Goal: Contribute content: Contribute content

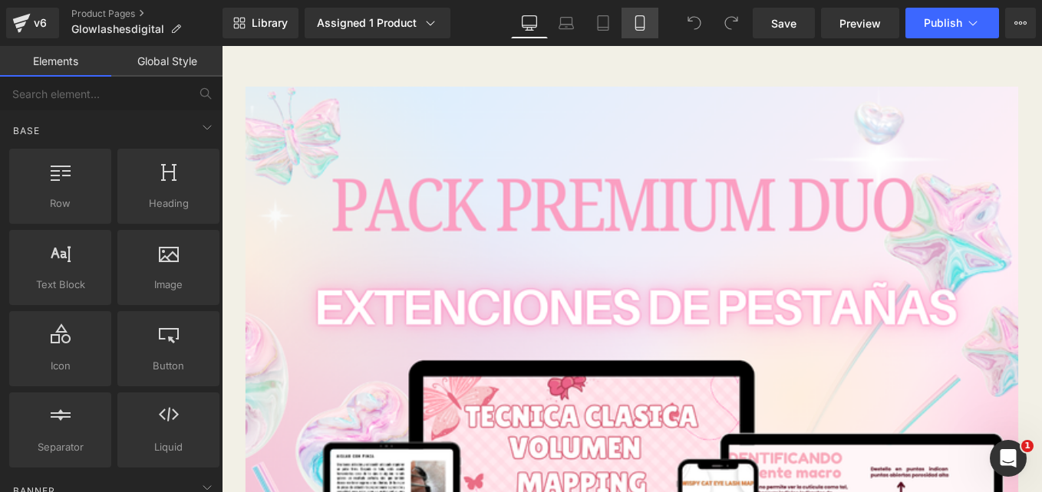
click at [645, 34] on link "Mobile" at bounding box center [639, 23] width 37 height 31
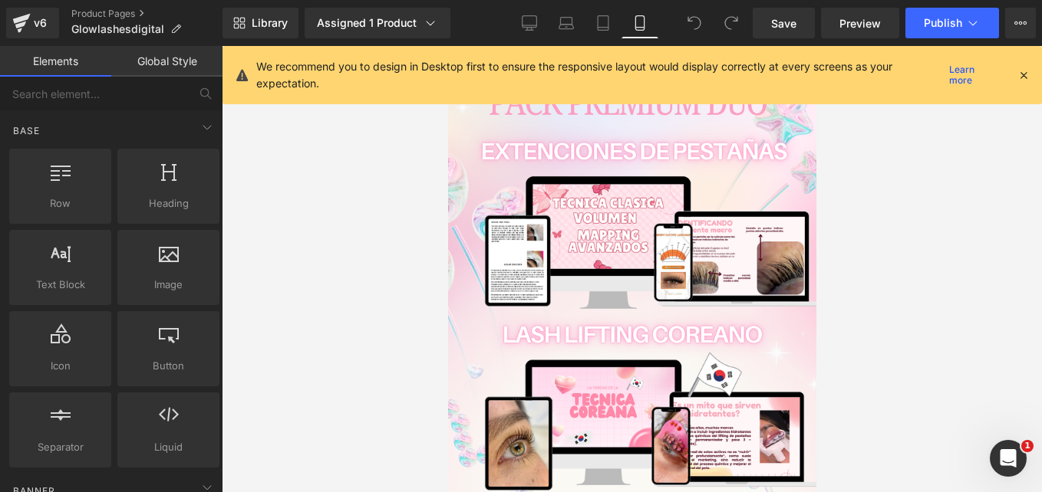
click at [1023, 74] on icon at bounding box center [1023, 75] width 14 height 14
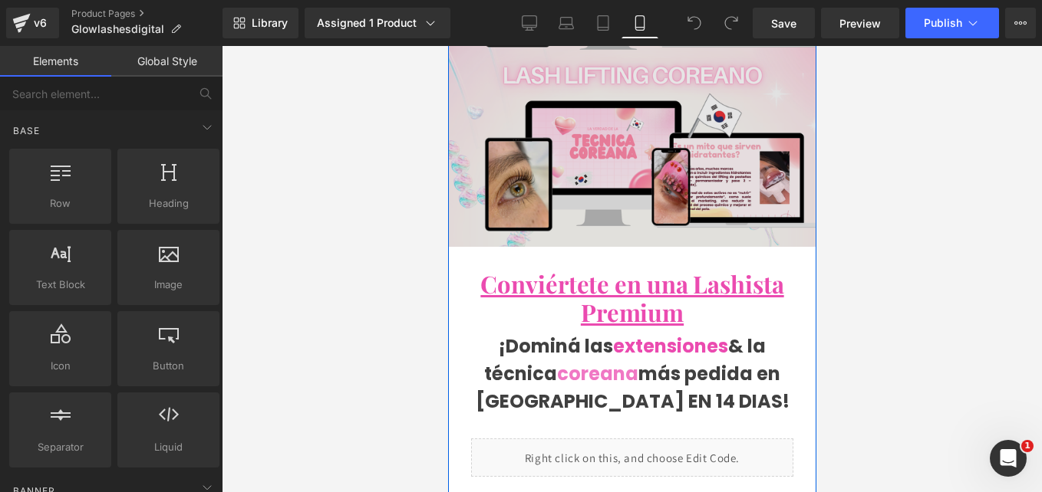
scroll to position [263, 0]
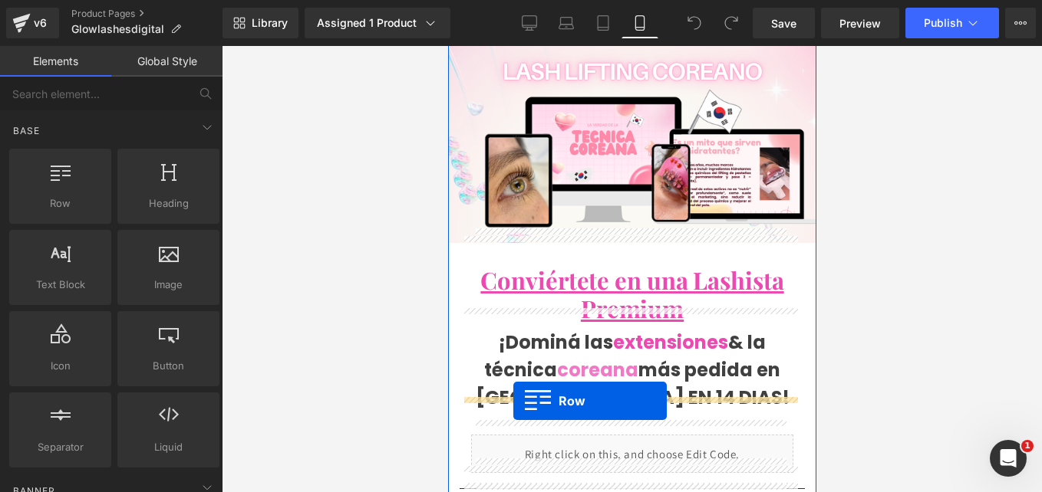
drag, startPoint x: 494, startPoint y: 248, endPoint x: 512, endPoint y: 401, distance: 154.5
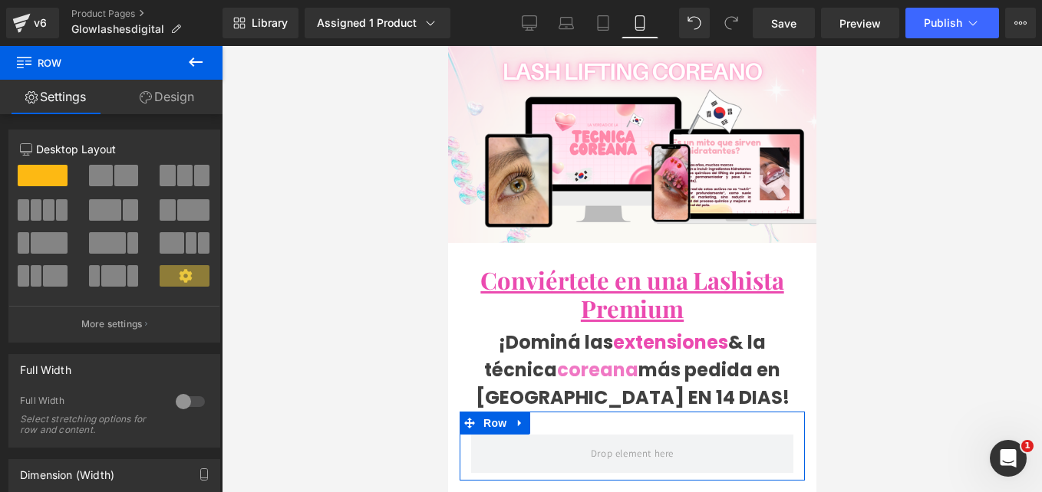
click at [182, 107] on link "Design" at bounding box center [166, 97] width 111 height 35
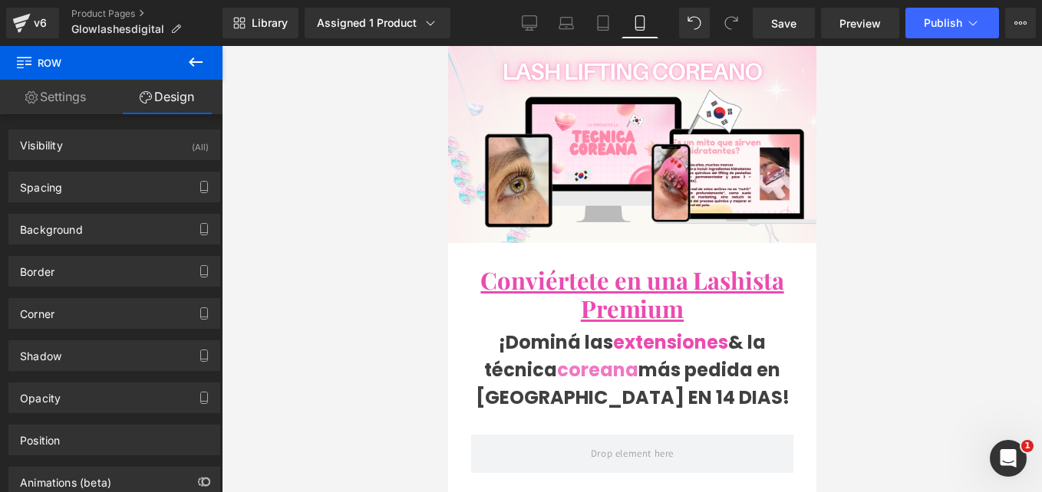
click at [202, 56] on icon at bounding box center [195, 62] width 18 height 18
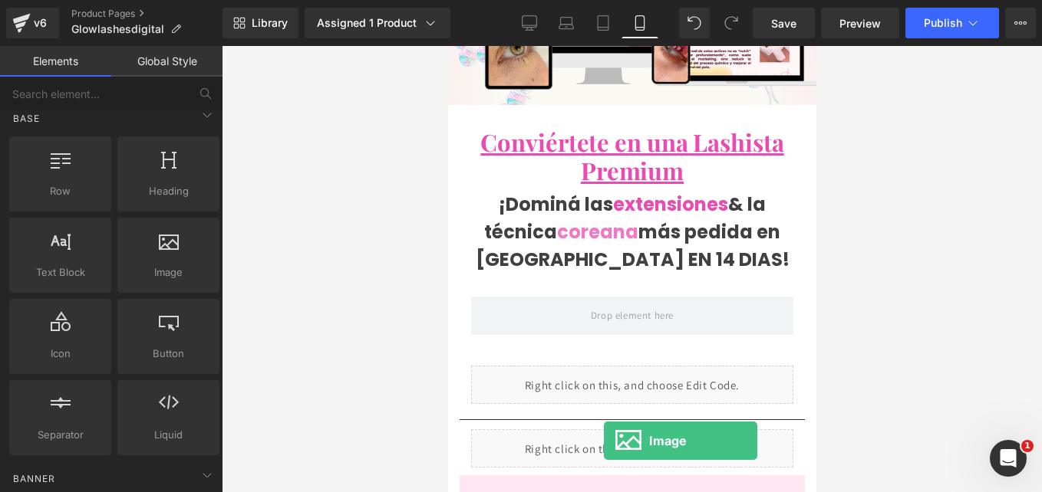
scroll to position [509, 0]
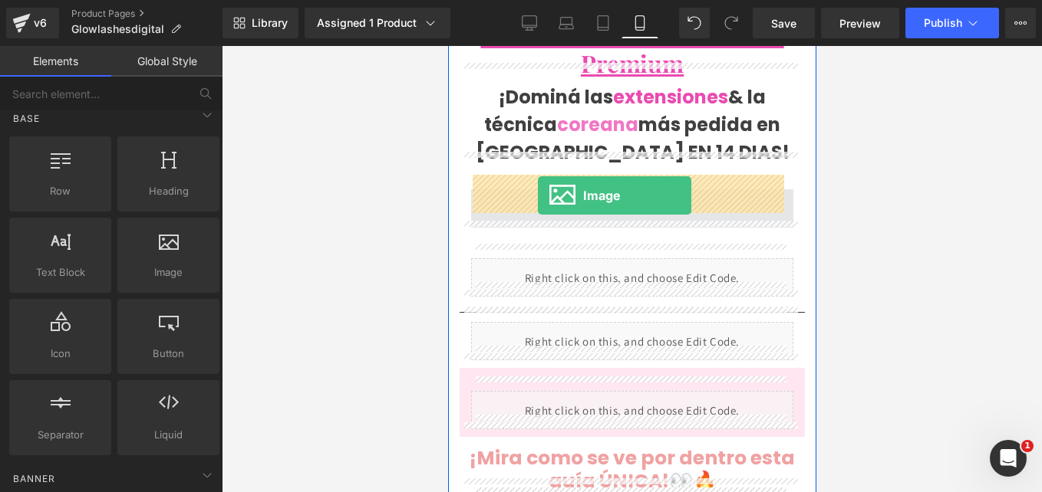
drag, startPoint x: 613, startPoint y: 315, endPoint x: 536, endPoint y: 196, distance: 141.5
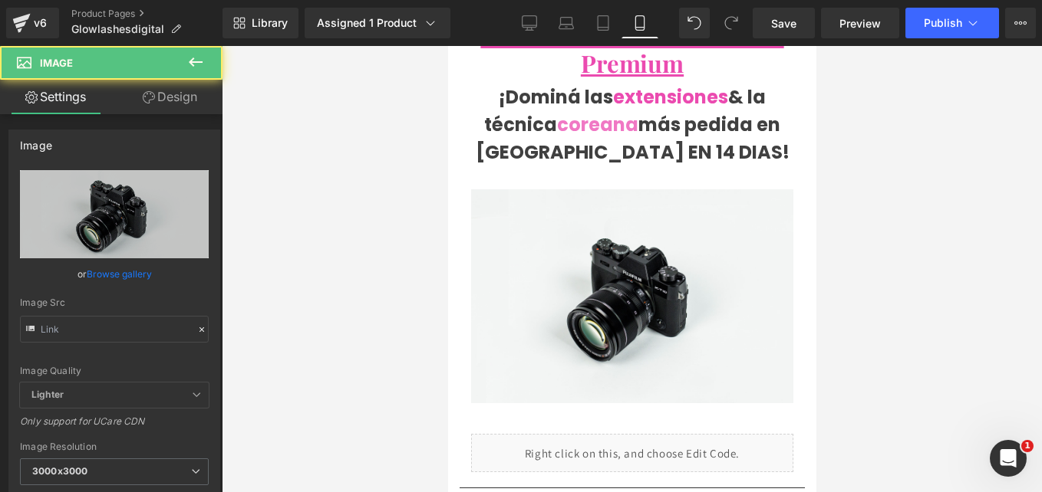
type input "//[DOMAIN_NAME][URL]"
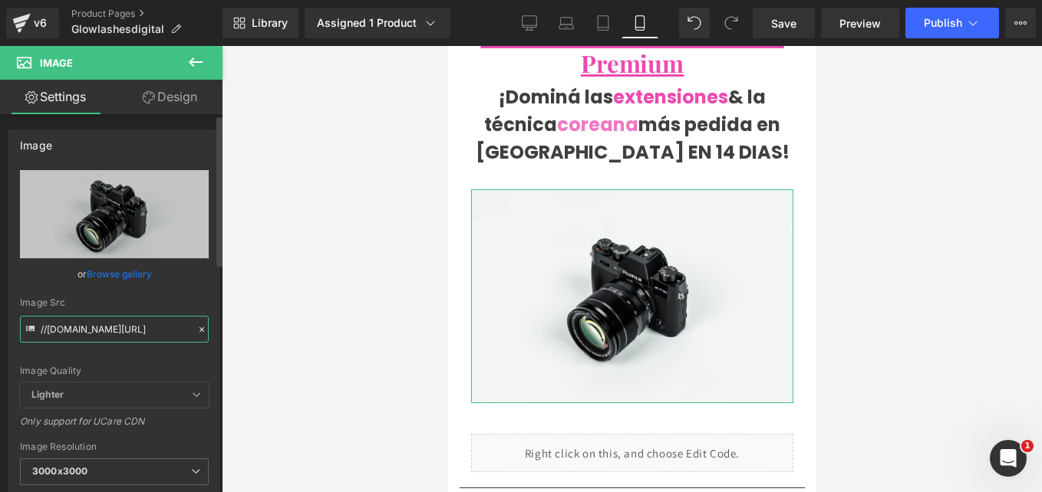
click at [77, 324] on input "//[DOMAIN_NAME][URL]" at bounding box center [114, 329] width 189 height 27
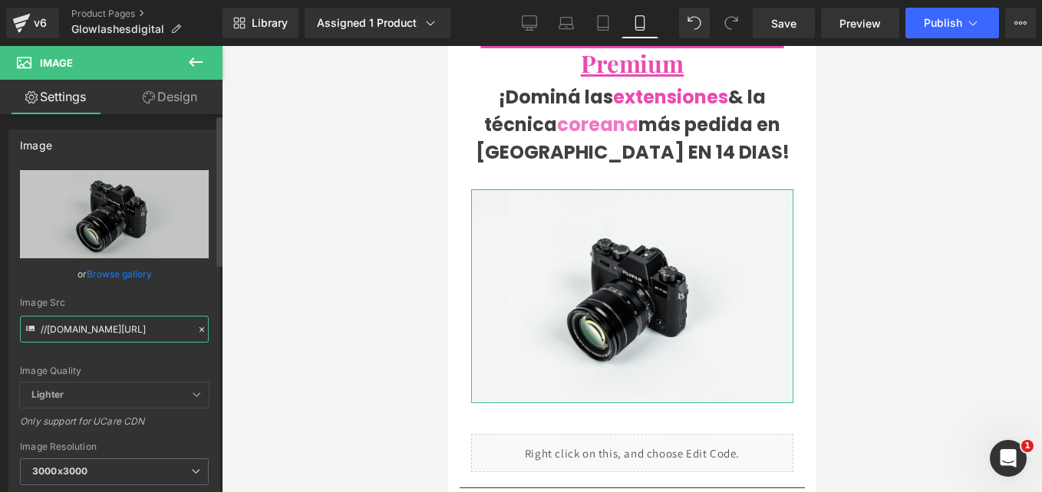
click at [77, 324] on input "//[DOMAIN_NAME][URL]" at bounding box center [114, 329] width 189 height 27
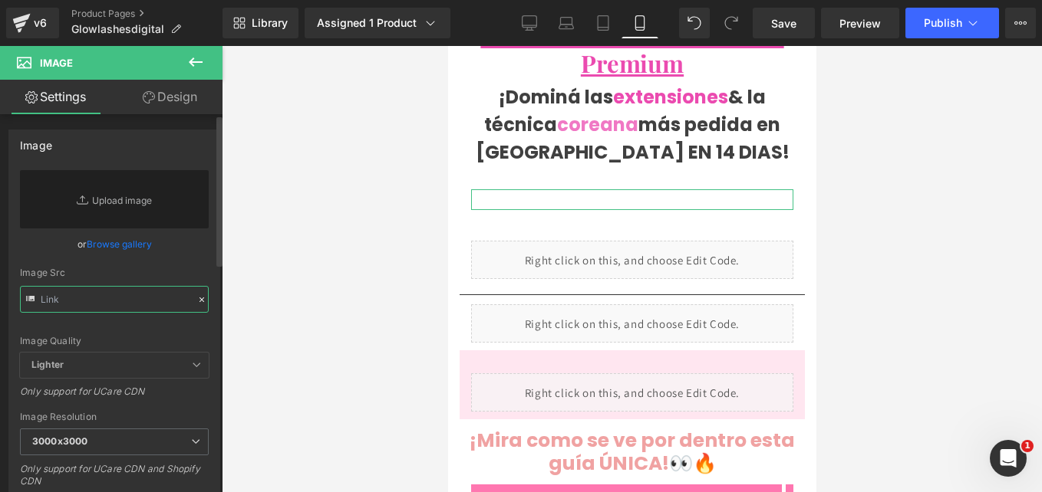
paste input "[URL][DOMAIN_NAME]"
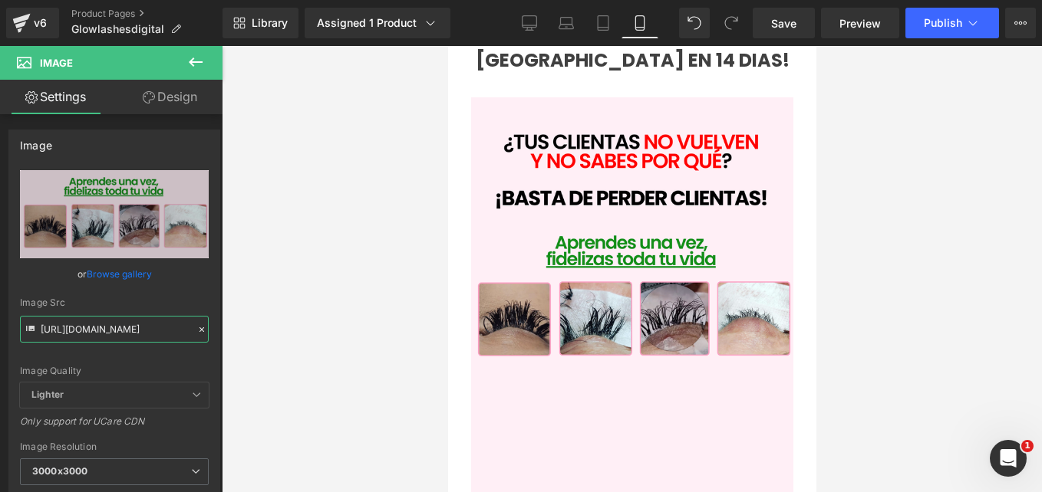
scroll to position [0, 0]
click at [91, 328] on input "[URL][DOMAIN_NAME]" at bounding box center [114, 329] width 189 height 27
paste input "[DOMAIN_NAME][URL]"
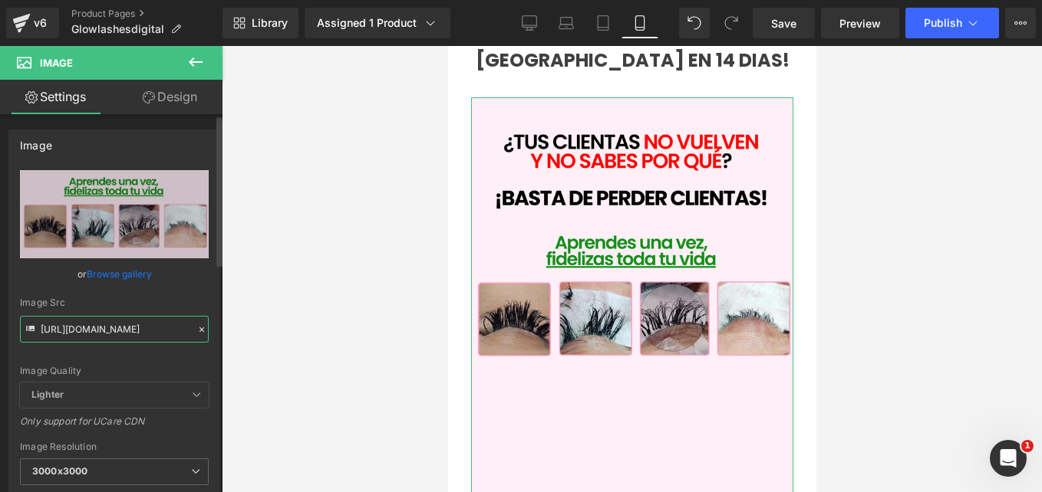
scroll to position [0, 197]
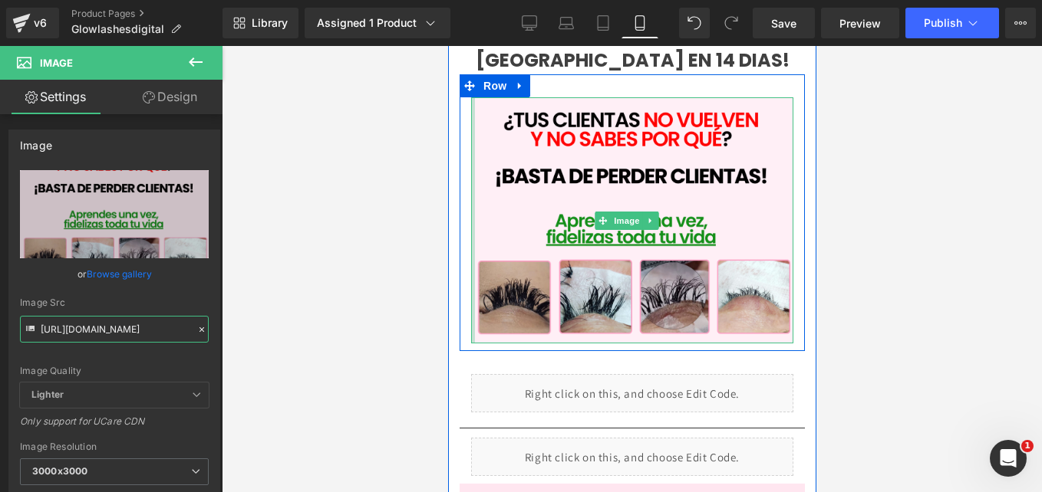
click at [473, 281] on div at bounding box center [472, 220] width 4 height 246
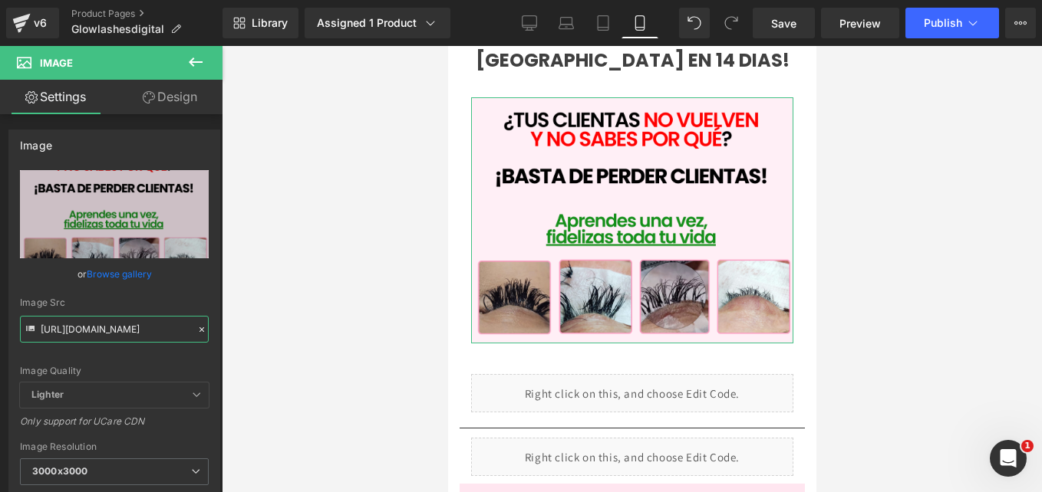
type input "[URL][DOMAIN_NAME]"
click at [163, 104] on link "Design" at bounding box center [169, 97] width 111 height 35
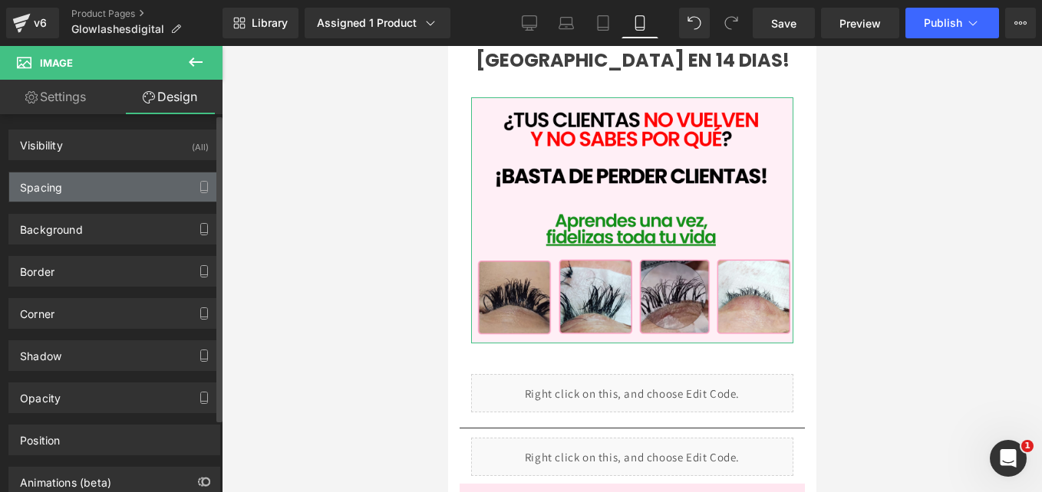
click at [153, 183] on div "Spacing" at bounding box center [114, 187] width 210 height 29
type input "0"
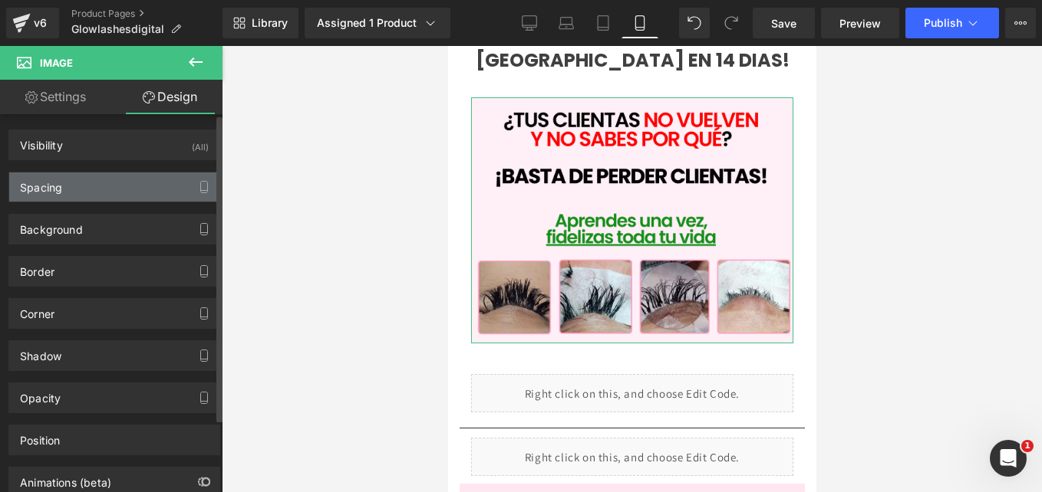
type input "0"
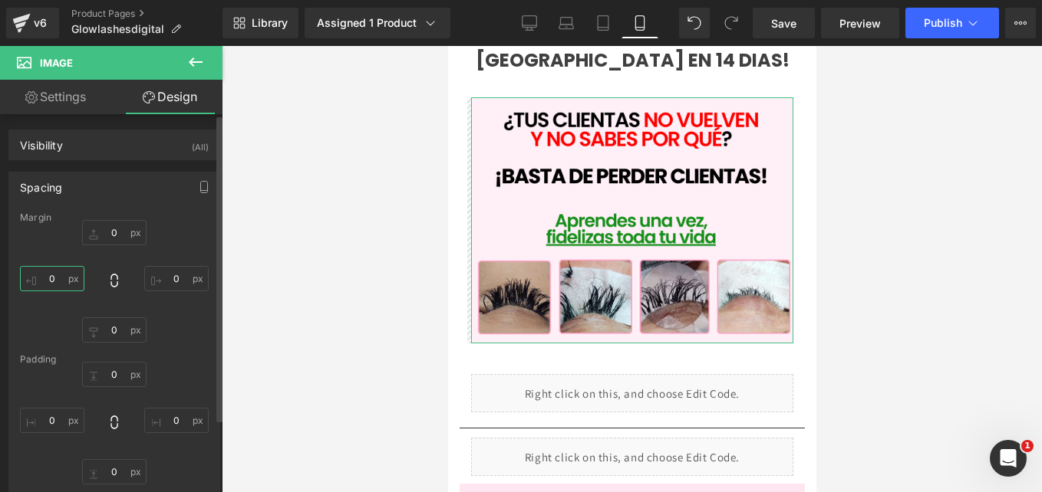
click at [52, 275] on input "0" at bounding box center [52, 278] width 64 height 25
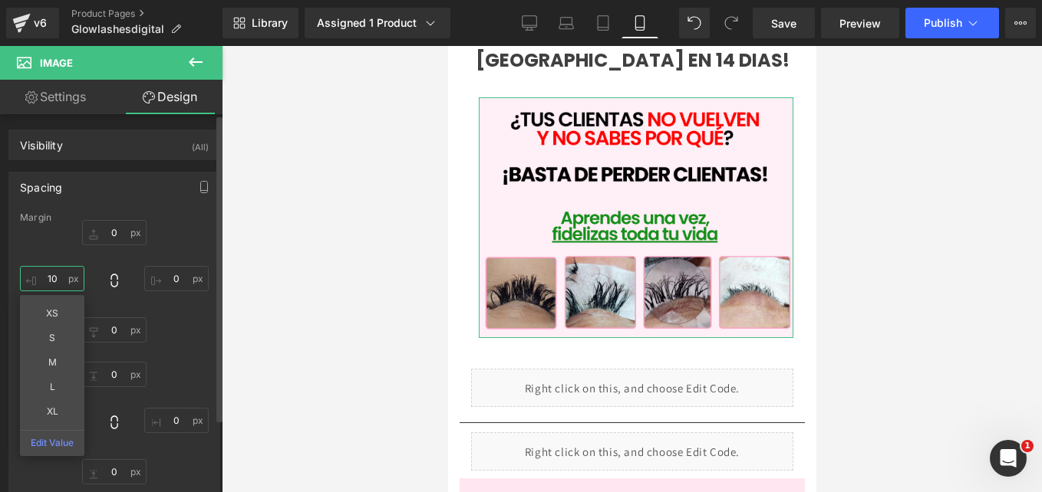
type input "1"
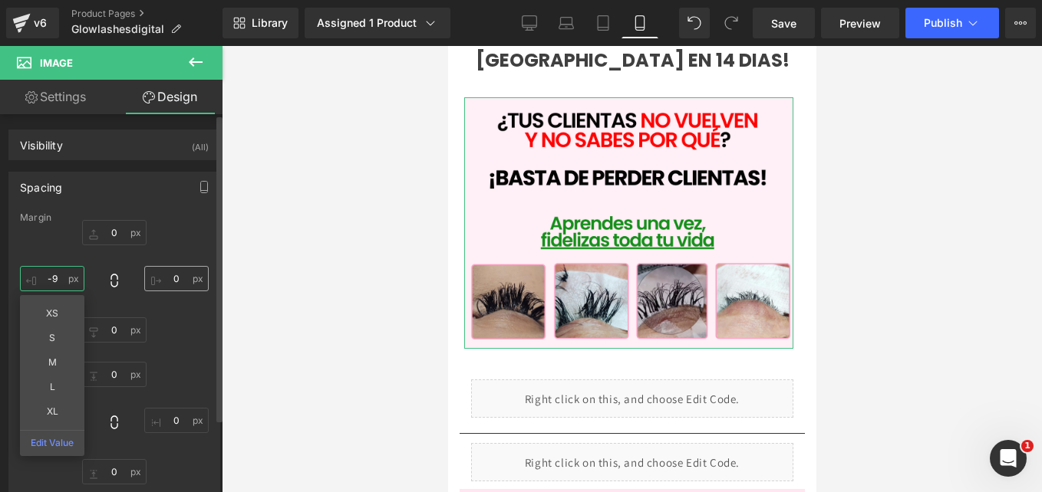
drag, startPoint x: 52, startPoint y: 275, endPoint x: 167, endPoint y: 271, distance: 115.1
click at [167, 271] on div "0px 0 0px 0 0px 0 -9px -9 XS S M L XL Edit Value" at bounding box center [114, 281] width 189 height 123
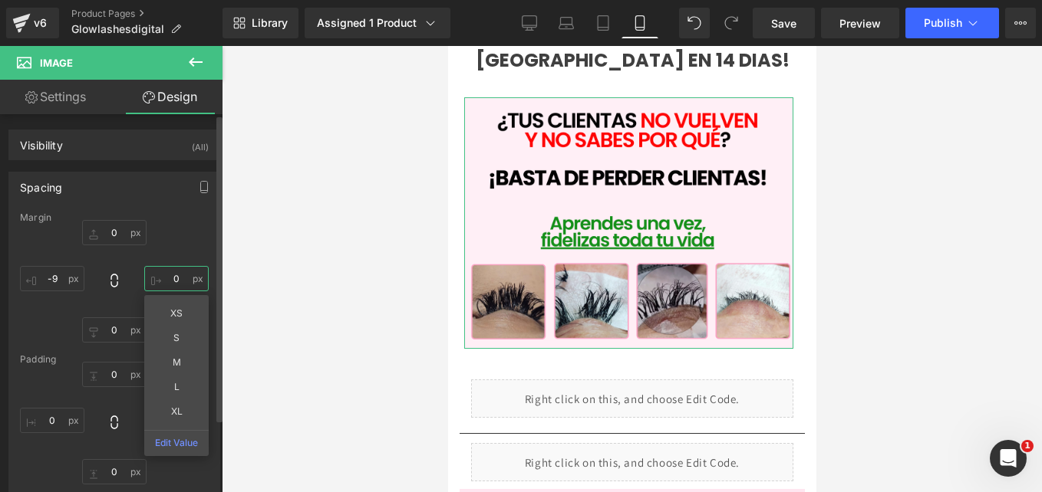
click at [167, 271] on input "0" at bounding box center [176, 278] width 64 height 25
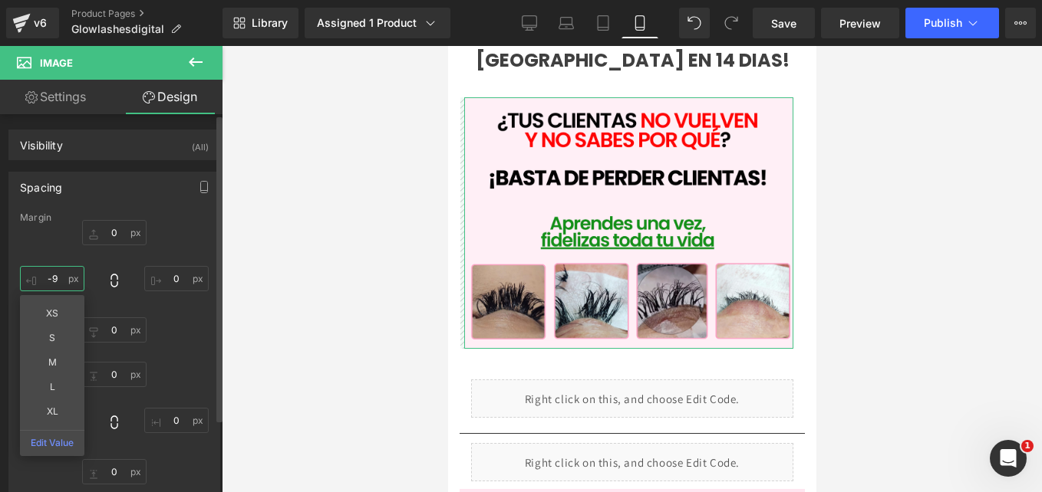
click at [58, 277] on input "-9" at bounding box center [52, 278] width 64 height 25
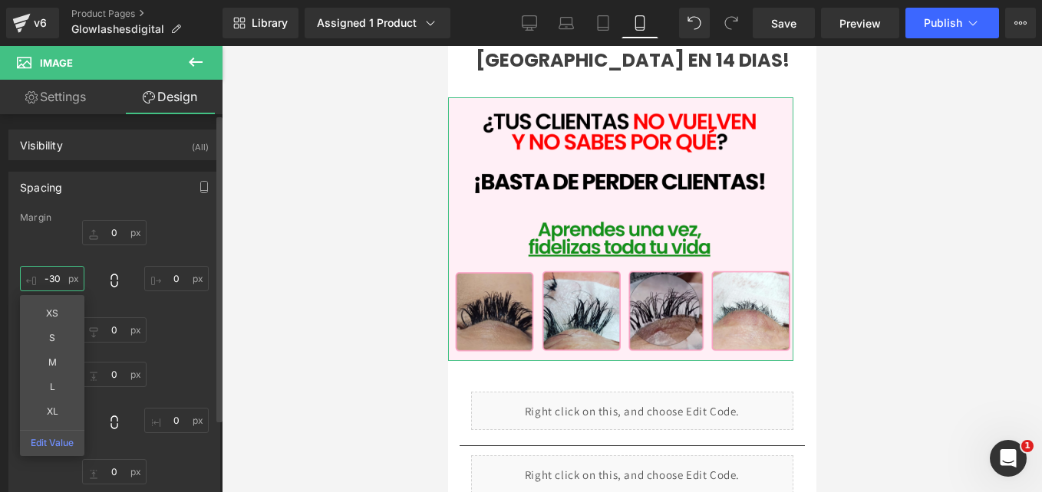
type input "-30"
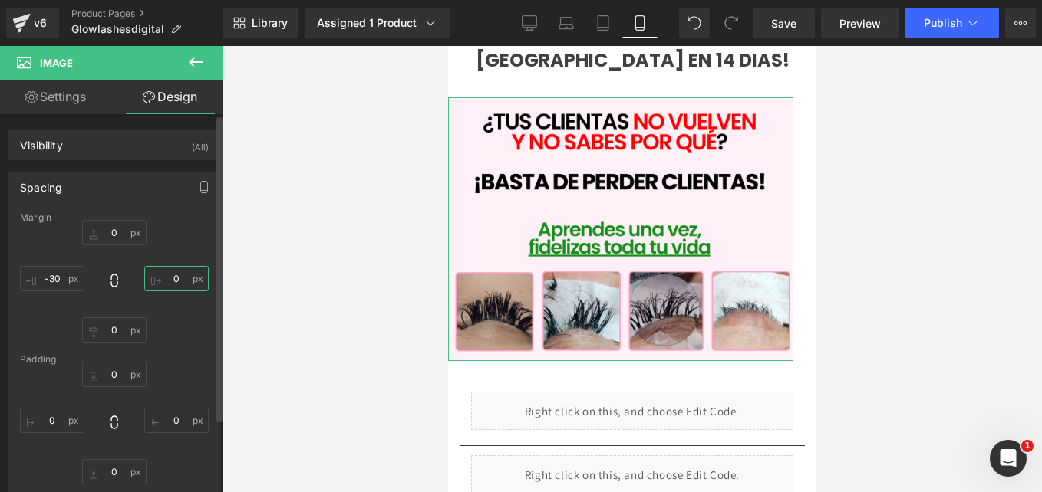
click at [173, 271] on input "0" at bounding box center [176, 278] width 64 height 25
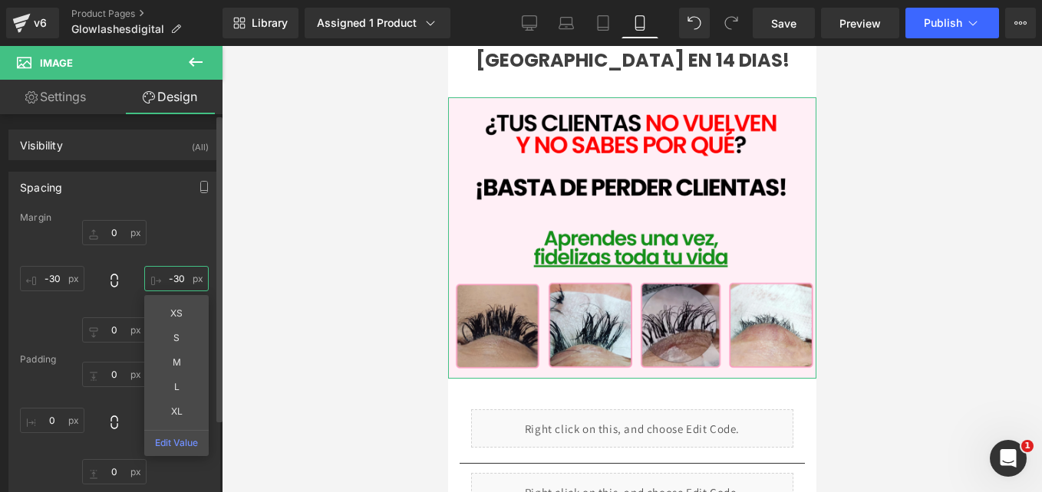
type input "-30"
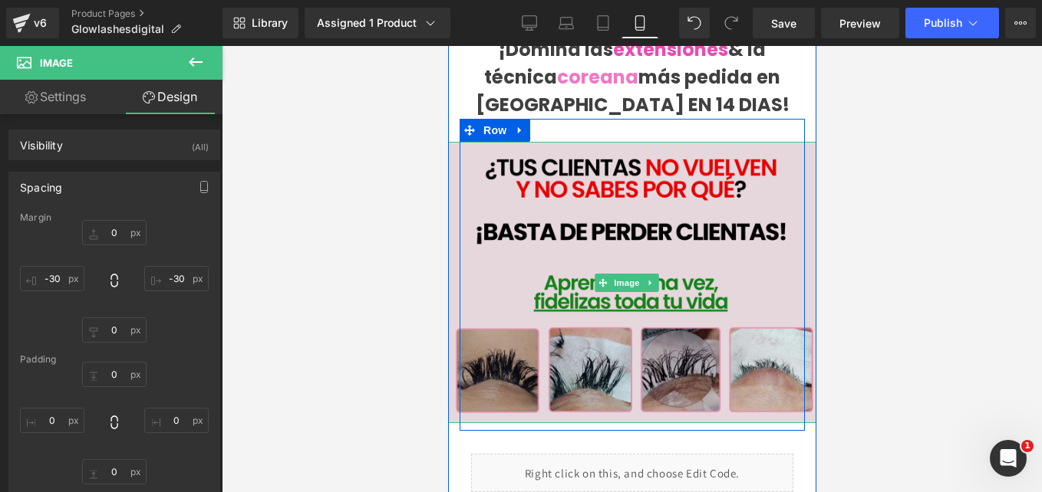
scroll to position [561, 0]
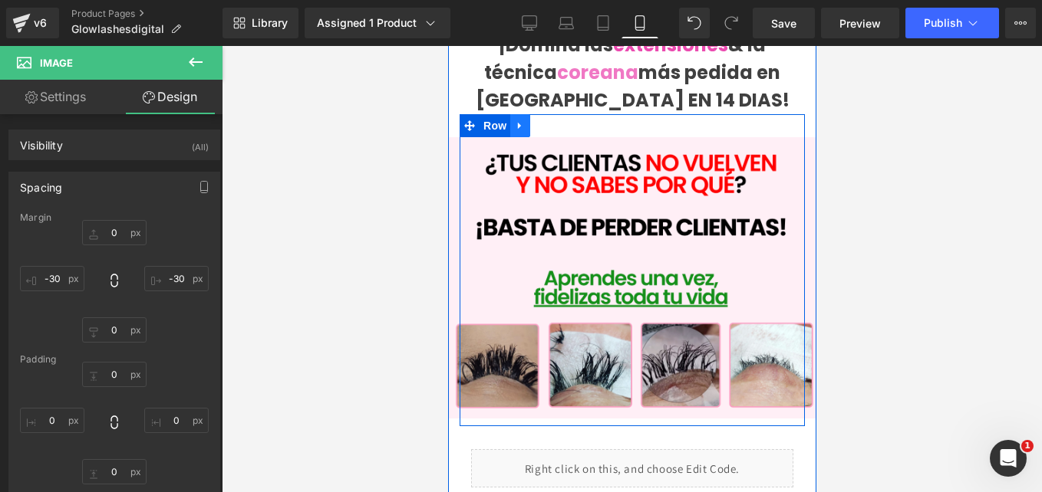
click at [515, 120] on icon at bounding box center [519, 126] width 11 height 12
click at [539, 120] on icon at bounding box center [539, 125] width 11 height 11
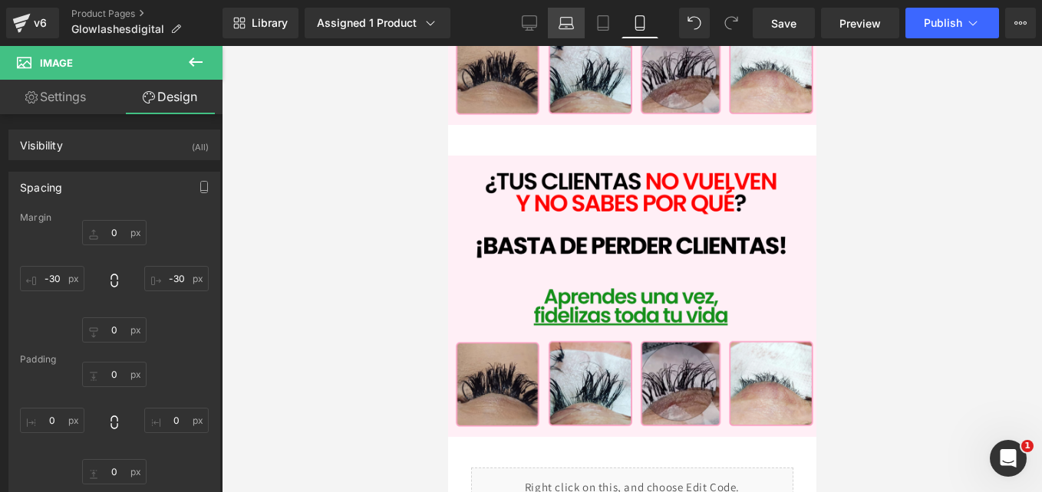
scroll to position [857, 0]
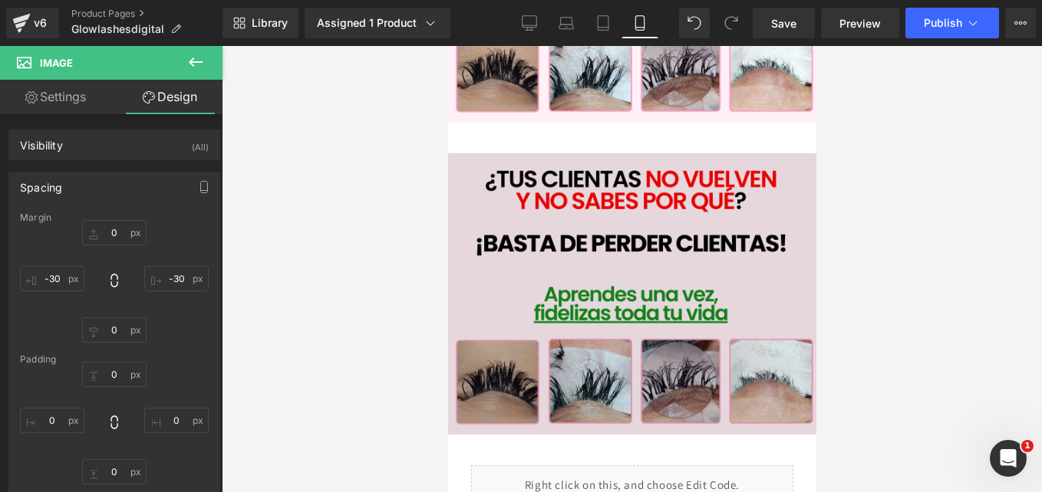
click at [569, 252] on img at bounding box center [631, 294] width 368 height 282
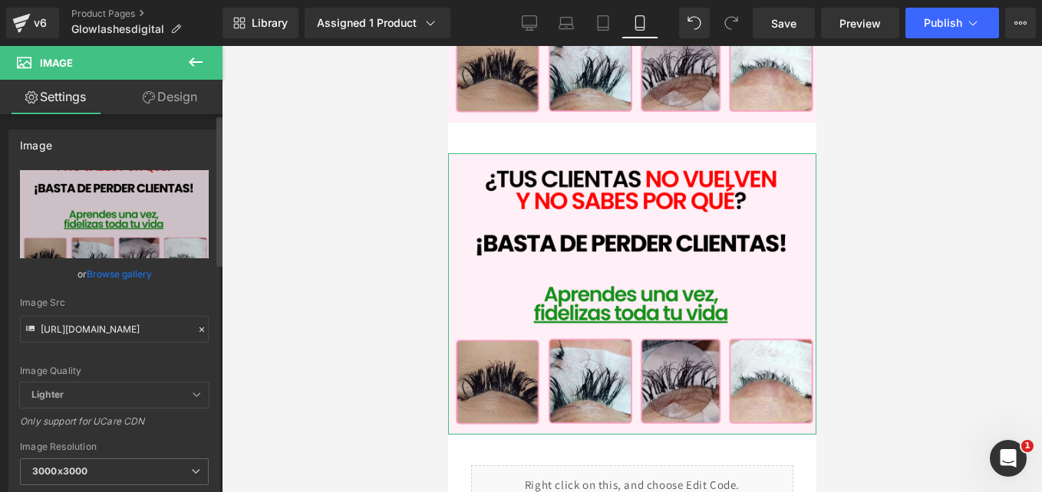
click at [197, 331] on icon at bounding box center [201, 329] width 11 height 11
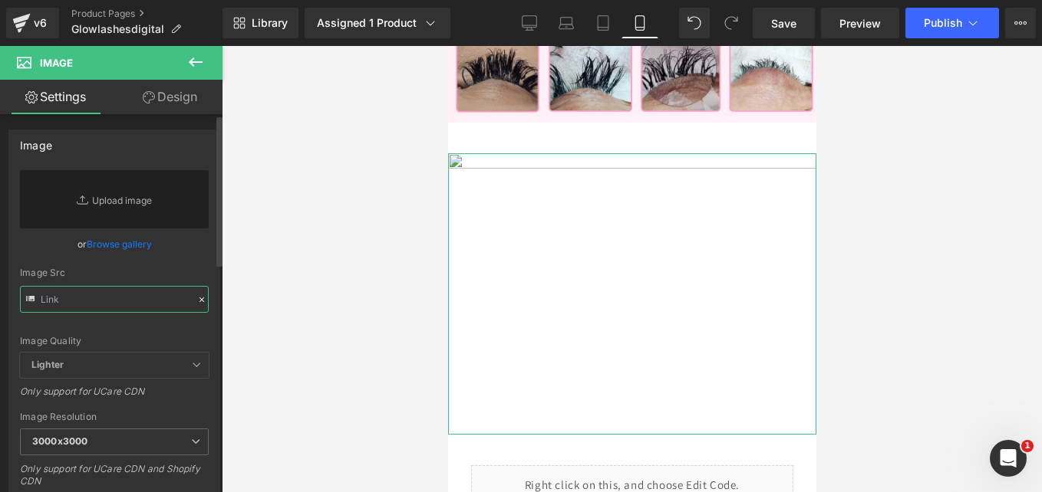
click at [122, 298] on input "text" at bounding box center [114, 299] width 189 height 27
paste input "[URL][DOMAIN_NAME]"
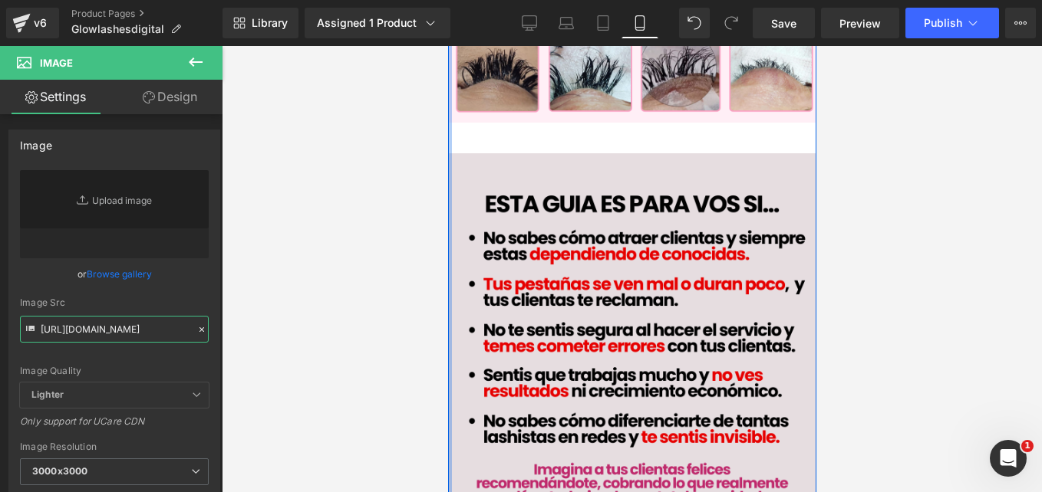
type input "[URL][DOMAIN_NAME]"
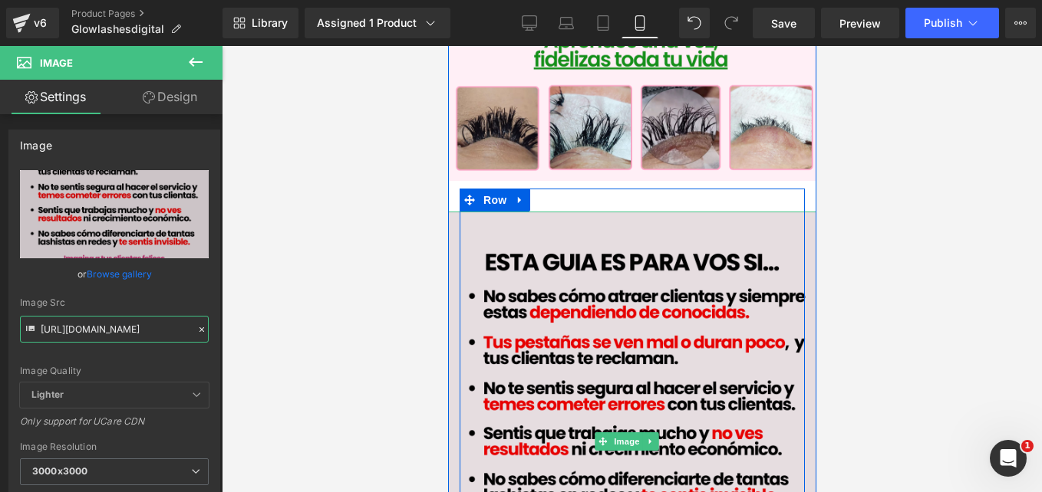
scroll to position [756, 0]
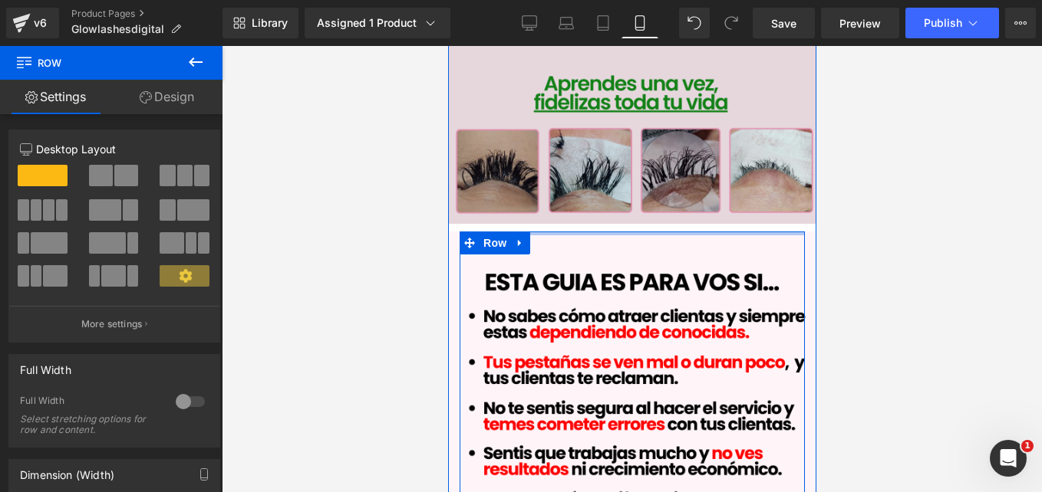
drag, startPoint x: 557, startPoint y: 220, endPoint x: 551, endPoint y: 196, distance: 25.3
click at [551, 196] on div "Image Row Conviértete en una Lashista Premium Heading ¡Dominá las extensiones &…" at bounding box center [631, 477] width 368 height 2374
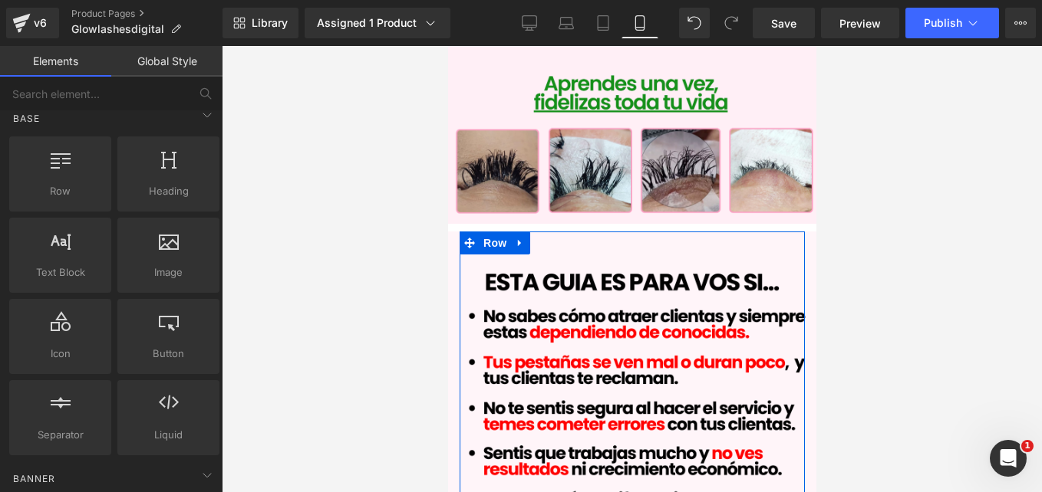
click at [358, 124] on div at bounding box center [632, 269] width 820 height 446
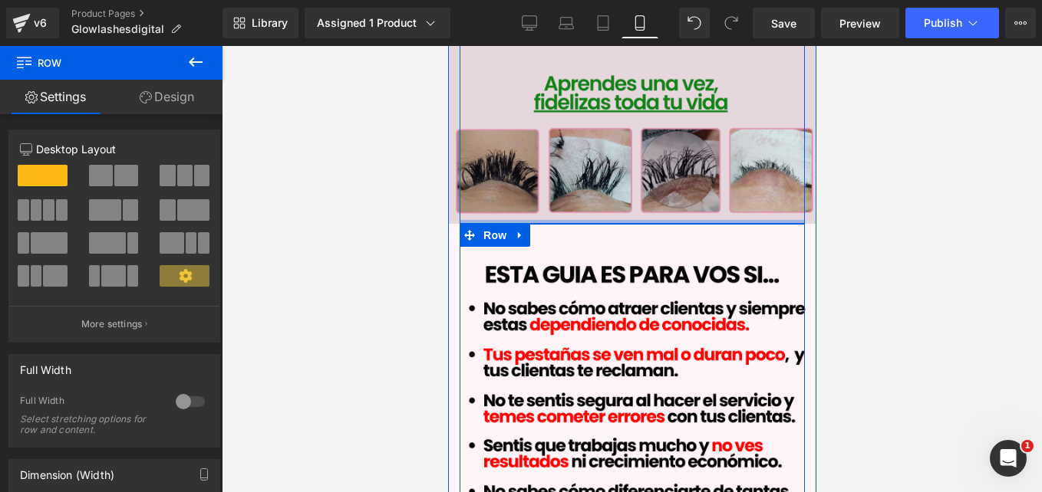
drag, startPoint x: 515, startPoint y: 203, endPoint x: 515, endPoint y: 193, distance: 10.0
click at [515, 193] on div "Image Row" at bounding box center [631, 71] width 345 height 305
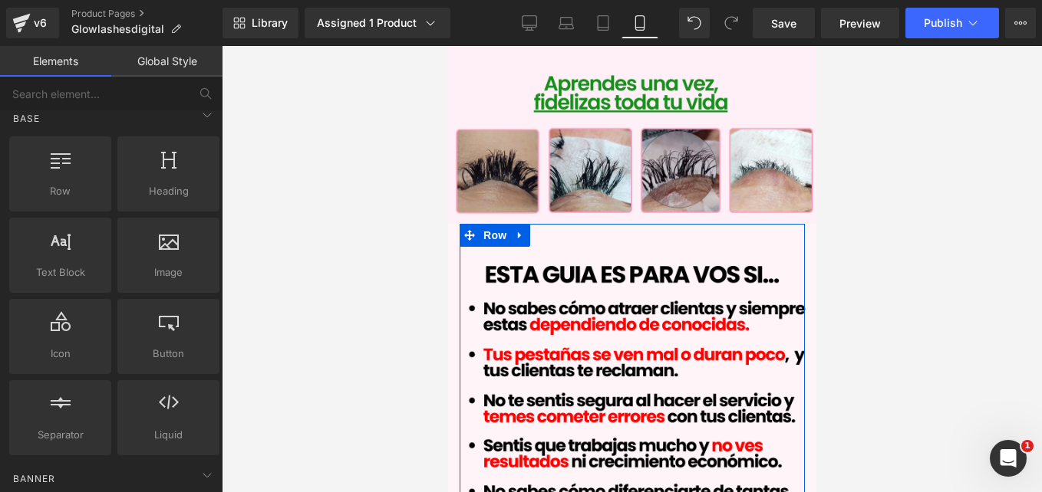
click at [403, 252] on div at bounding box center [632, 269] width 820 height 446
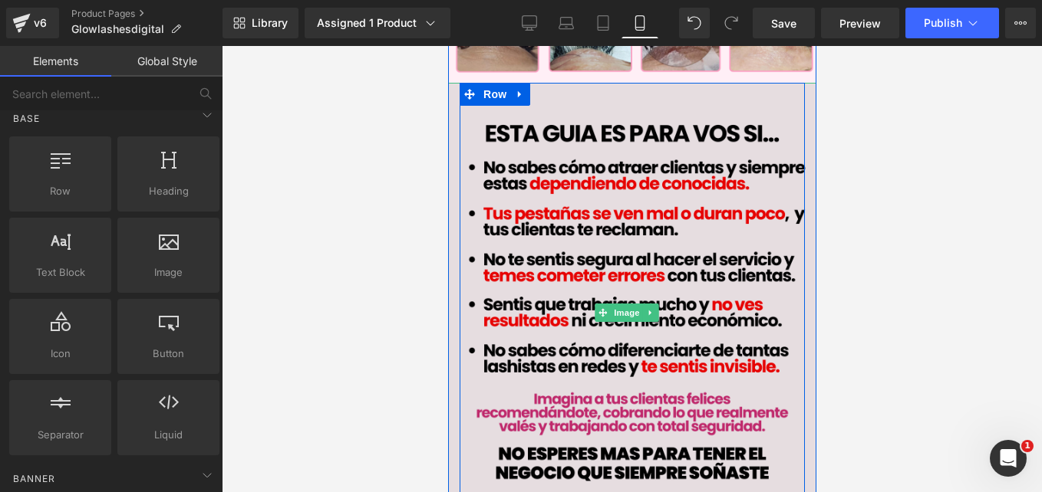
scroll to position [896, 0]
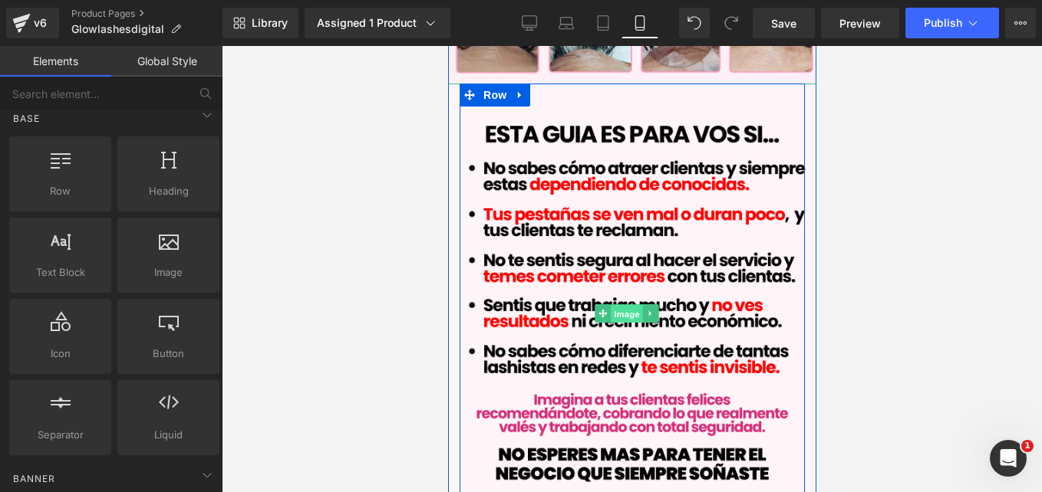
click at [627, 305] on span "Image" at bounding box center [626, 314] width 32 height 18
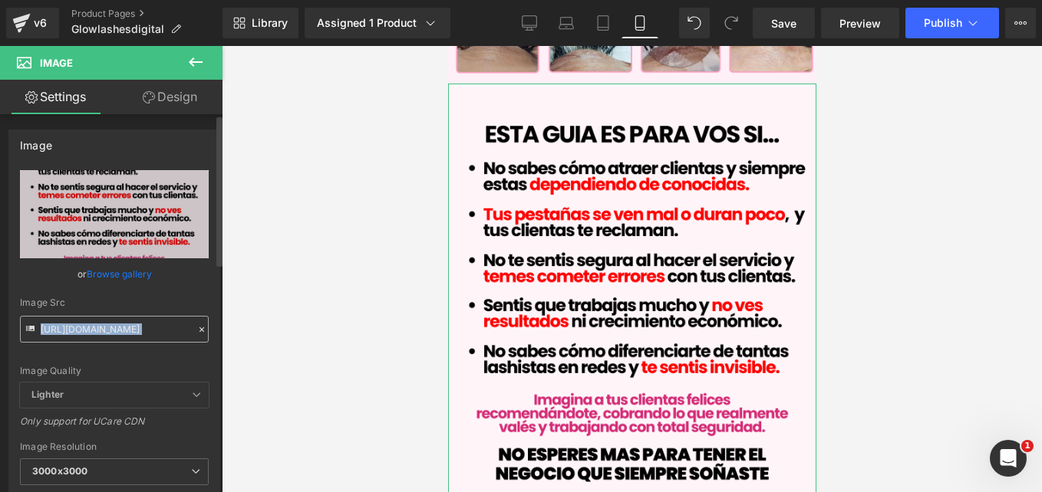
drag, startPoint x: 110, startPoint y: 348, endPoint x: 115, endPoint y: 330, distance: 19.2
click at [115, 330] on div "[URL][DOMAIN_NAME] Replace Image Upload image or Browse gallery Image Src [URL]…" at bounding box center [114, 368] width 210 height 397
click at [115, 330] on input "[URL][DOMAIN_NAME]" at bounding box center [114, 329] width 189 height 27
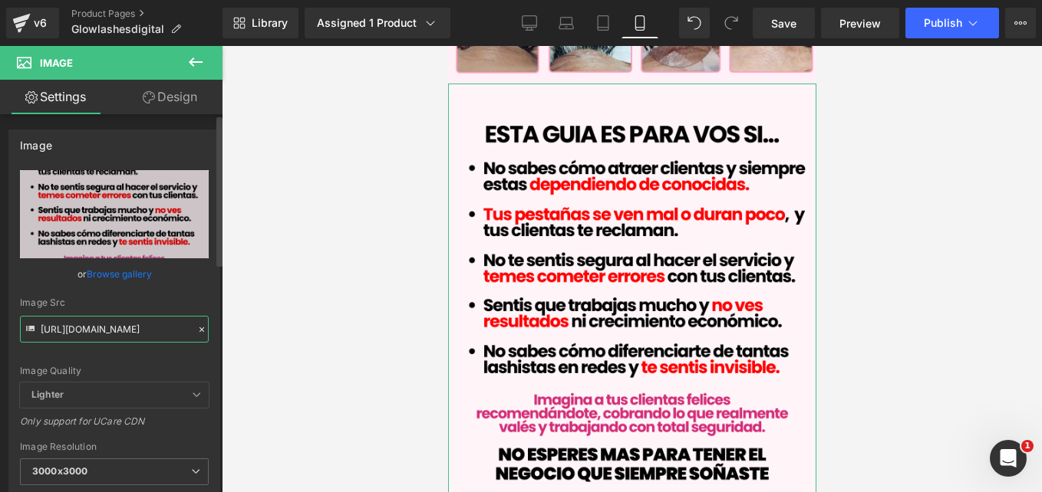
paste input "Pink_White_Girly_Dreamy_Y2K_Flash_Sale_Instagram_Post_2.png?v=1755829949"
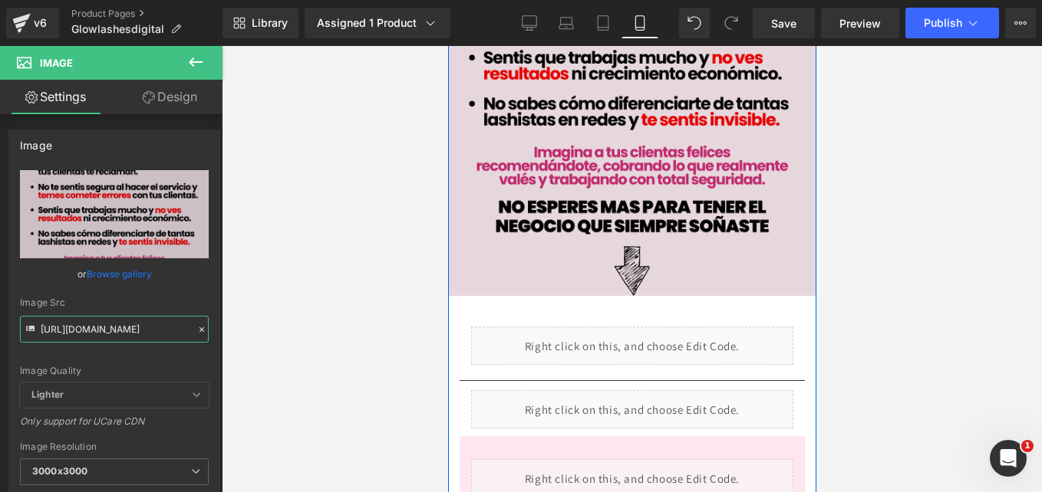
scroll to position [1145, 0]
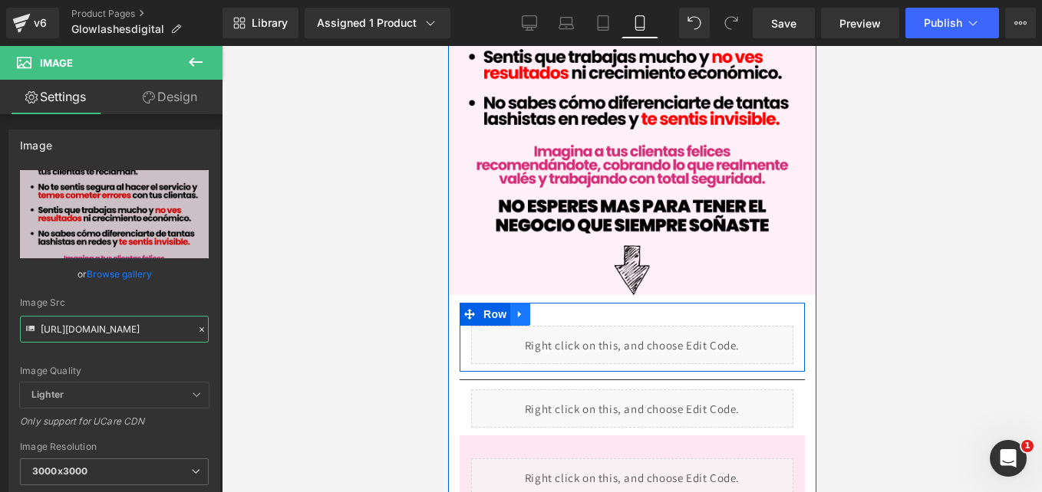
type input "[URL][DOMAIN_NAME]"
click at [514, 309] on icon at bounding box center [519, 315] width 11 height 12
click at [555, 309] on icon at bounding box center [559, 314] width 11 height 11
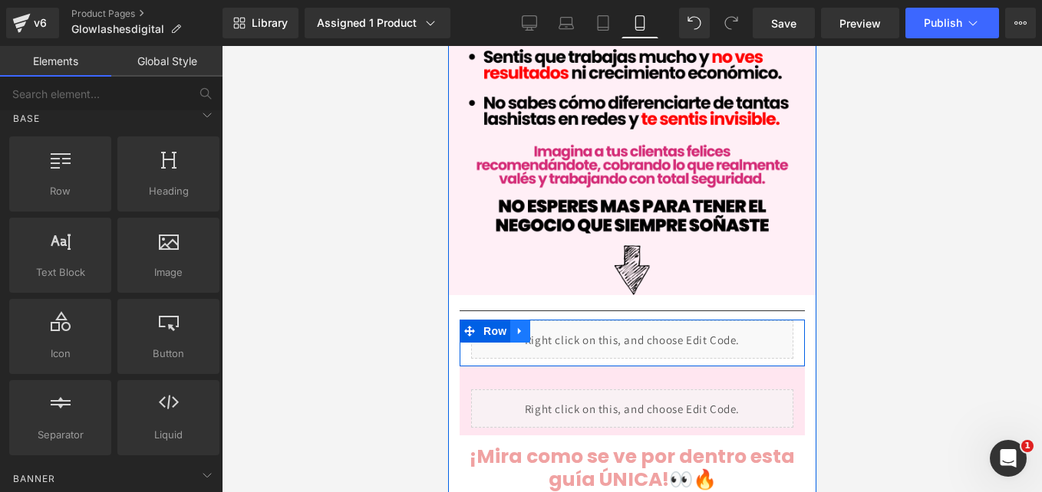
click at [517, 326] on icon at bounding box center [519, 332] width 11 height 12
click at [554, 326] on icon at bounding box center [559, 331] width 11 height 11
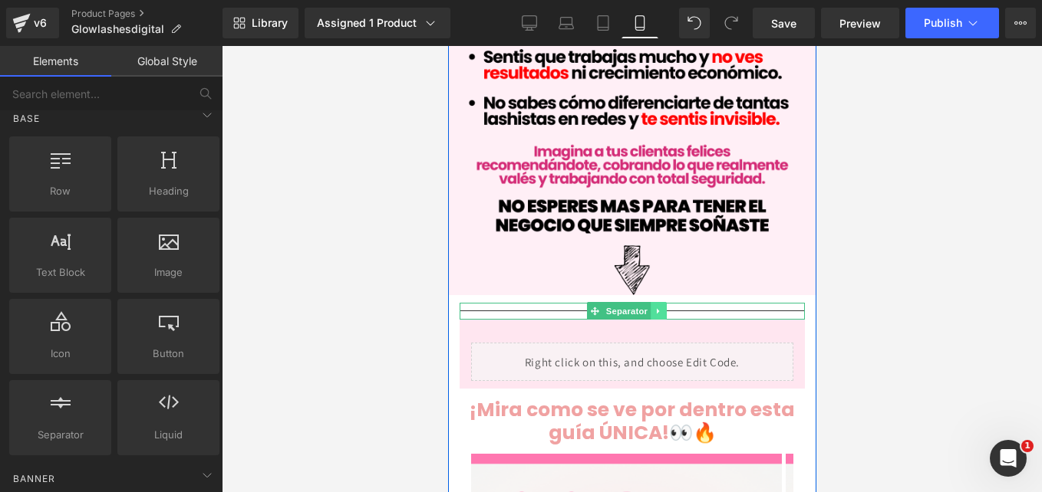
click at [654, 307] on icon at bounding box center [658, 311] width 8 height 9
click at [662, 307] on icon at bounding box center [665, 311] width 8 height 8
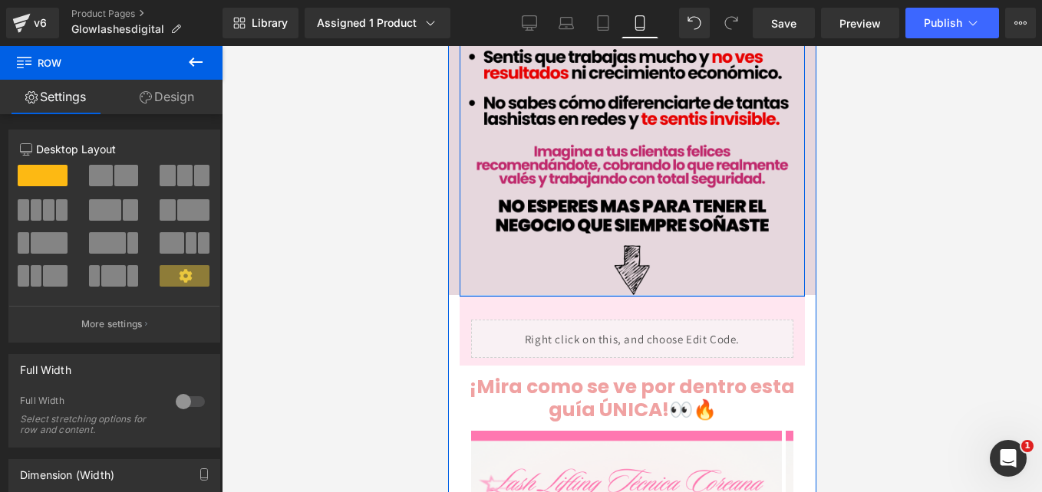
click at [677, 255] on div "Image Row" at bounding box center [631, 66] width 345 height 462
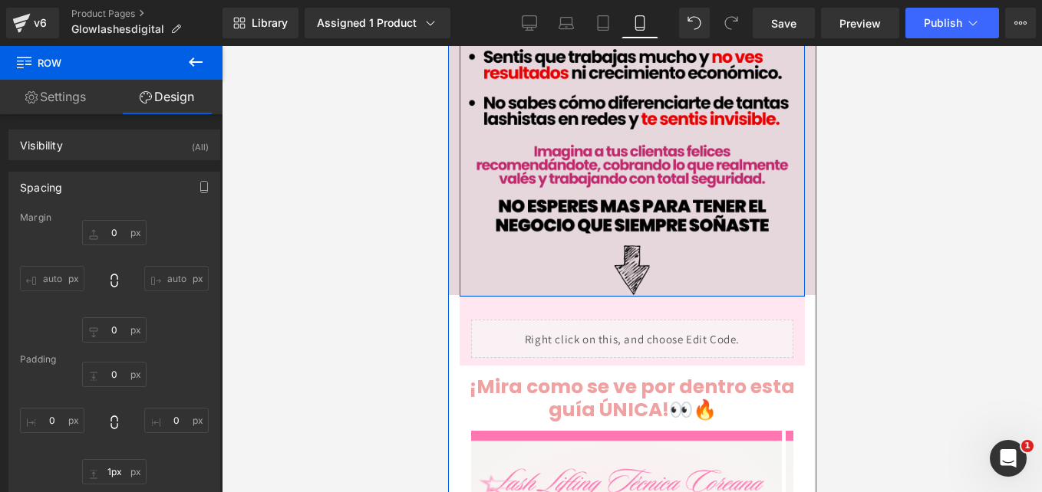
type input "0px"
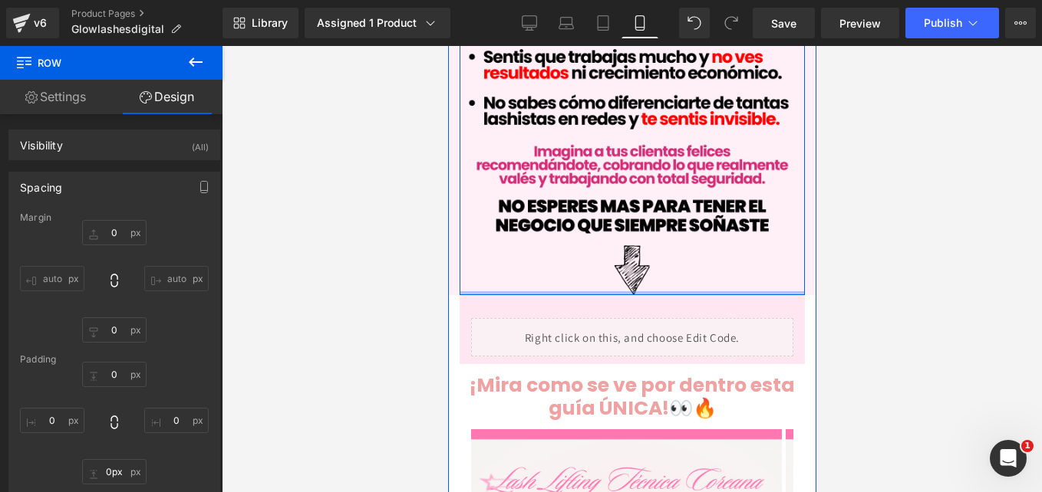
click at [559, 291] on div at bounding box center [631, 293] width 345 height 4
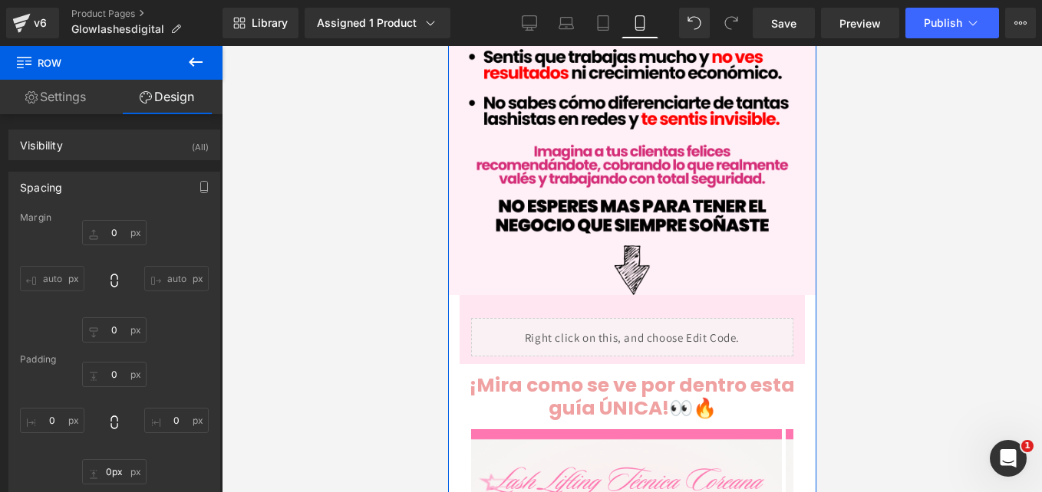
click at [456, 293] on div "Image Row Conviértete en una Lashista Premium Heading ¡Dominá las extensiones &…" at bounding box center [631, 15] width 368 height 2226
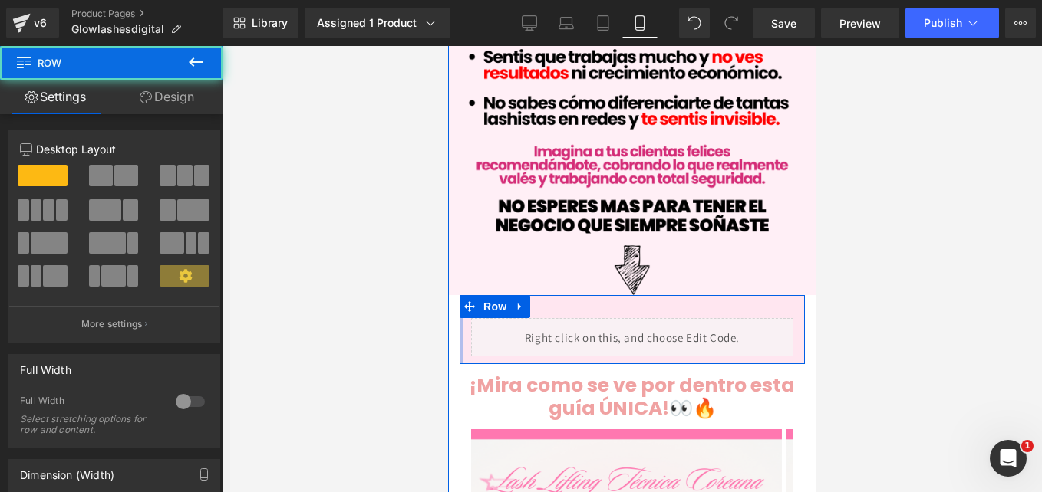
drag, startPoint x: 459, startPoint y: 324, endPoint x: 448, endPoint y: 325, distance: 10.8
click at [448, 325] on div "Image Row Conviértete en una Lashista Premium Heading ¡Dominá las extensiones &…" at bounding box center [631, 15] width 368 height 2226
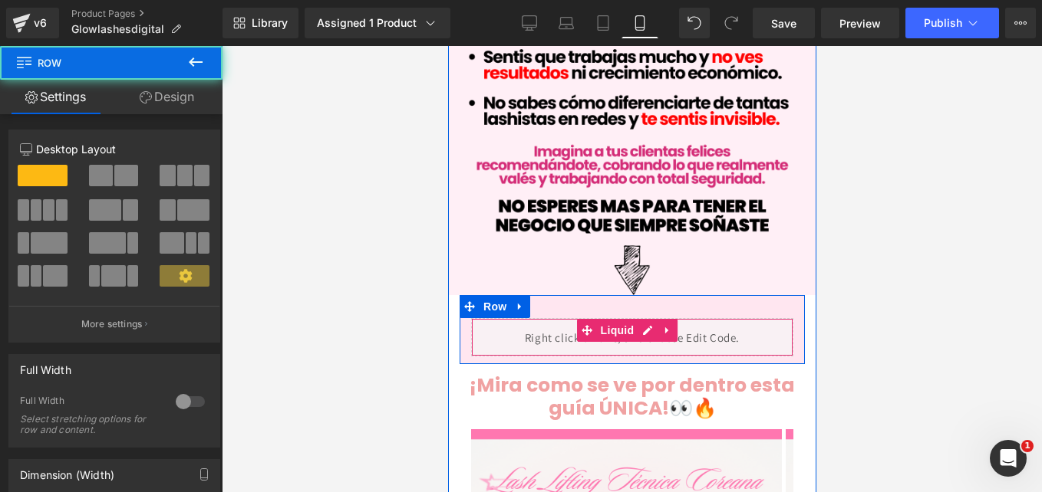
click at [479, 318] on div "Liquid" at bounding box center [631, 337] width 322 height 38
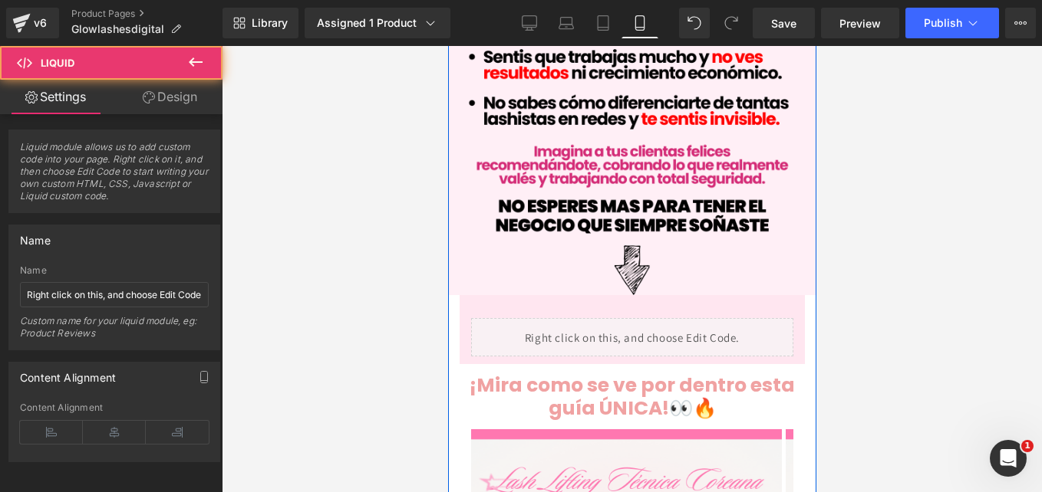
drag, startPoint x: 469, startPoint y: 311, endPoint x: 455, endPoint y: 311, distance: 14.6
click at [455, 311] on div "Image Row Conviértete en una Lashista Premium Heading ¡Dominá las extensiones &…" at bounding box center [631, 15] width 368 height 2226
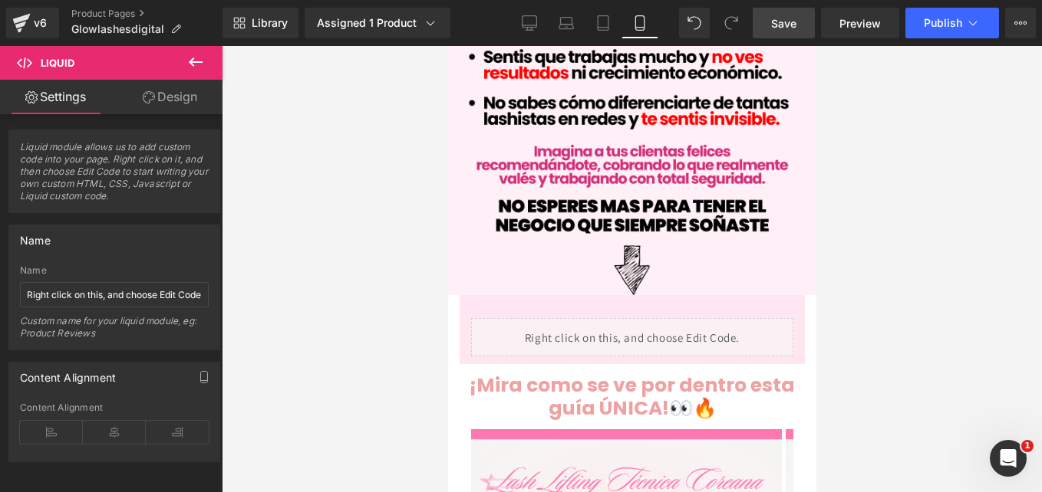
click at [785, 19] on span "Save" at bounding box center [783, 23] width 25 height 16
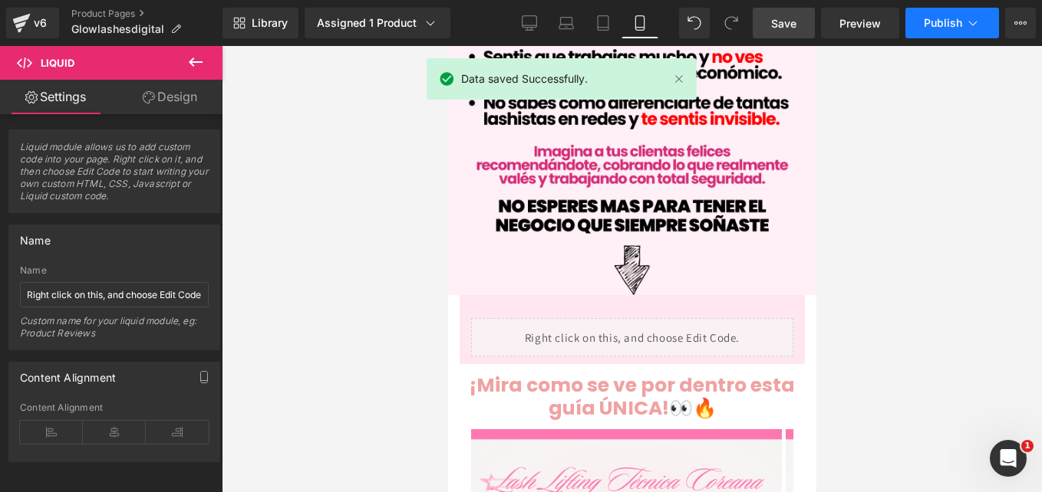
click at [950, 25] on span "Publish" at bounding box center [943, 23] width 38 height 12
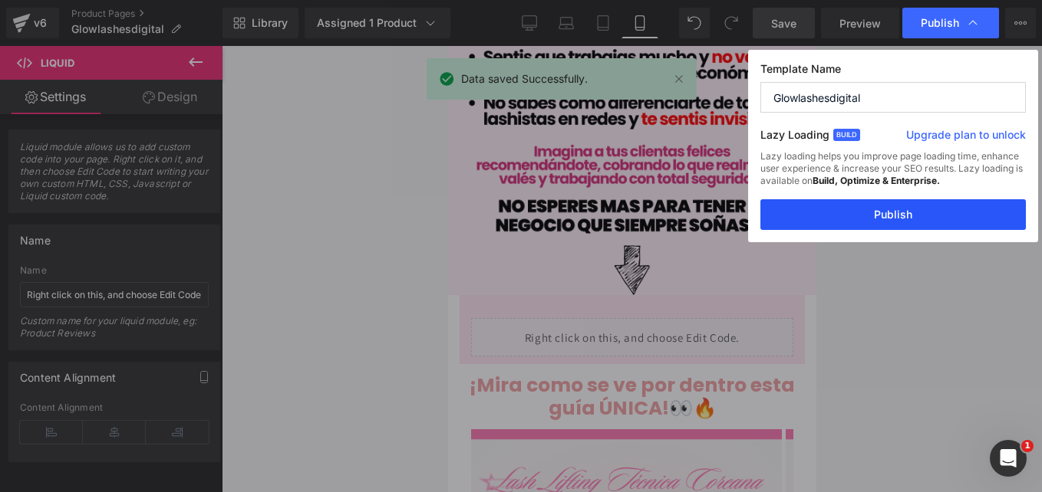
click at [901, 210] on button "Publish" at bounding box center [892, 214] width 265 height 31
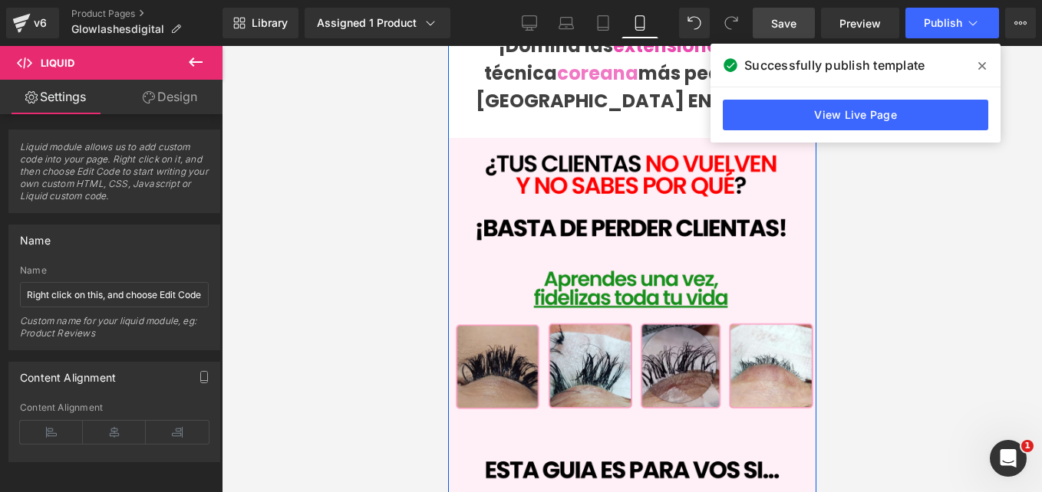
scroll to position [553, 0]
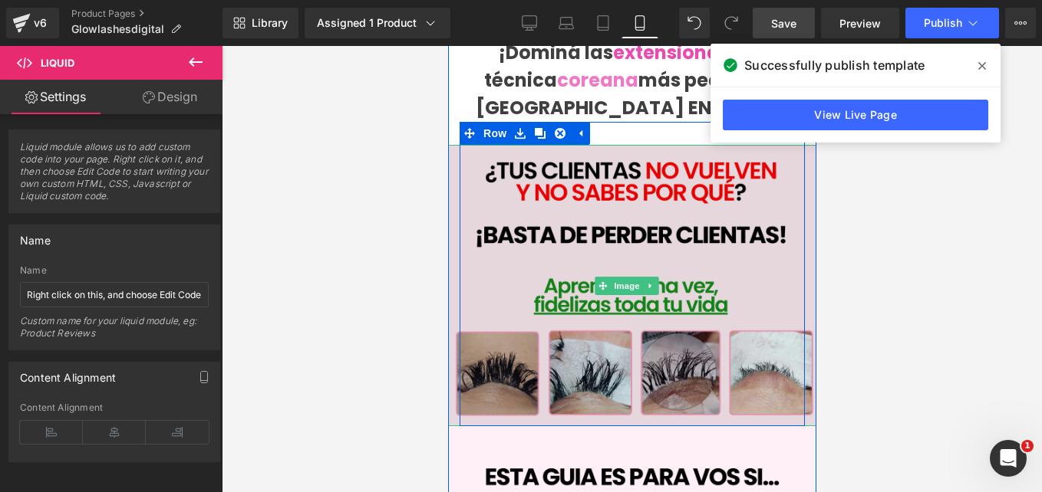
click at [795, 361] on img at bounding box center [631, 286] width 368 height 282
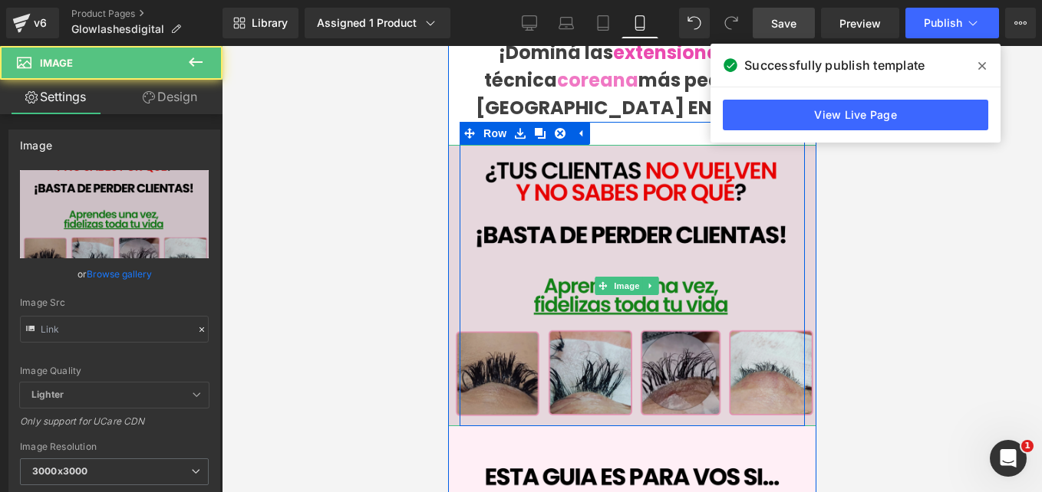
type input "[URL][DOMAIN_NAME]"
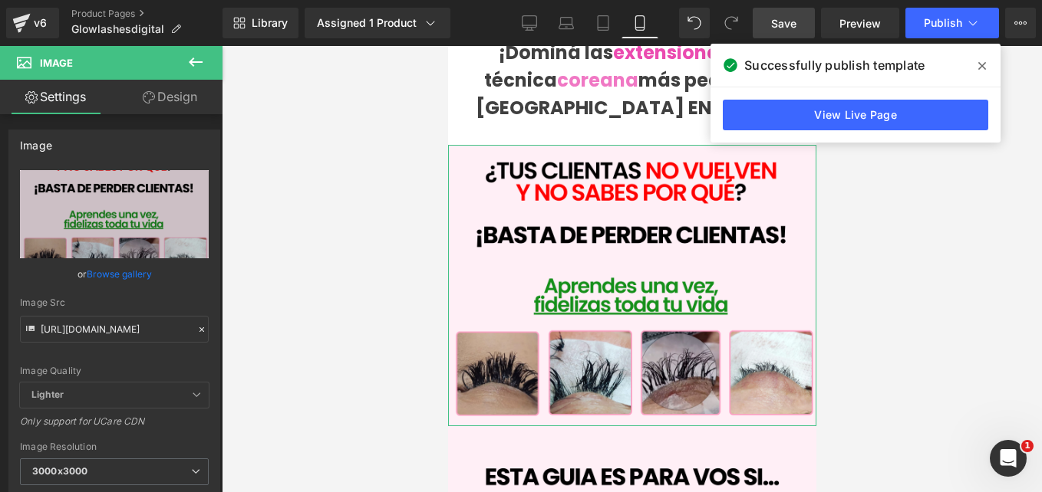
click at [166, 91] on link "Design" at bounding box center [169, 97] width 111 height 35
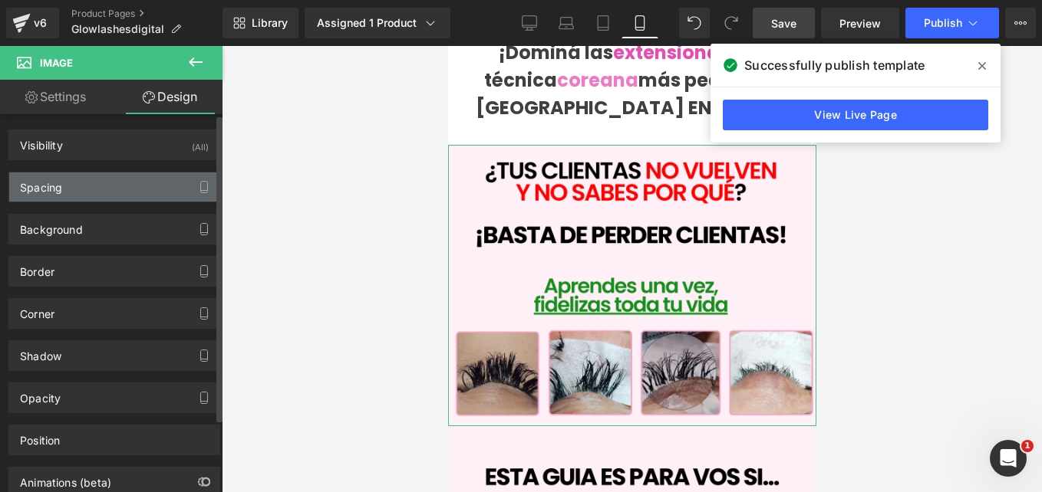
click at [139, 197] on div "Spacing" at bounding box center [114, 187] width 210 height 29
type input "0"
type input "-30"
type input "0"
type input "-30"
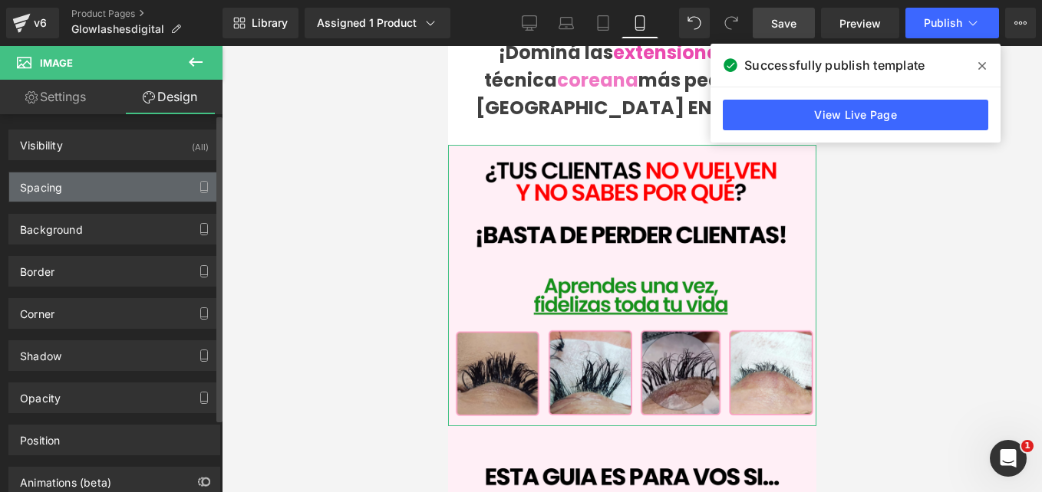
type input "0"
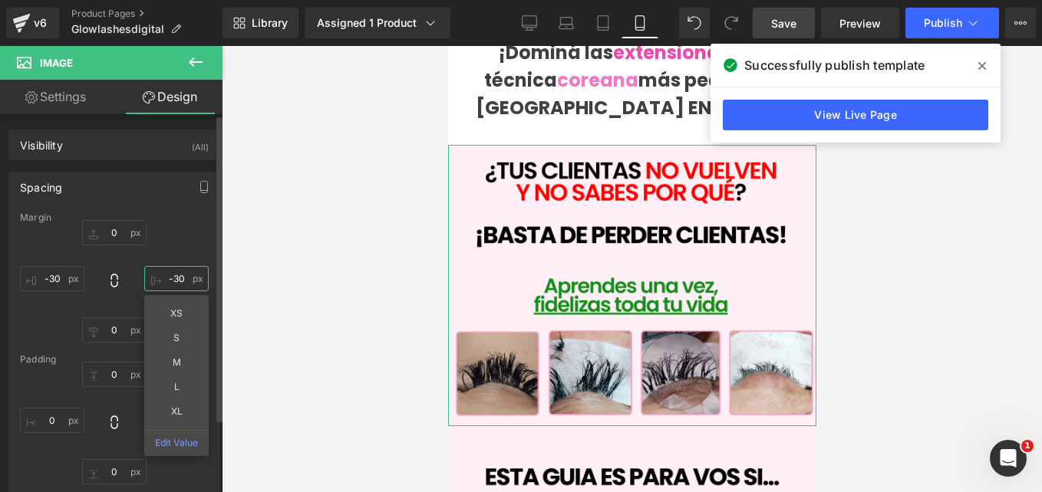
click at [177, 278] on input "-30" at bounding box center [176, 278] width 64 height 25
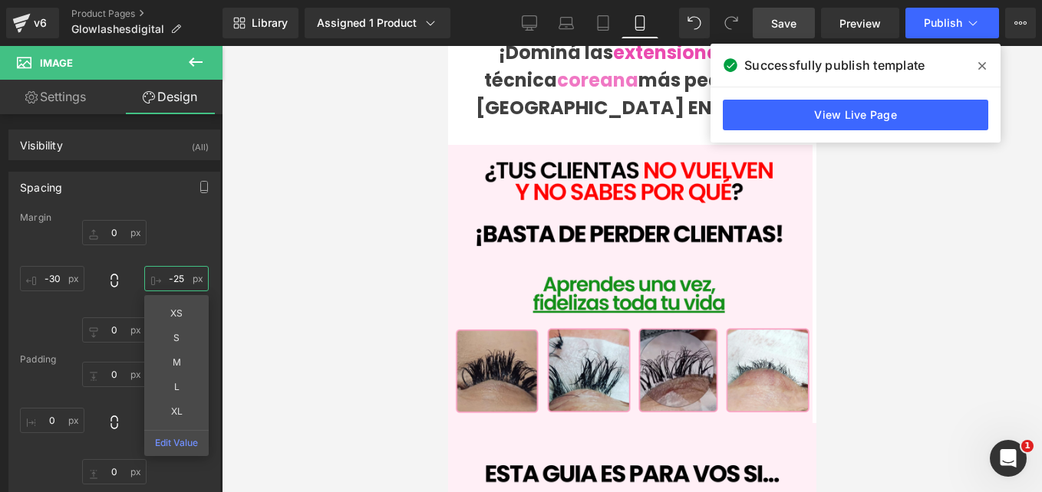
type input "-25"
click at [774, 28] on span "Save" at bounding box center [783, 23] width 25 height 16
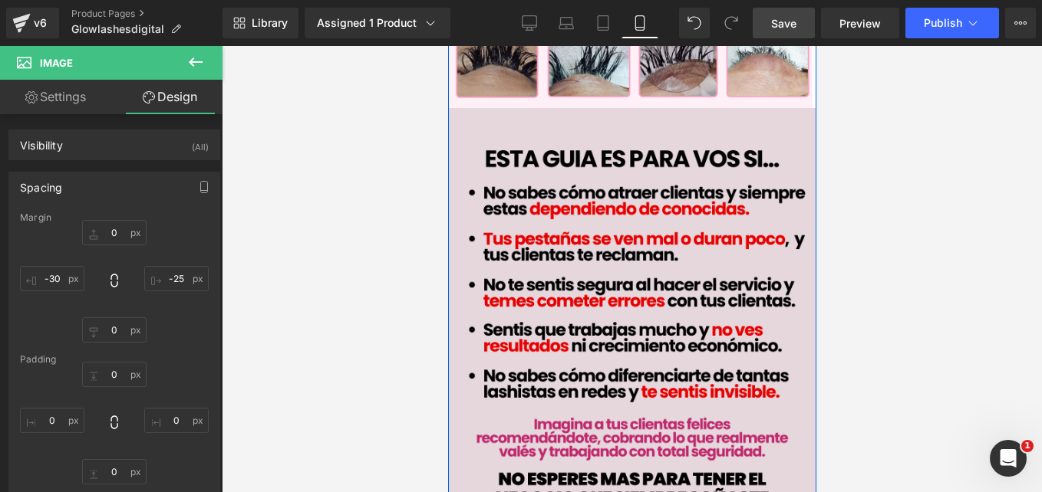
scroll to position [869, 0]
click at [676, 299] on img at bounding box center [631, 337] width 368 height 460
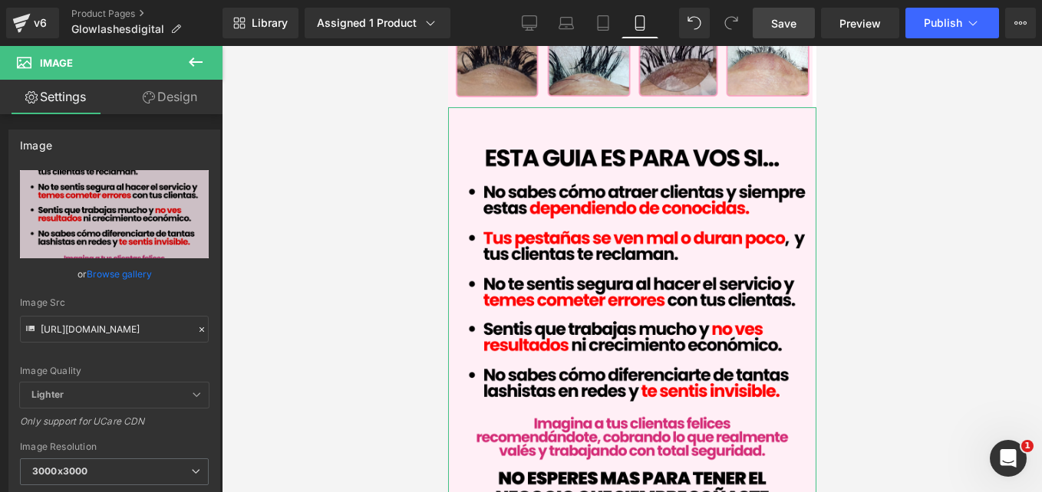
click at [173, 97] on link "Design" at bounding box center [169, 97] width 111 height 35
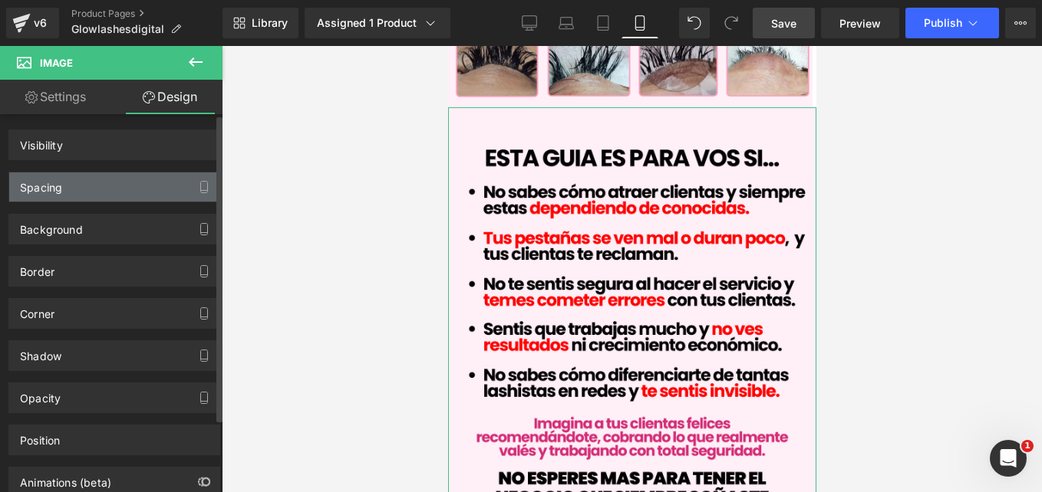
click at [136, 189] on div "Spacing" at bounding box center [114, 187] width 210 height 29
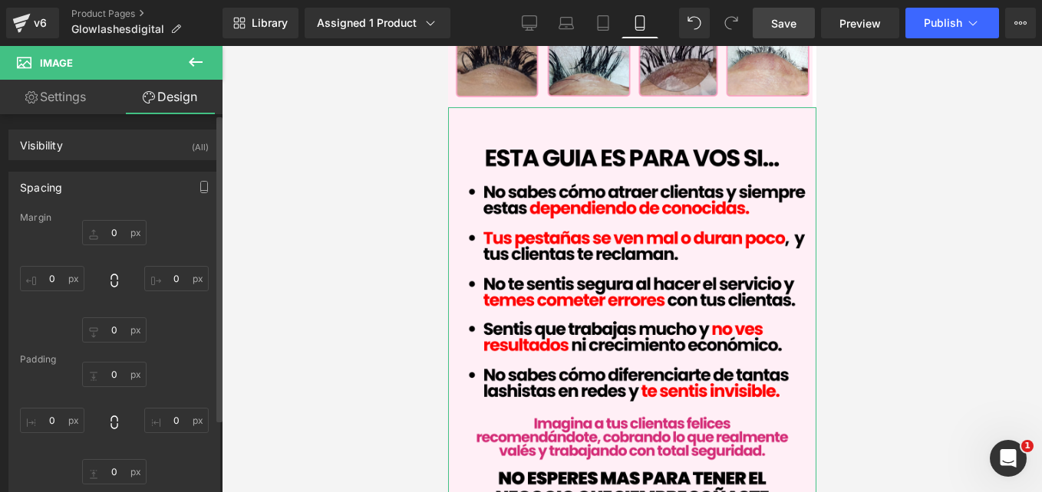
type input "0"
type input "-30"
type input "0"
type input "-30"
type input "0"
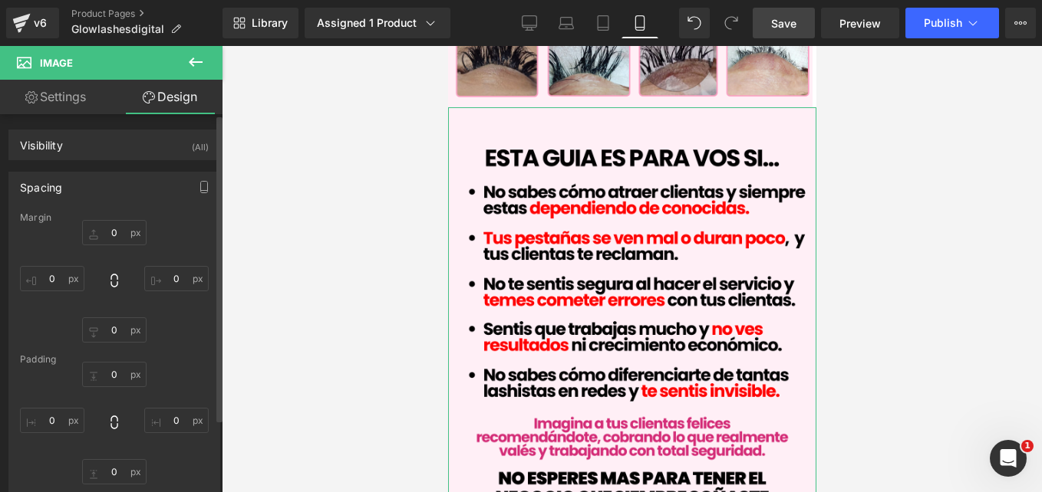
type input "0"
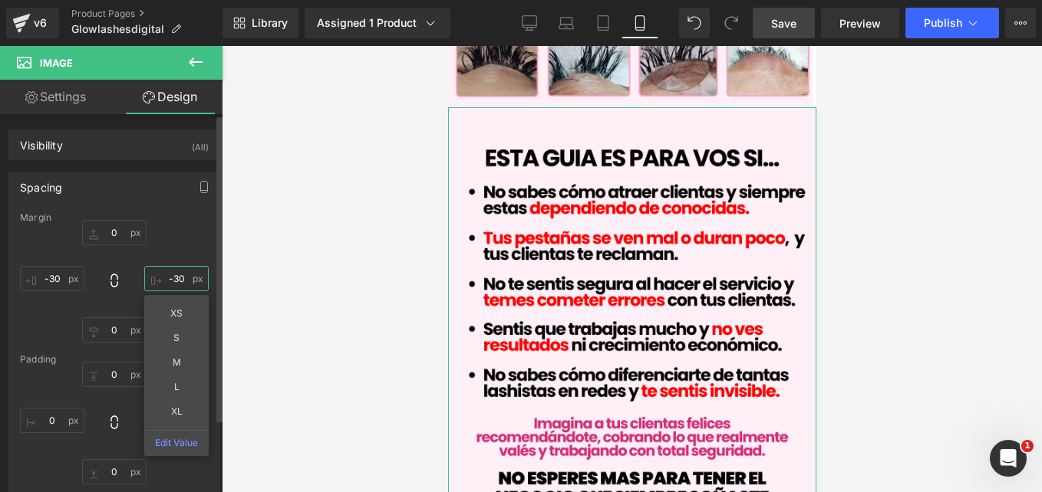
click at [177, 284] on input "-30" at bounding box center [176, 278] width 64 height 25
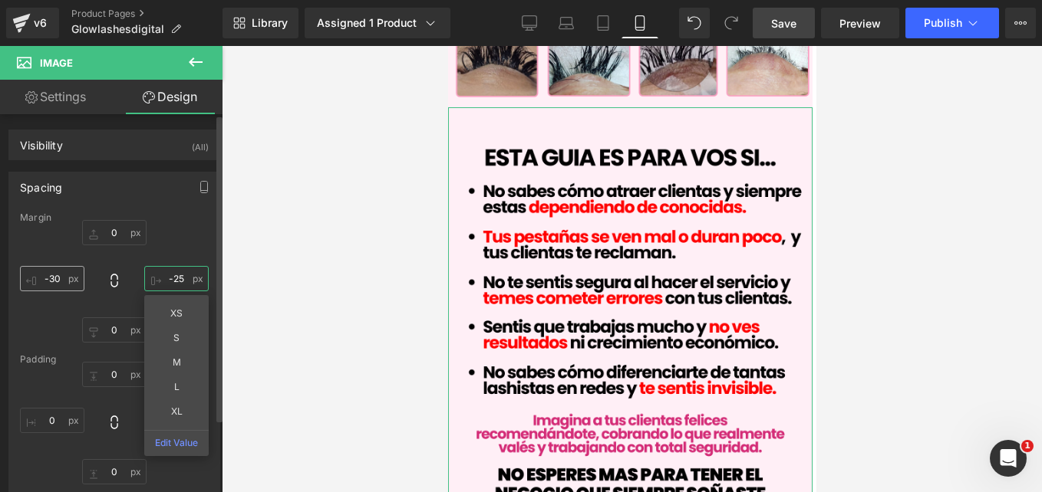
type input "-25"
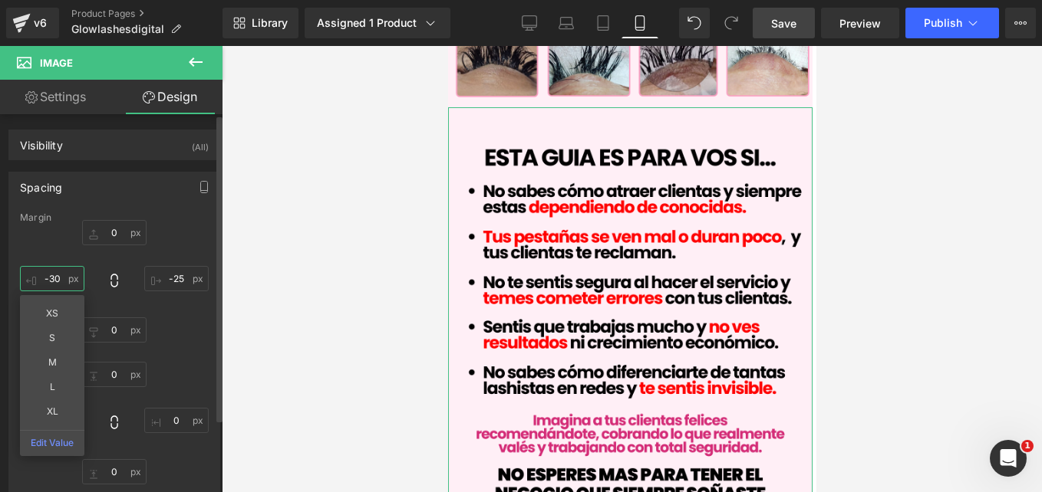
click at [53, 282] on input "-30" at bounding box center [52, 278] width 64 height 25
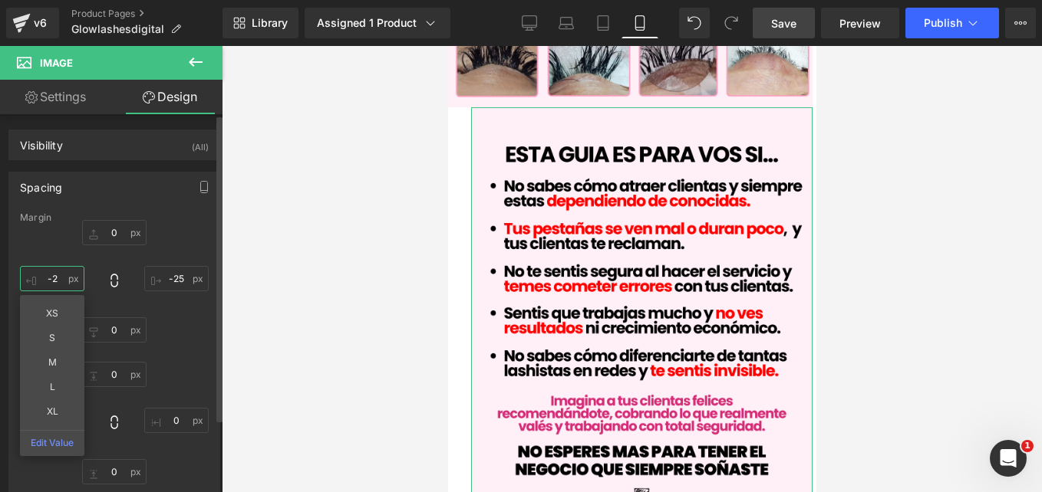
type input "-25"
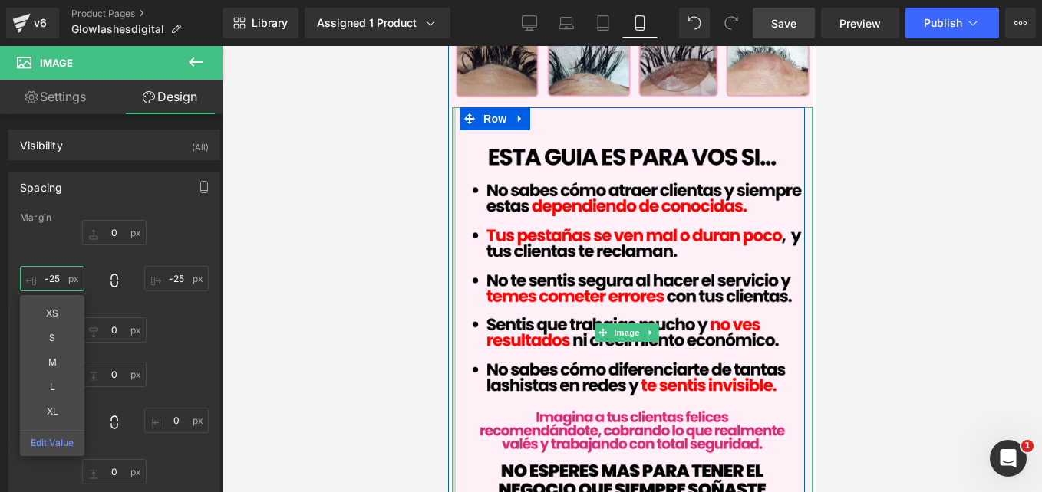
type input "0px"
click at [447, 222] on div "Image Row Conviértete en una Lashista Premium Heading ¡Dominá las extensiones &…" at bounding box center [631, 284] width 368 height 2214
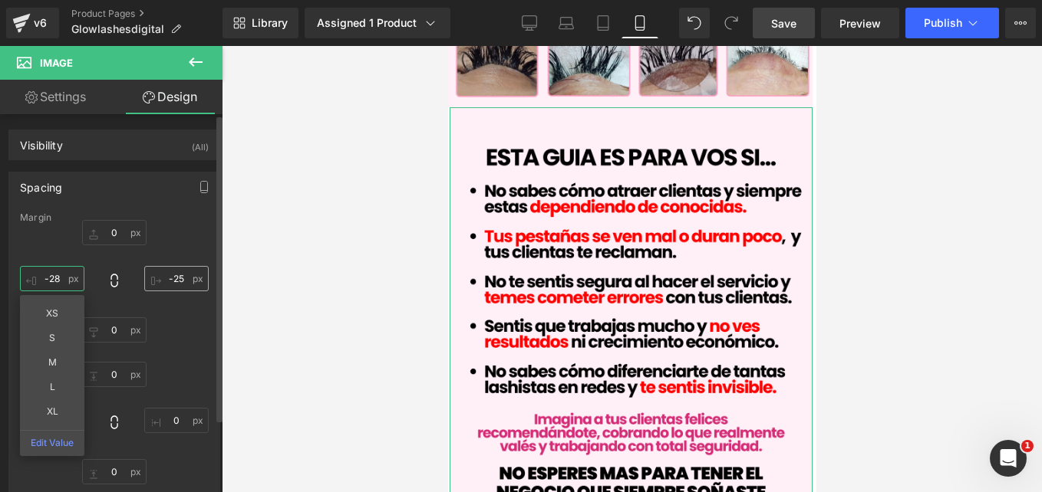
type input "-28"
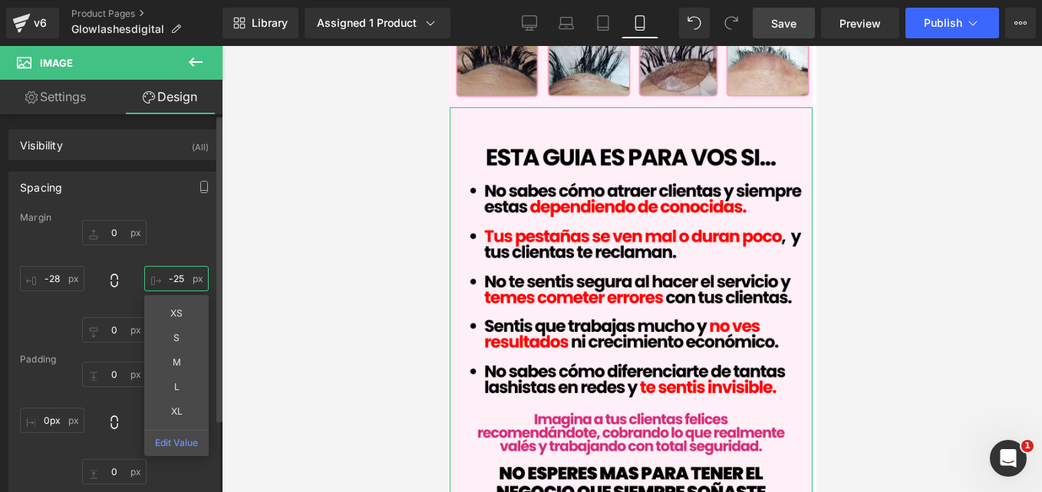
click at [179, 279] on input "-25" at bounding box center [176, 278] width 64 height 25
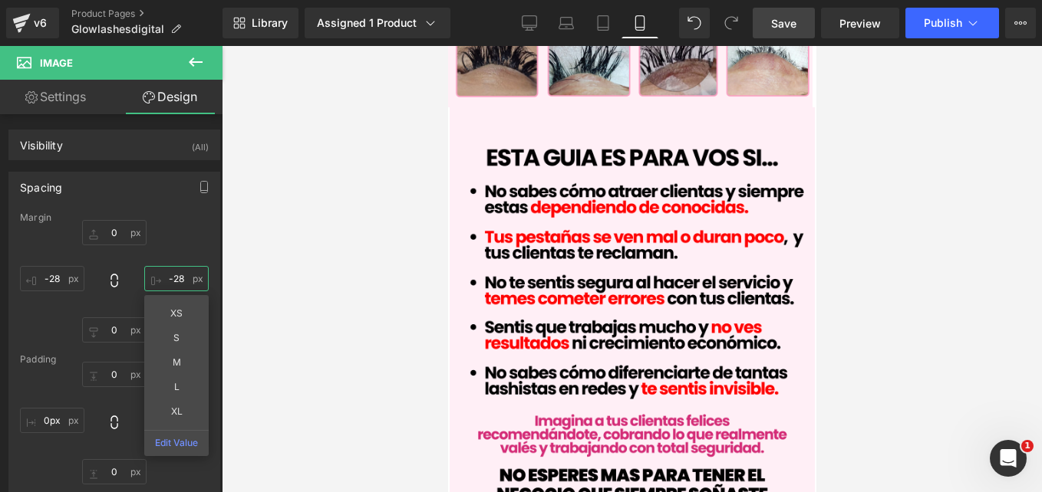
type input "-28"
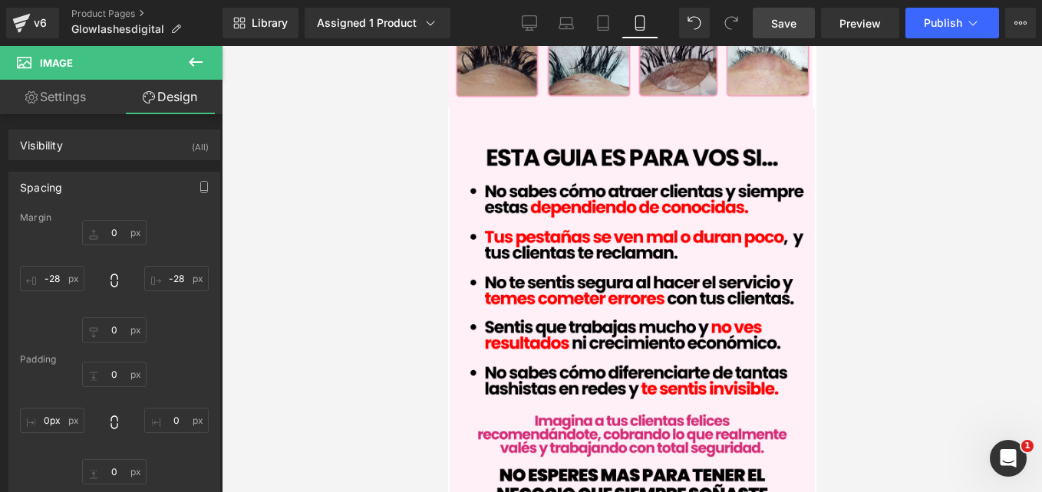
click at [792, 18] on span "Save" at bounding box center [783, 23] width 25 height 16
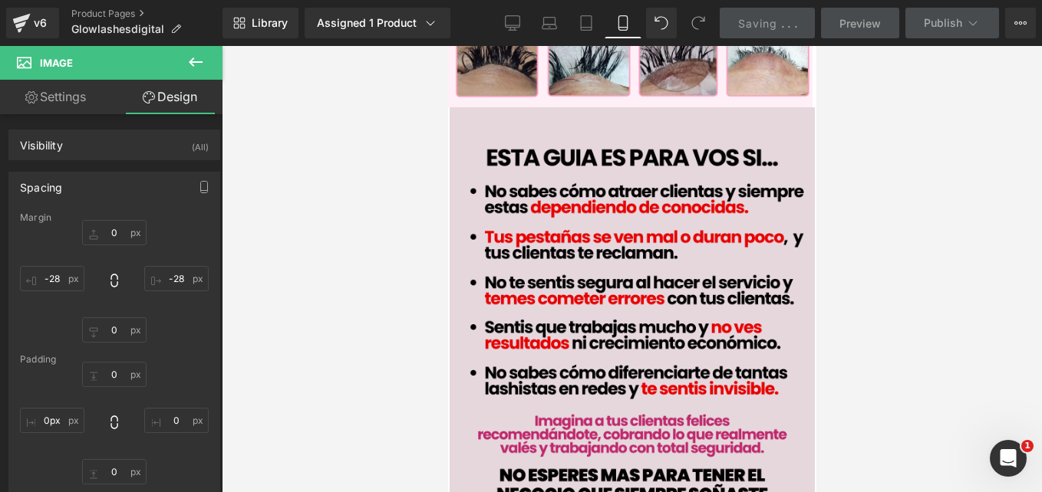
scroll to position [518, 0]
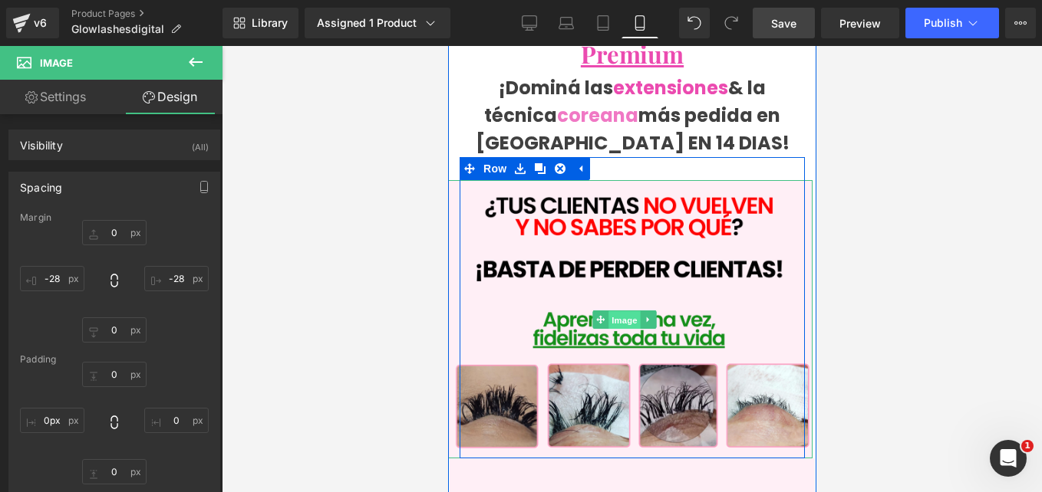
drag, startPoint x: 627, startPoint y: 302, endPoint x: 826, endPoint y: 255, distance: 205.0
click at [627, 311] on span "Image" at bounding box center [624, 320] width 32 height 18
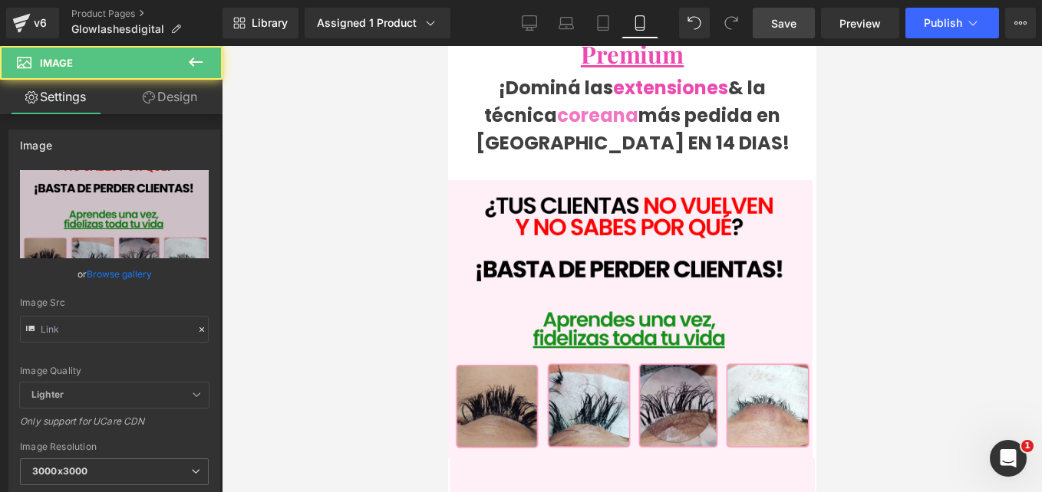
type input "[URL][DOMAIN_NAME]"
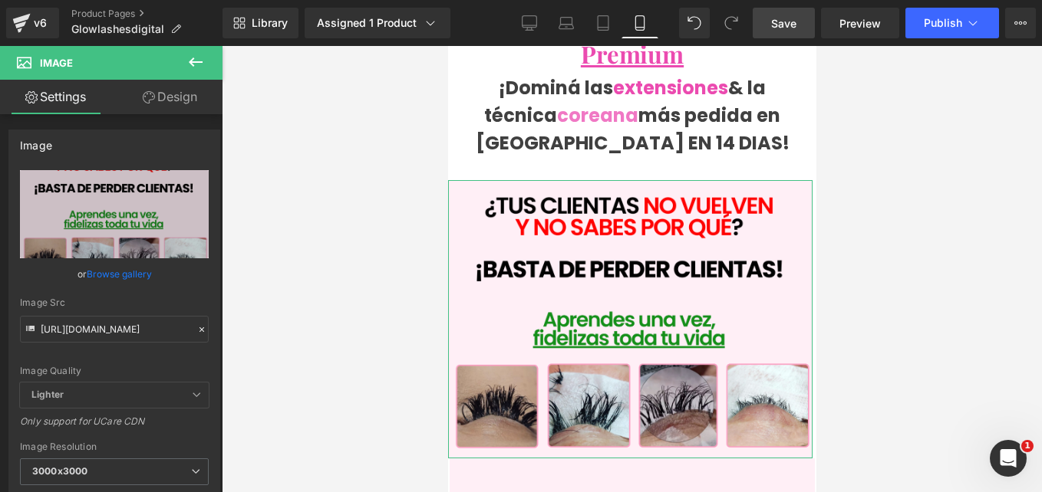
click at [189, 97] on link "Design" at bounding box center [169, 97] width 111 height 35
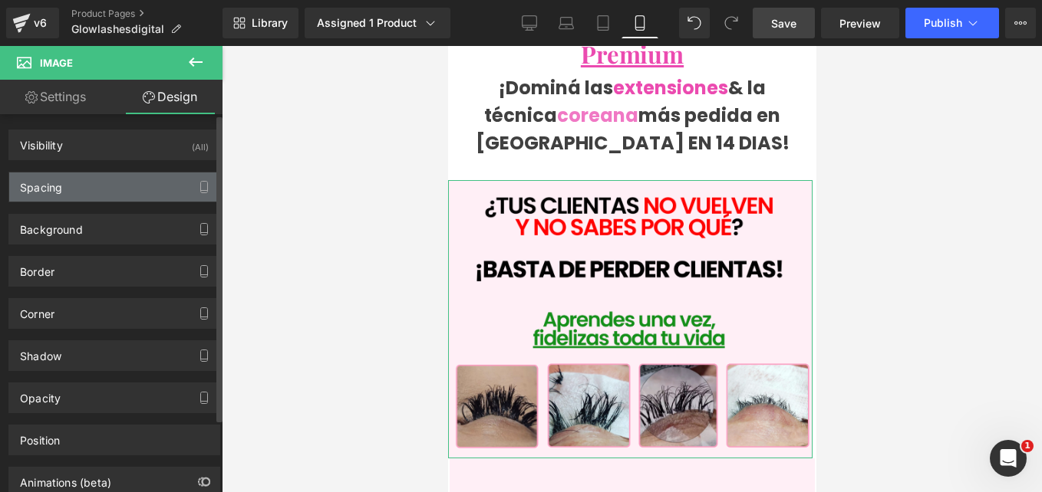
type input "0"
type input "-25"
type input "0"
type input "-30"
type input "0"
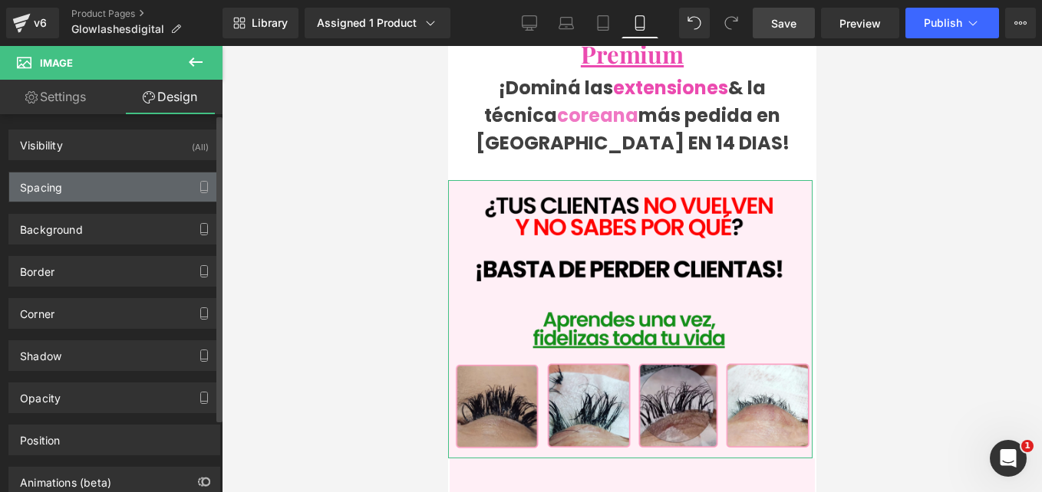
type input "0"
click at [114, 200] on div "Spacing" at bounding box center [114, 187] width 210 height 29
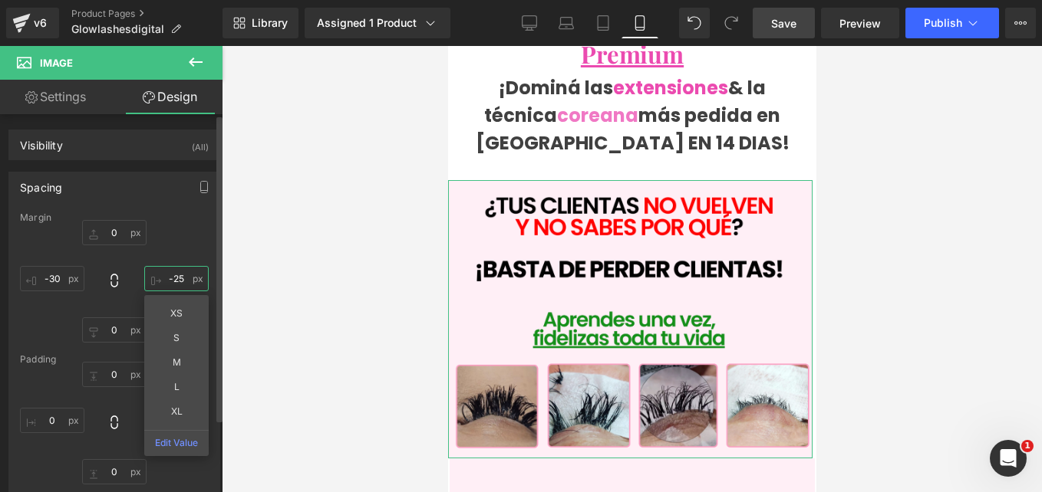
click at [176, 277] on input "-25" at bounding box center [176, 278] width 64 height 25
click at [183, 278] on input "-25" at bounding box center [176, 278] width 64 height 25
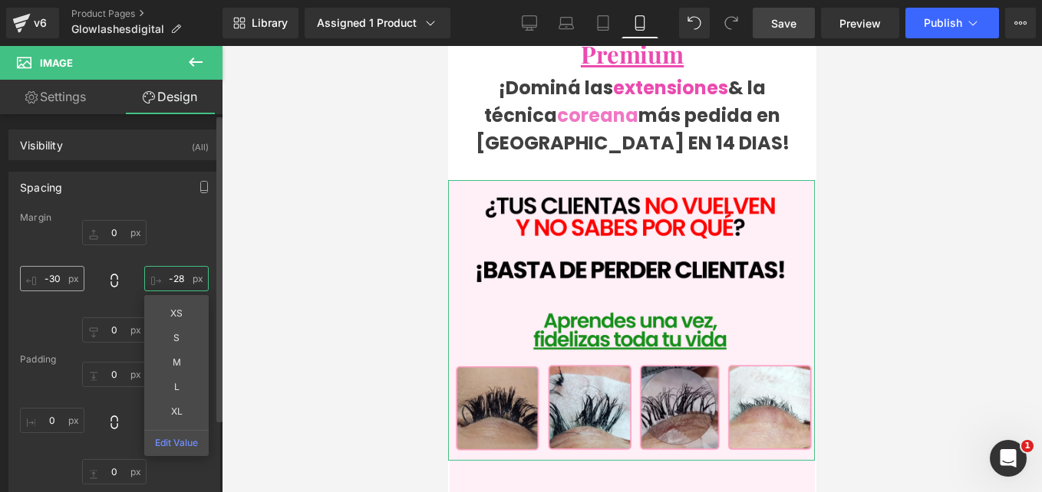
type input "-28"
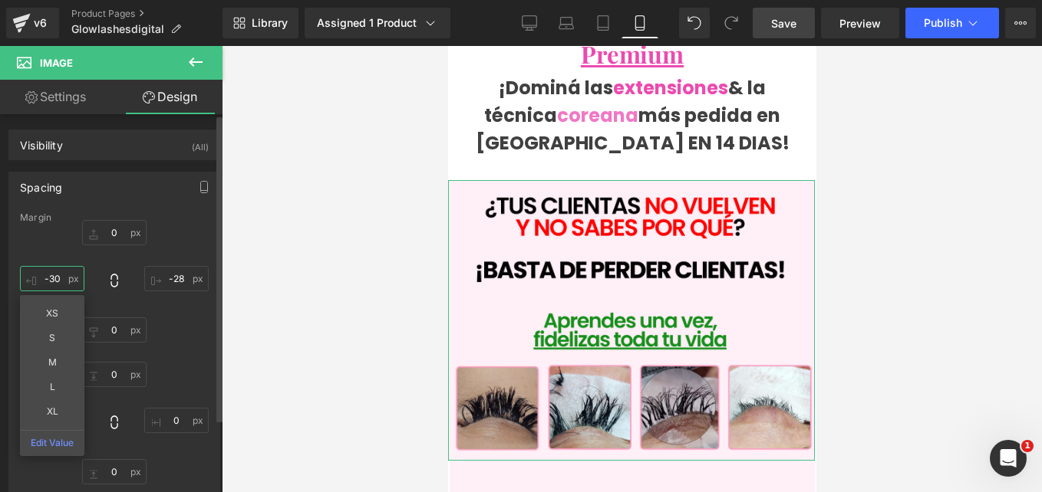
click at [63, 279] on input "-30" at bounding box center [52, 278] width 64 height 25
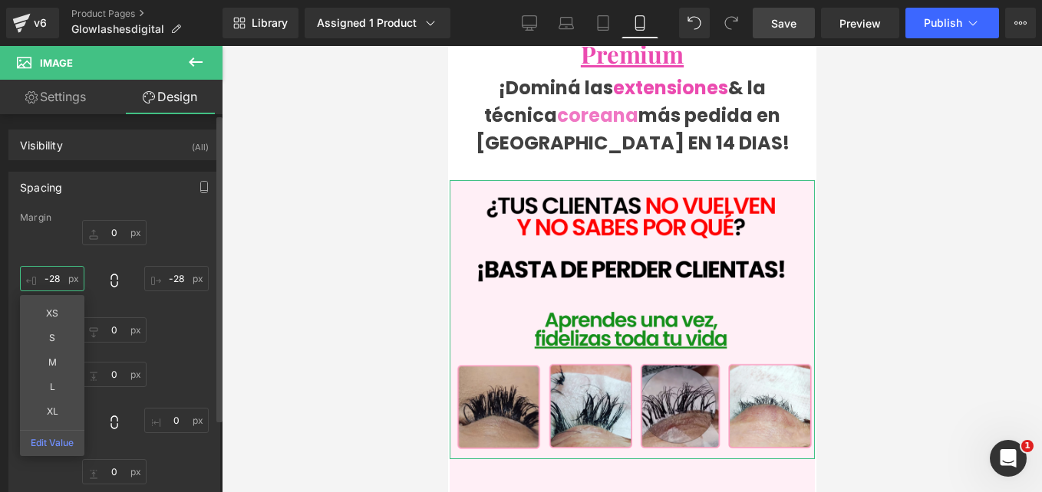
type input "-28"
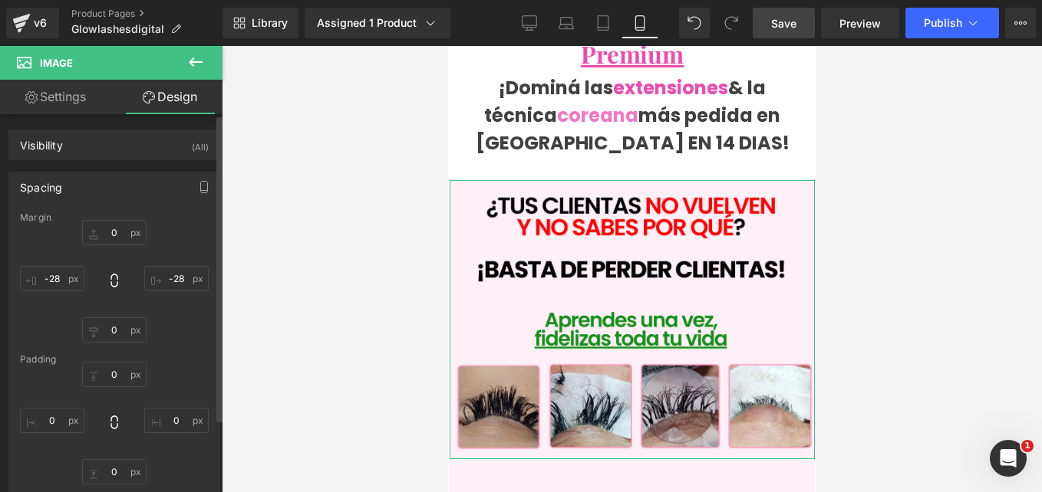
click at [183, 239] on div "0px 0 -28 -28 0px 0 -28 -28" at bounding box center [114, 281] width 189 height 123
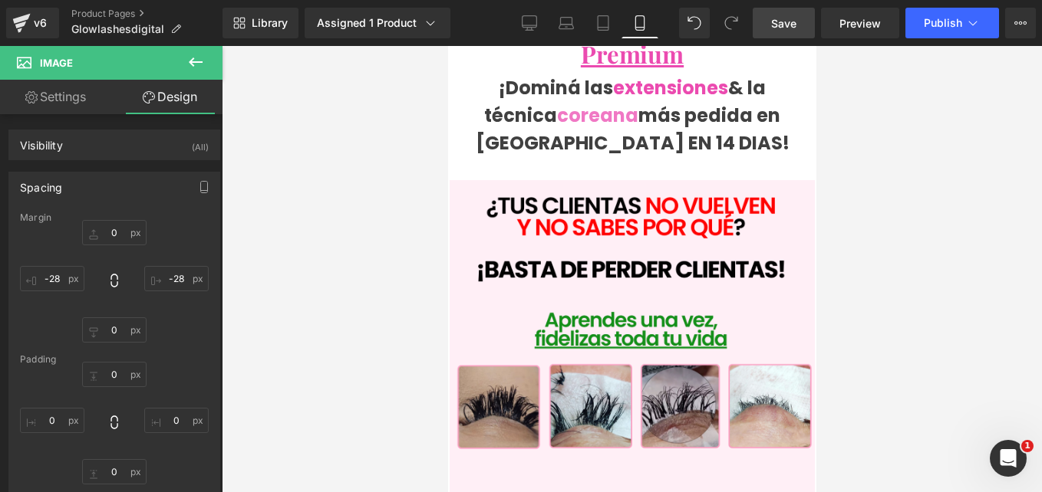
click at [776, 31] on link "Save" at bounding box center [784, 23] width 62 height 31
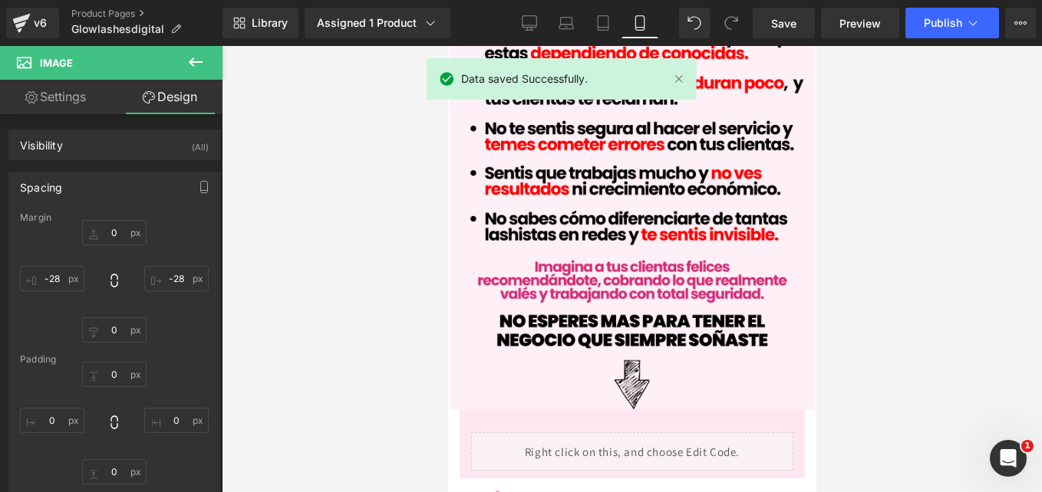
scroll to position [1115, 0]
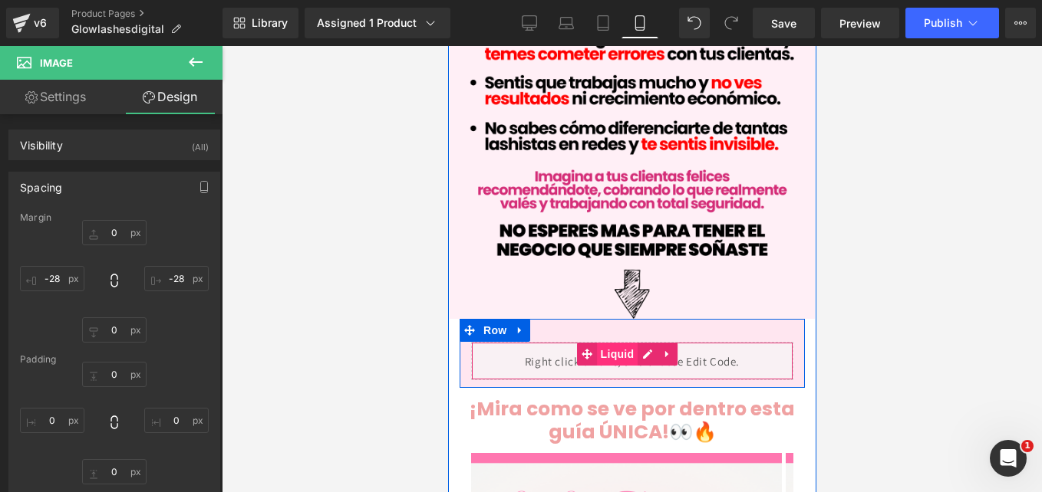
drag, startPoint x: 613, startPoint y: 317, endPoint x: 803, endPoint y: 301, distance: 190.9
click at [613, 343] on span "Liquid" at bounding box center [616, 354] width 41 height 23
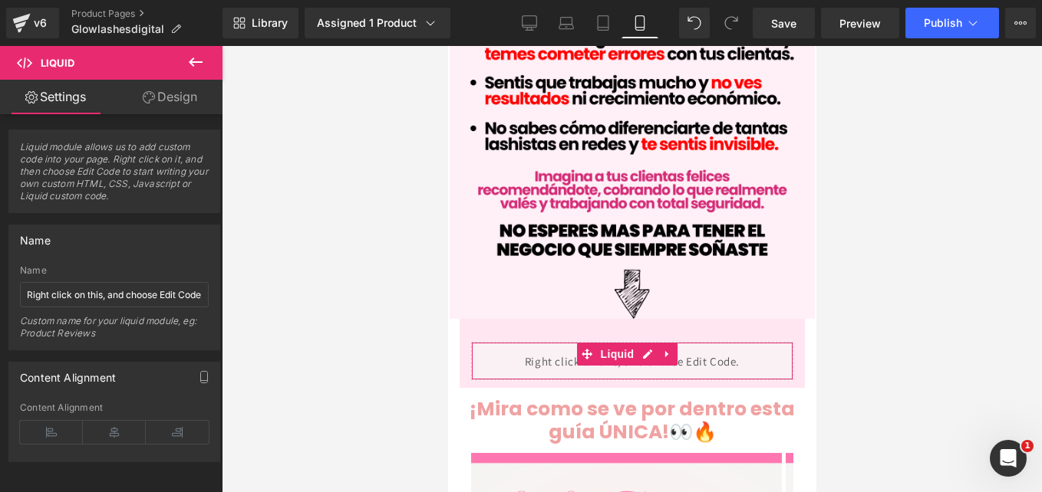
click at [176, 95] on link "Design" at bounding box center [169, 97] width 111 height 35
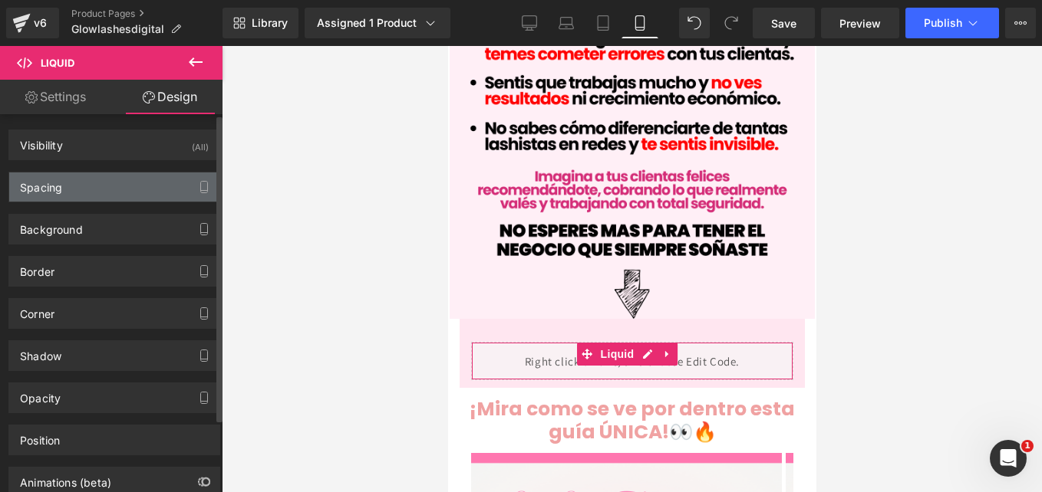
type input "0"
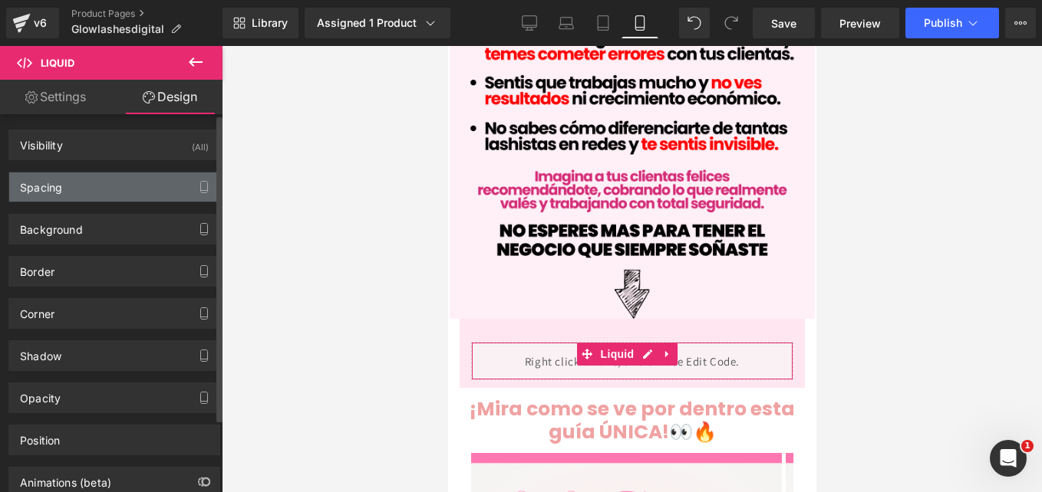
type input "0"
click at [114, 196] on div "Spacing" at bounding box center [114, 187] width 210 height 29
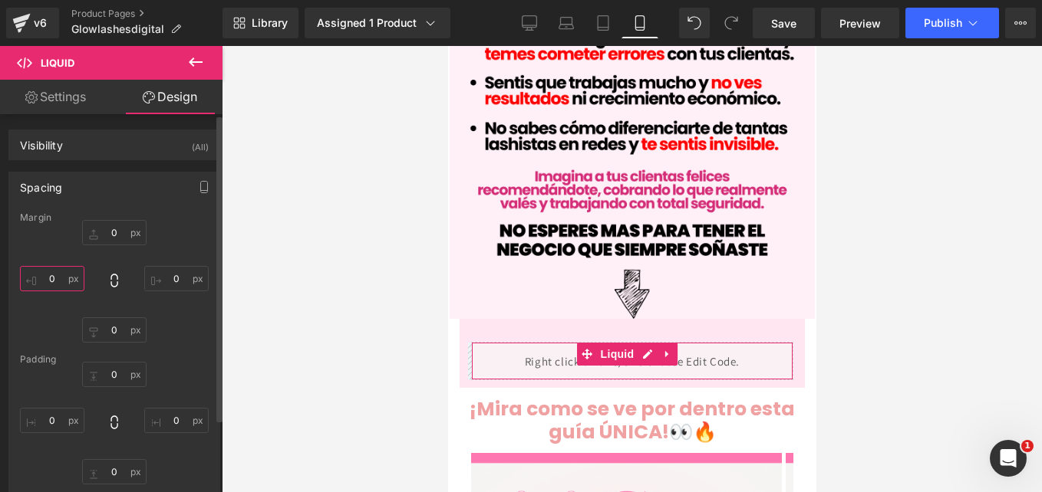
click at [59, 278] on input "0" at bounding box center [52, 278] width 64 height 25
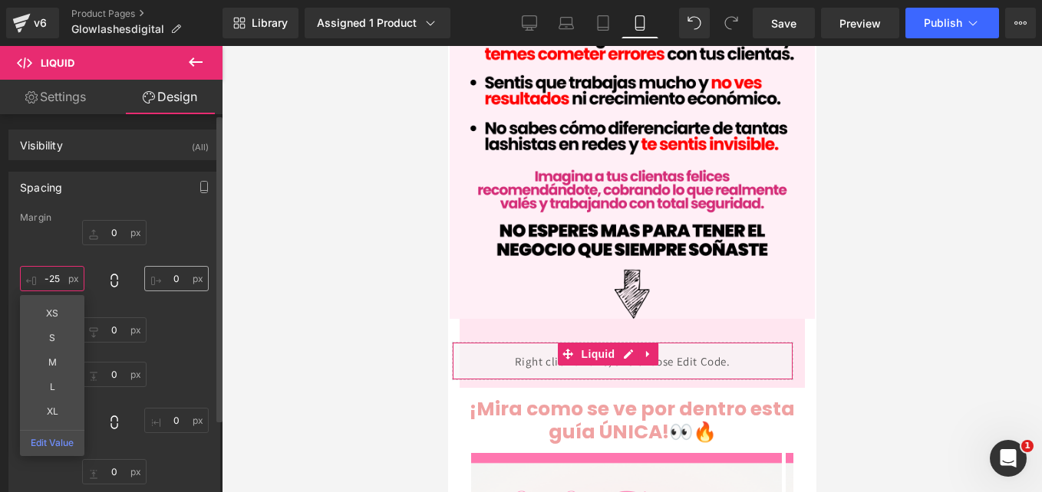
type input "-25"
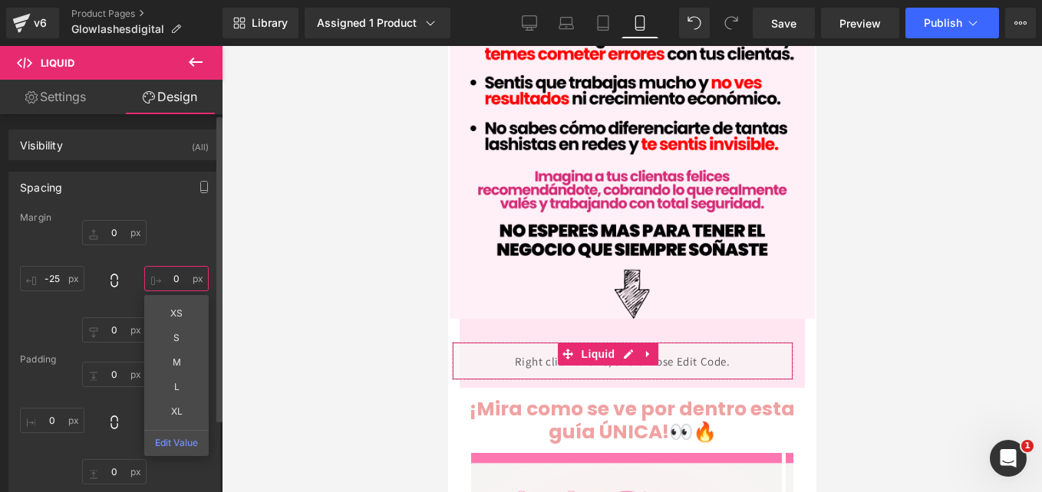
click at [181, 278] on input "0" at bounding box center [176, 278] width 64 height 25
type input "-25"
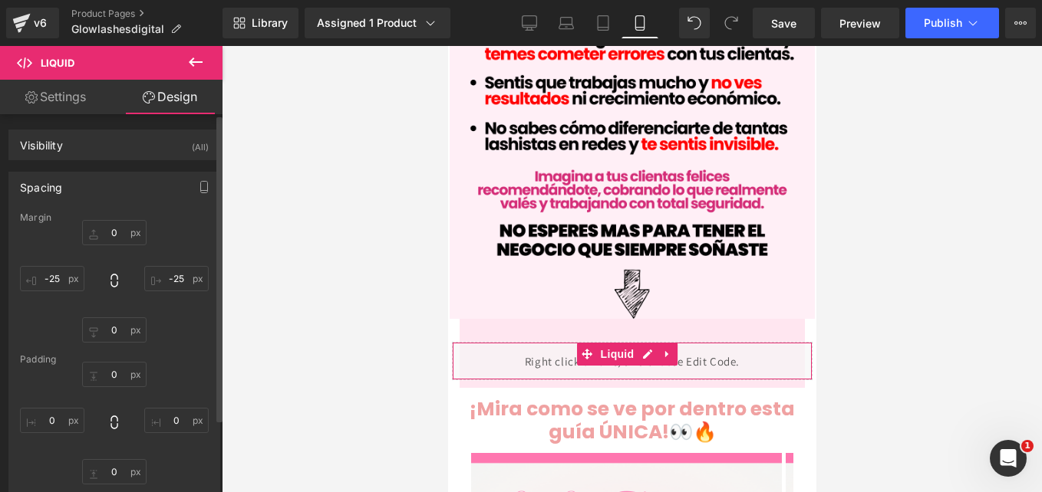
click at [203, 247] on div "Margin 0px 0 -25 -25 0px 0 -25 -25 [GEOGRAPHIC_DATA] 0px 0 0px 0 0px 0 0px 0" at bounding box center [114, 354] width 210 height 284
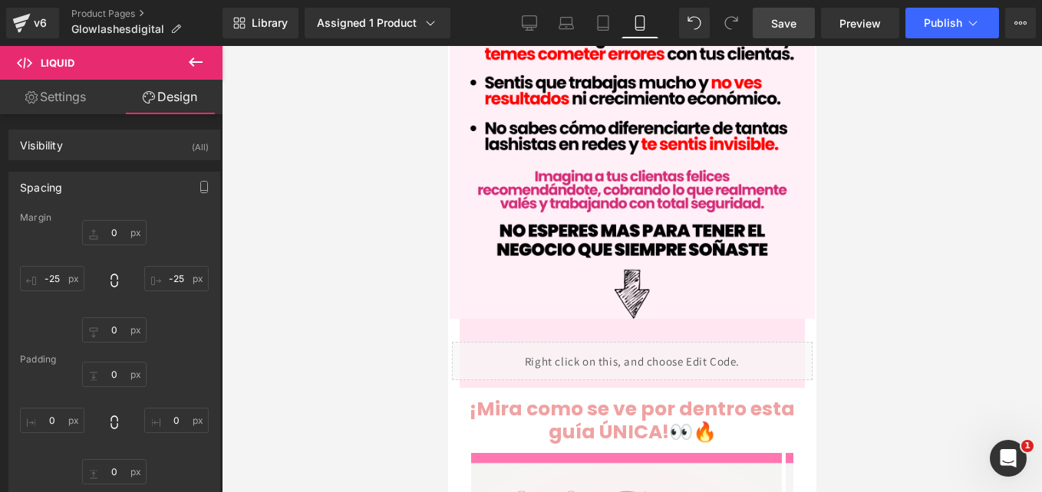
click at [788, 31] on span "Save" at bounding box center [783, 23] width 25 height 16
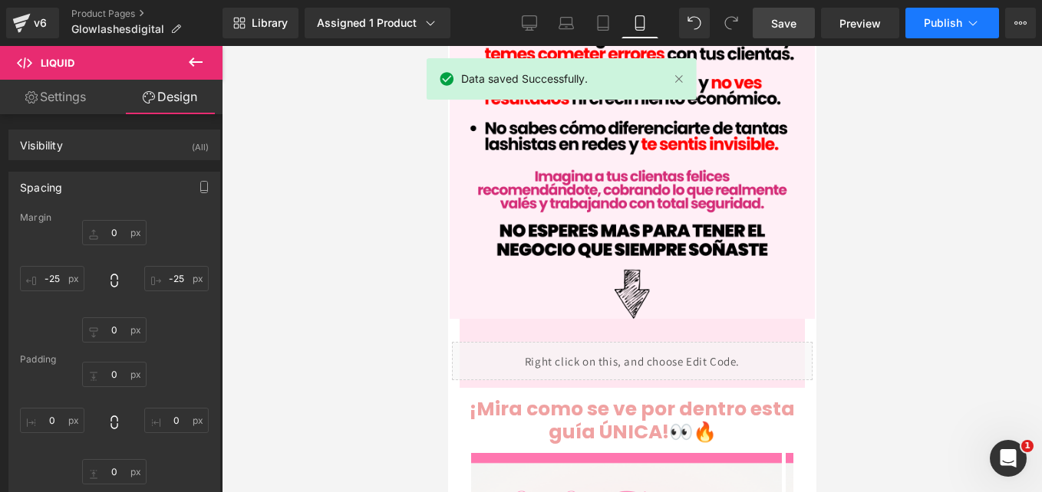
click at [944, 22] on span "Publish" at bounding box center [943, 23] width 38 height 12
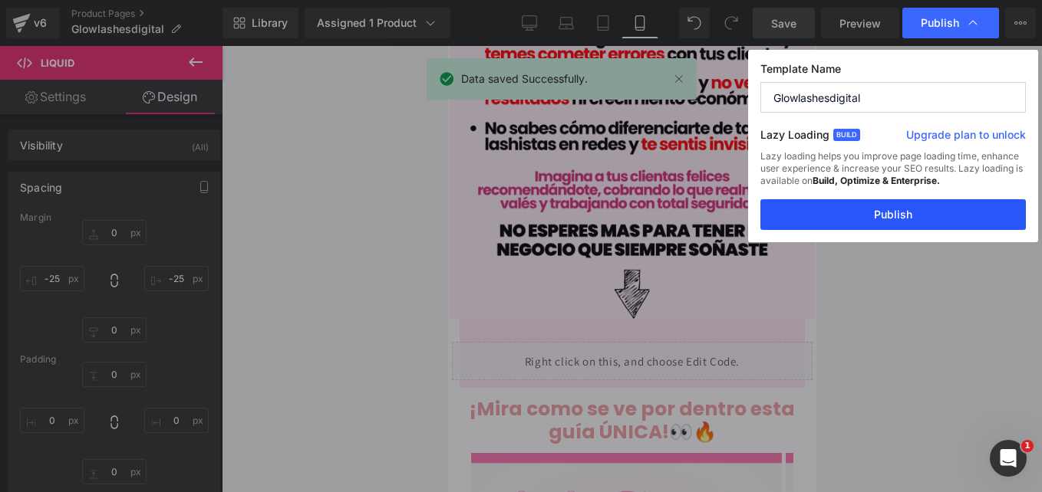
click at [915, 219] on button "Publish" at bounding box center [892, 214] width 265 height 31
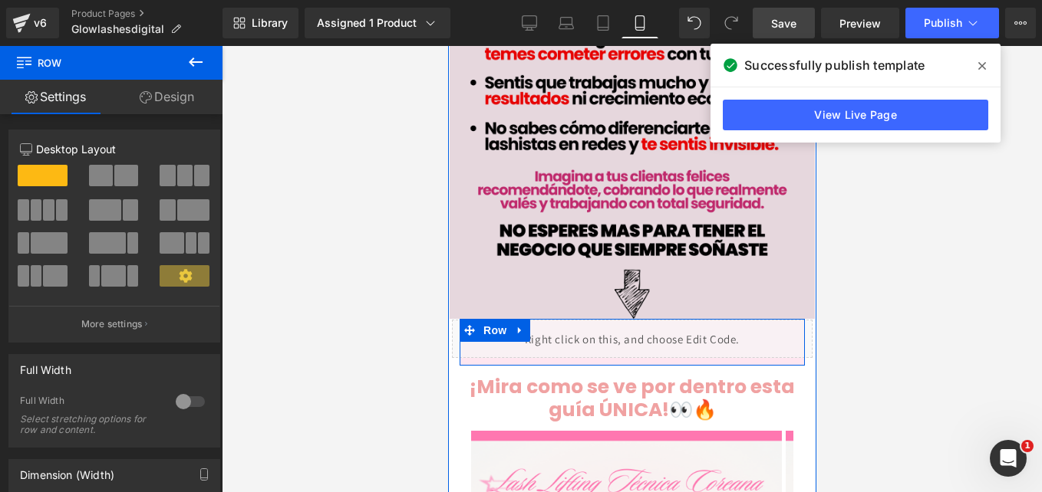
drag, startPoint x: 569, startPoint y: 295, endPoint x: 574, endPoint y: 273, distance: 22.7
click at [574, 273] on div "Image Row Conviértete en una Lashista Premium Heading ¡Dominá las extensiones &…" at bounding box center [631, 30] width 368 height 2198
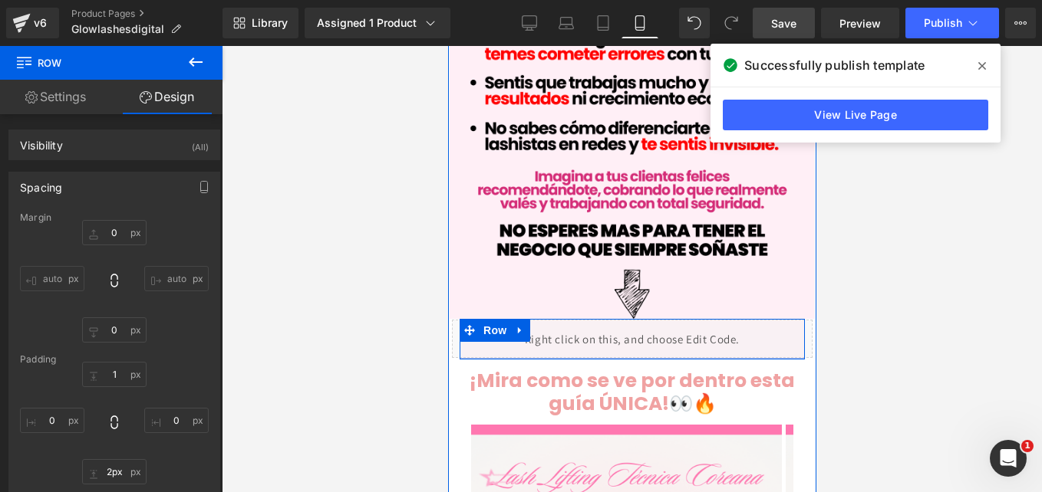
type input "1px"
click at [531, 319] on div "Liquid Row" at bounding box center [631, 339] width 345 height 40
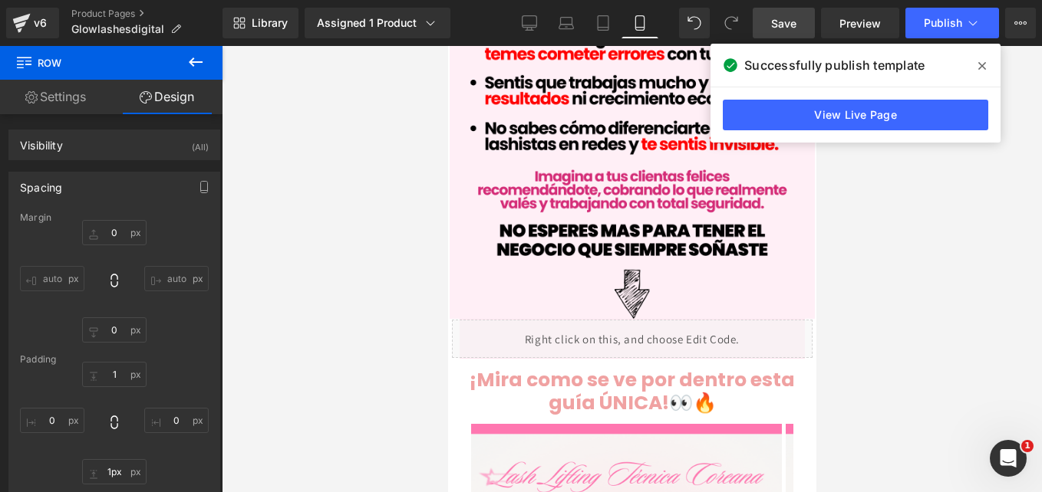
click at [795, 23] on span "Save" at bounding box center [783, 23] width 25 height 16
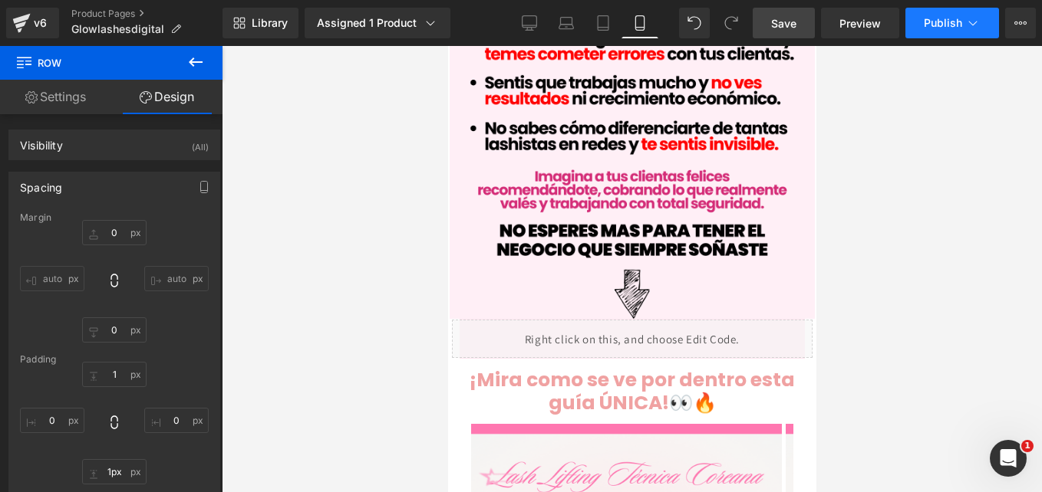
click at [954, 15] on button "Publish" at bounding box center [952, 23] width 94 height 31
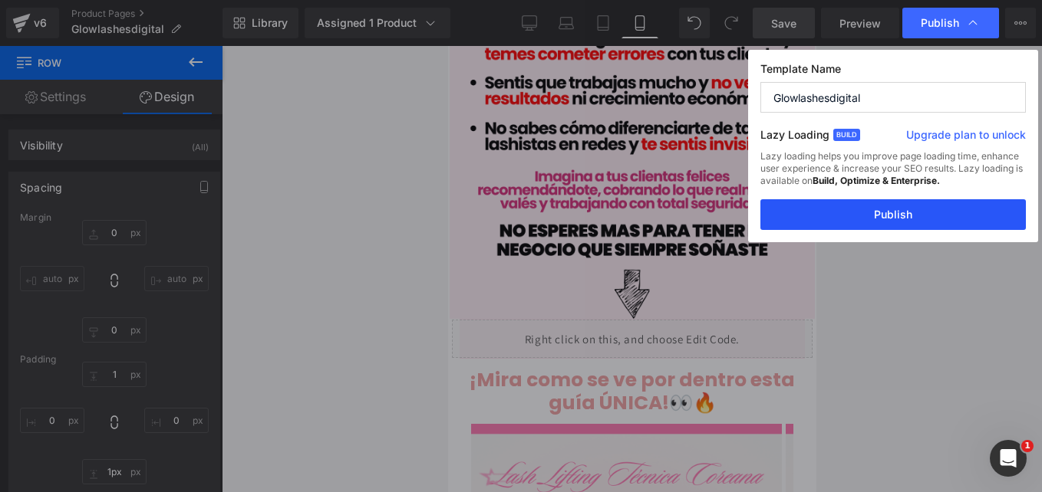
click at [890, 209] on button "Publish" at bounding box center [892, 214] width 265 height 31
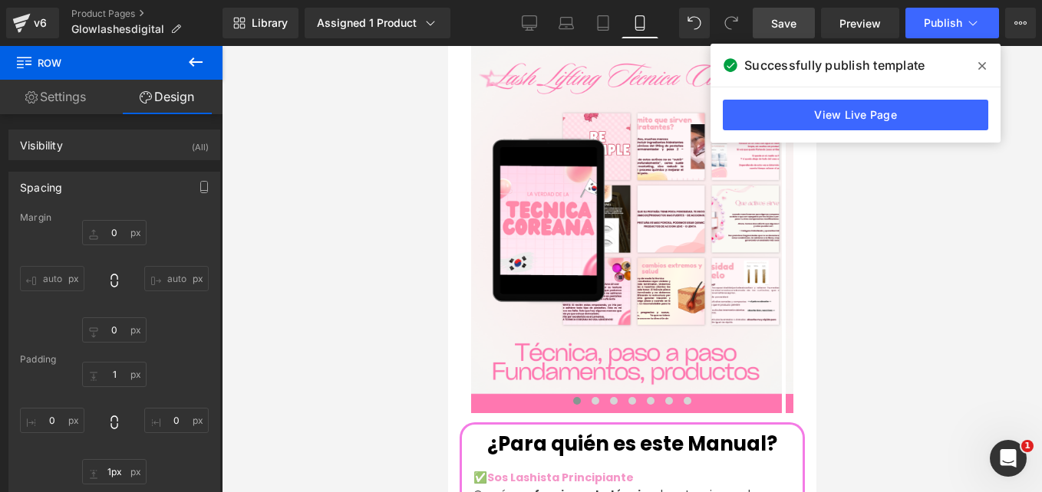
scroll to position [1507, 0]
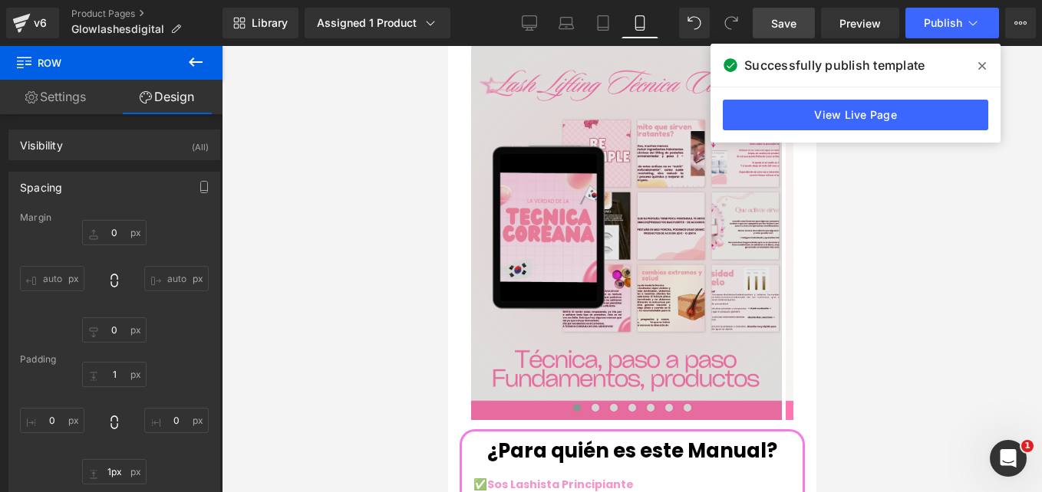
click at [619, 255] on img at bounding box center [625, 226] width 311 height 388
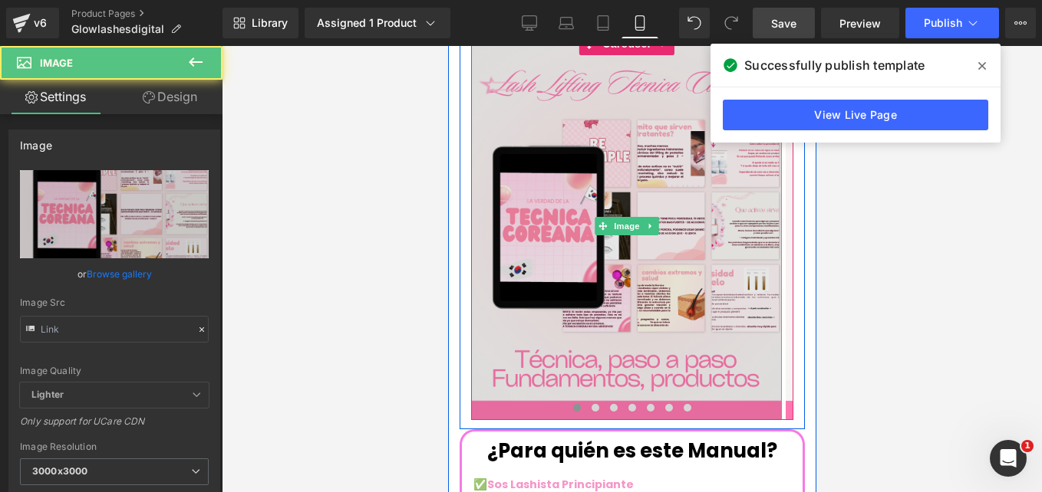
type input "[URL][DOMAIN_NAME]"
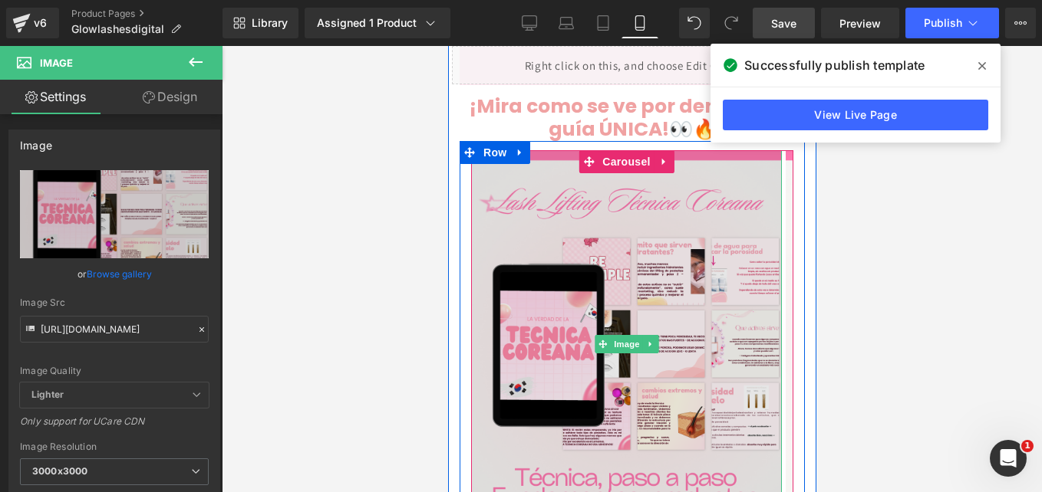
scroll to position [1388, 0]
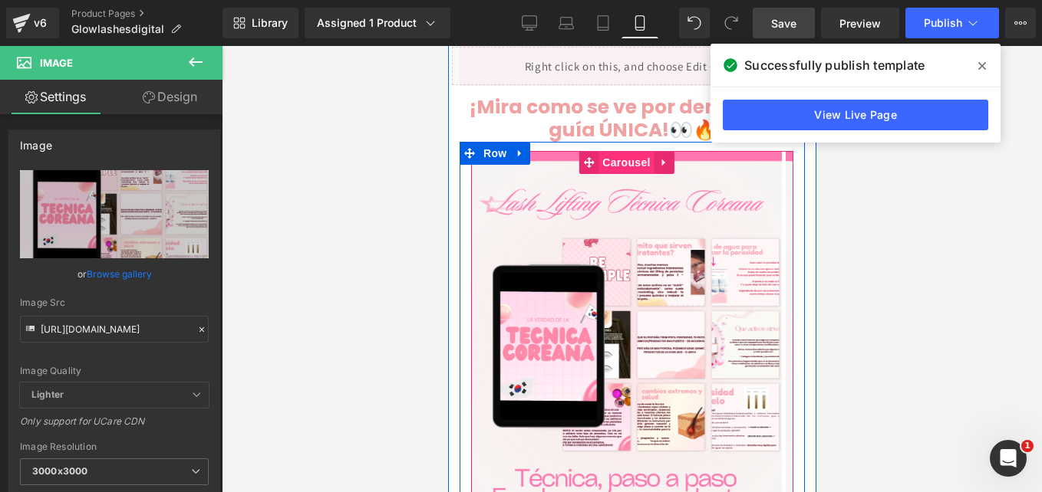
click at [614, 151] on span "Carousel" at bounding box center [625, 162] width 55 height 23
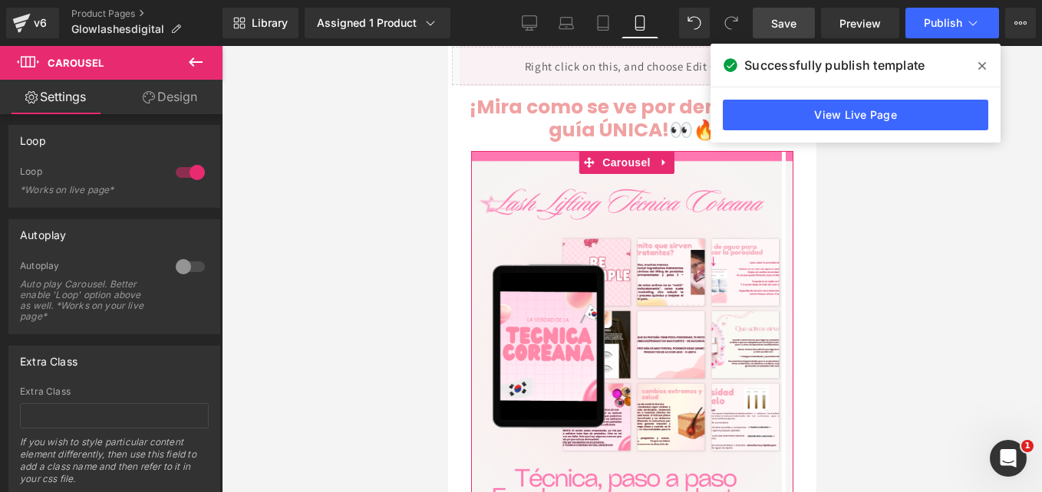
scroll to position [591, 0]
click at [180, 266] on div at bounding box center [190, 266] width 37 height 25
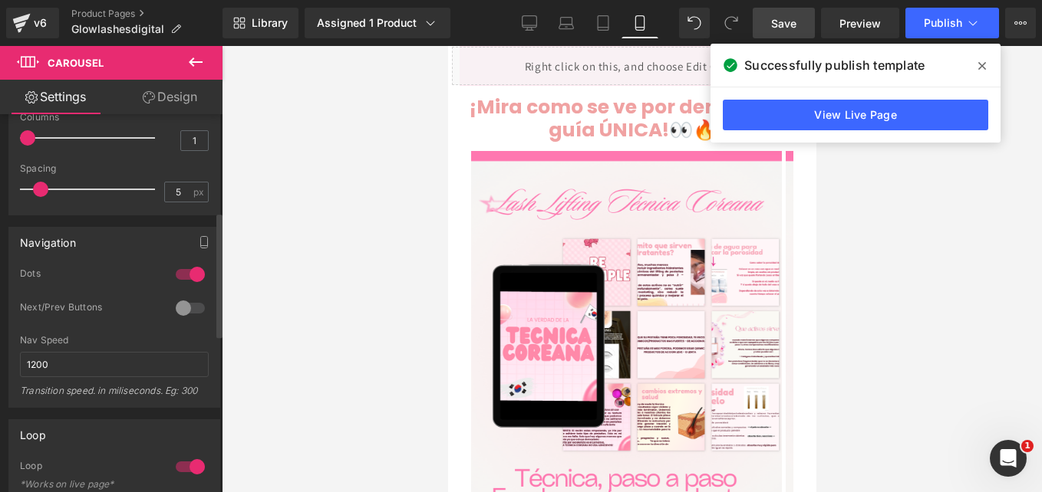
scroll to position [295, 0]
click at [193, 315] on div at bounding box center [190, 309] width 37 height 25
click at [778, 29] on span "Save" at bounding box center [783, 23] width 25 height 16
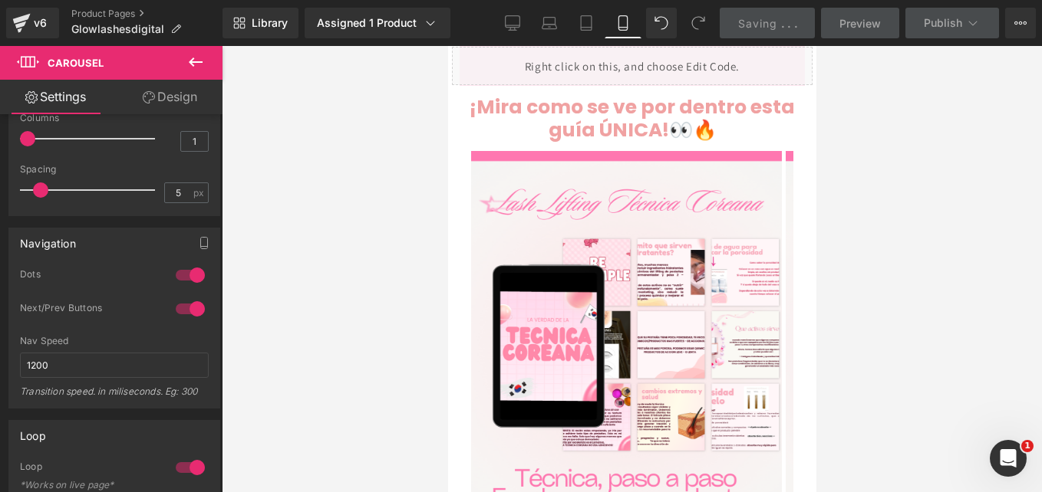
scroll to position [1303, 0]
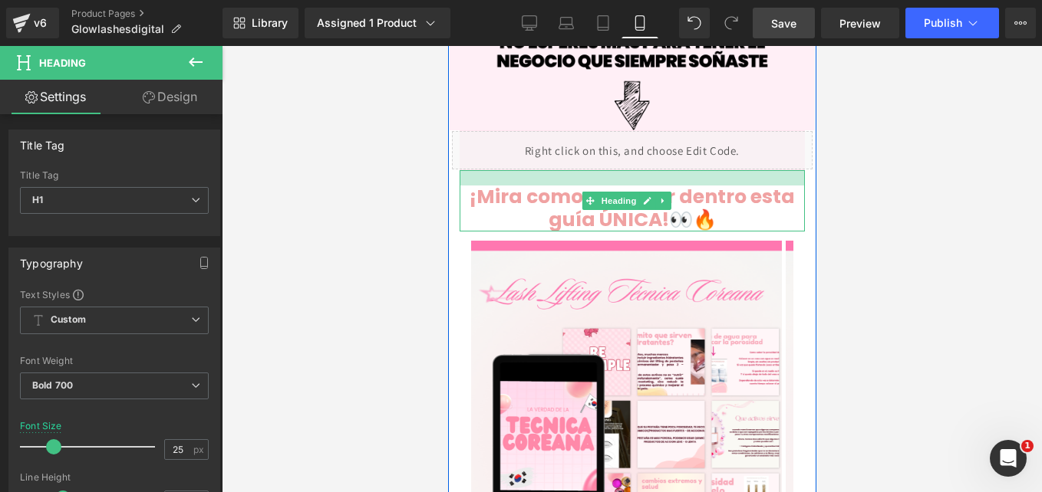
drag, startPoint x: 607, startPoint y: 135, endPoint x: 1319, endPoint y: 223, distance: 718.1
click at [609, 170] on div at bounding box center [631, 177] width 345 height 15
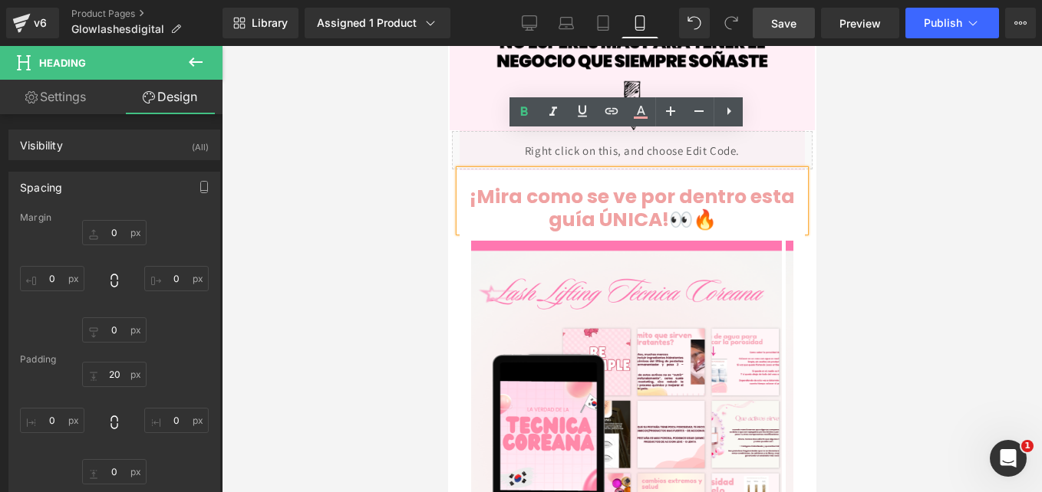
type input "0"
type input "20"
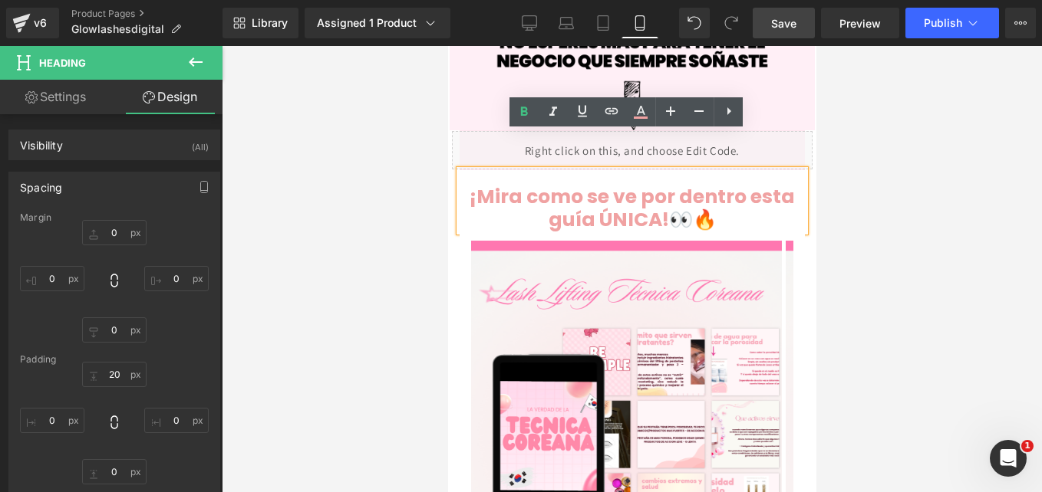
type input "0"
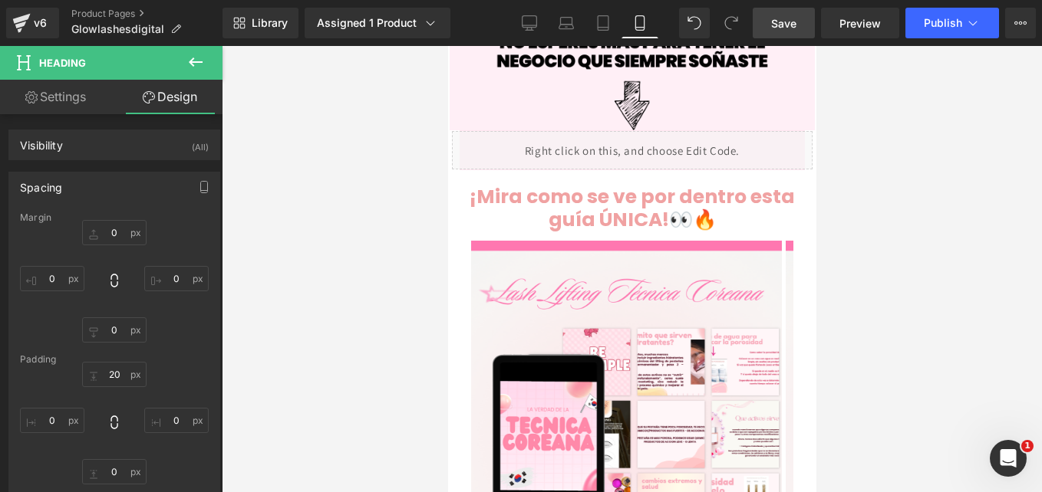
click at [773, 30] on span "Save" at bounding box center [783, 23] width 25 height 16
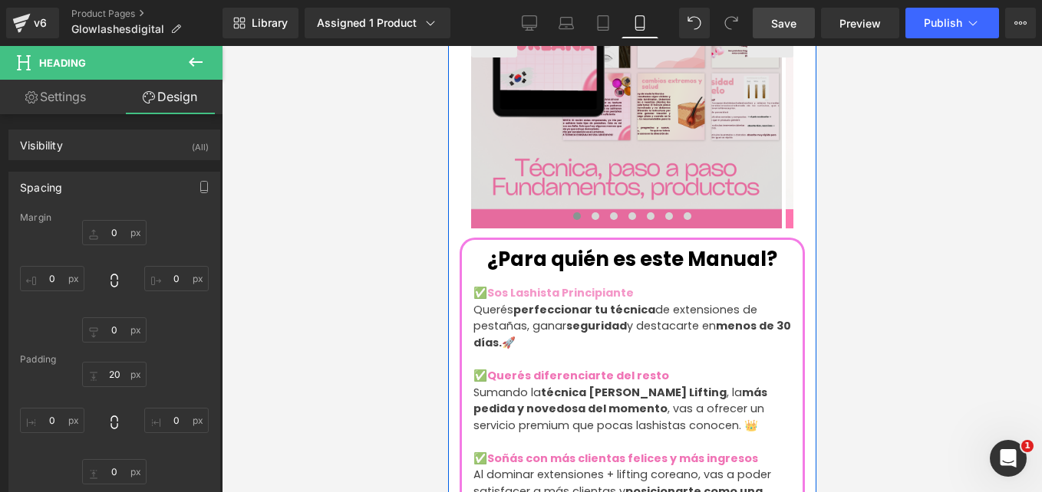
scroll to position [1704, 0]
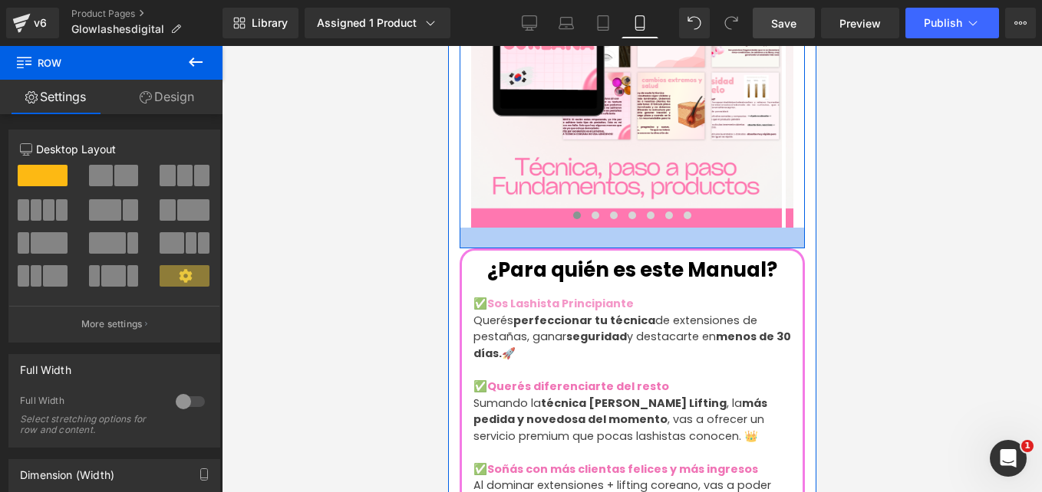
drag, startPoint x: 627, startPoint y: 199, endPoint x: 631, endPoint y: 210, distance: 12.1
click at [631, 228] on div at bounding box center [631, 238] width 345 height 21
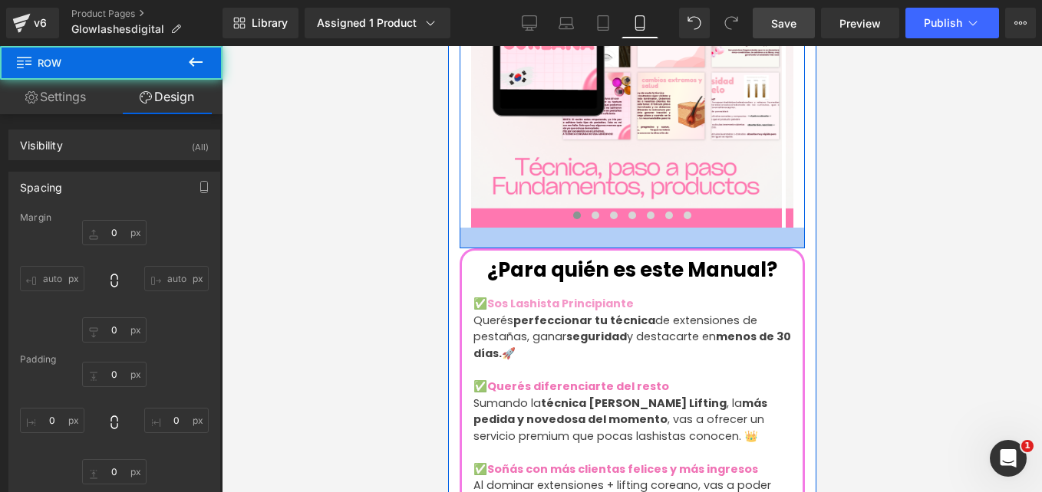
type input "0"
type input "12"
type input "0"
type input "27"
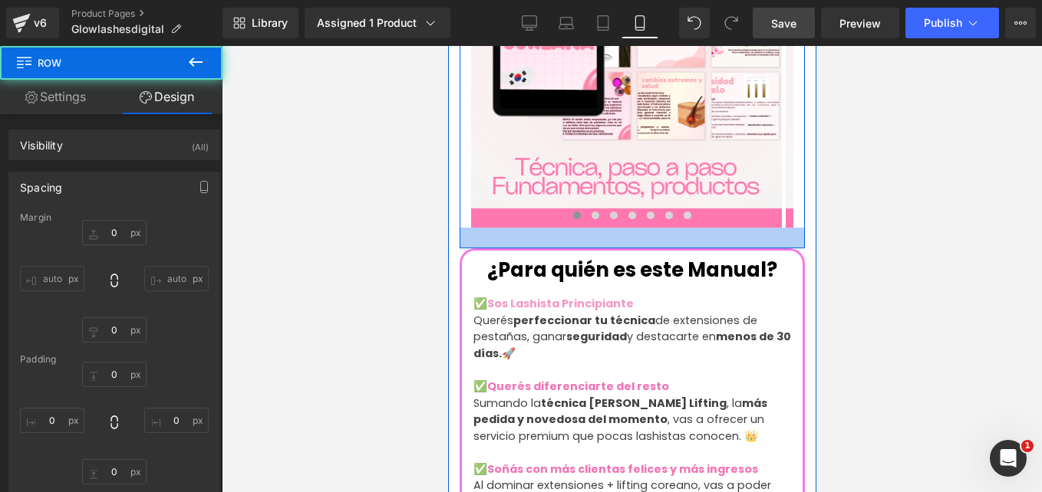
type input "0"
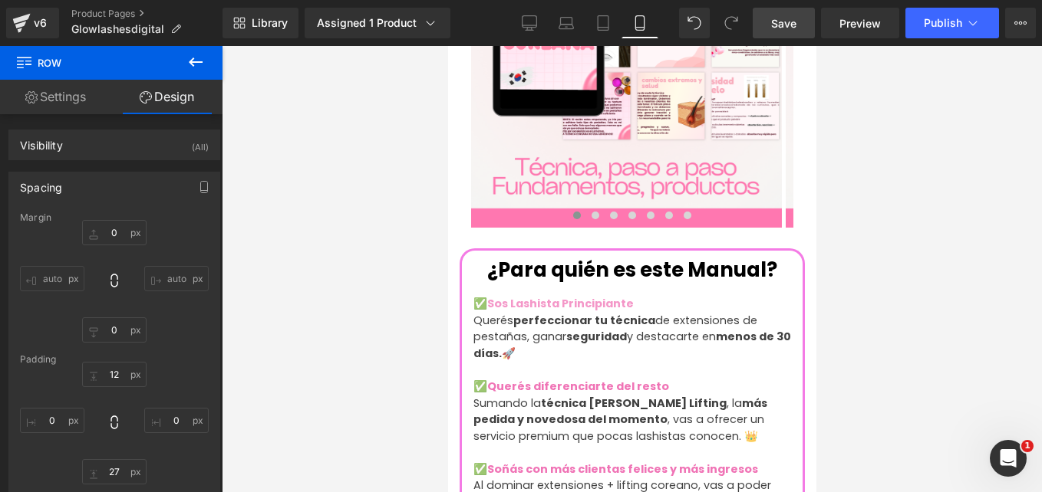
click at [778, 18] on span "Save" at bounding box center [783, 23] width 25 height 16
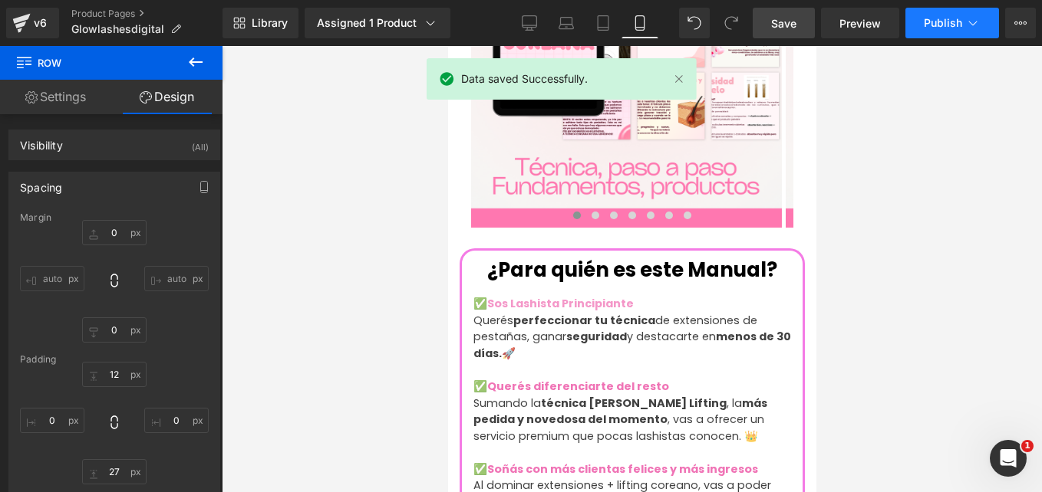
click at [947, 29] on button "Publish" at bounding box center [952, 23] width 94 height 31
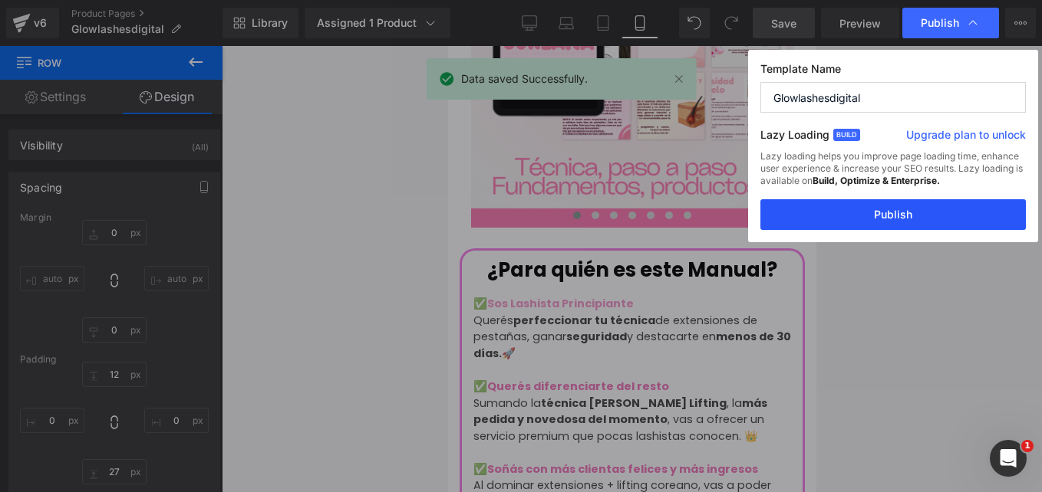
click at [895, 219] on button "Publish" at bounding box center [892, 214] width 265 height 31
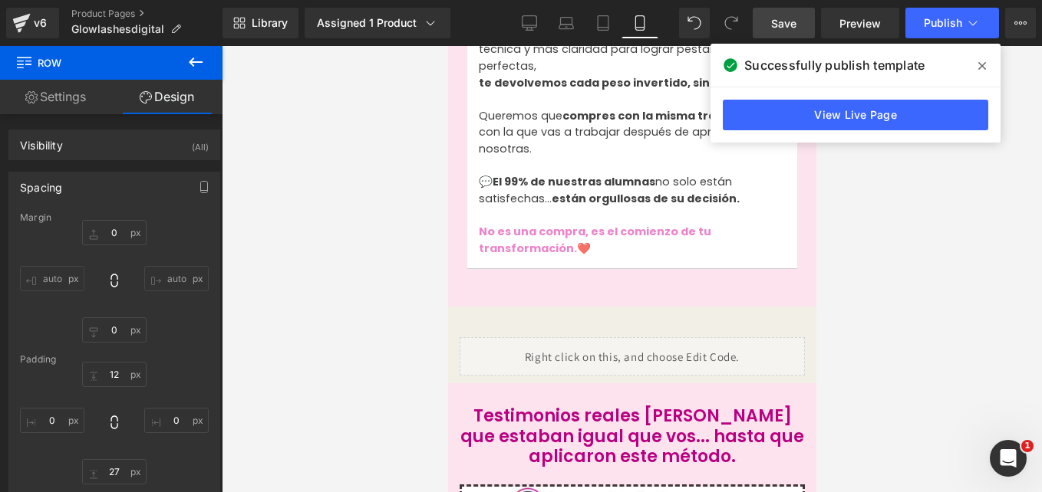
scroll to position [3118, 0]
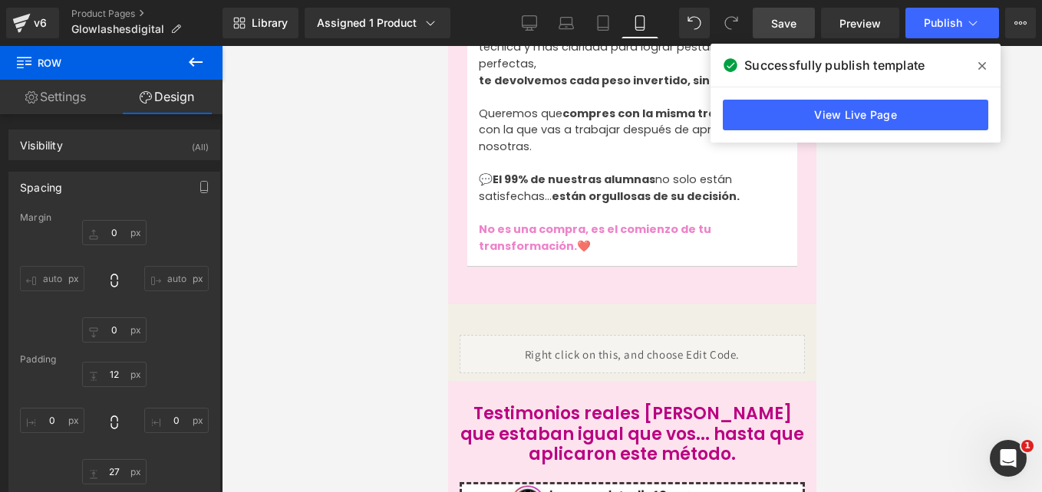
click at [576, 312] on div "Liquid Row" at bounding box center [631, 346] width 368 height 69
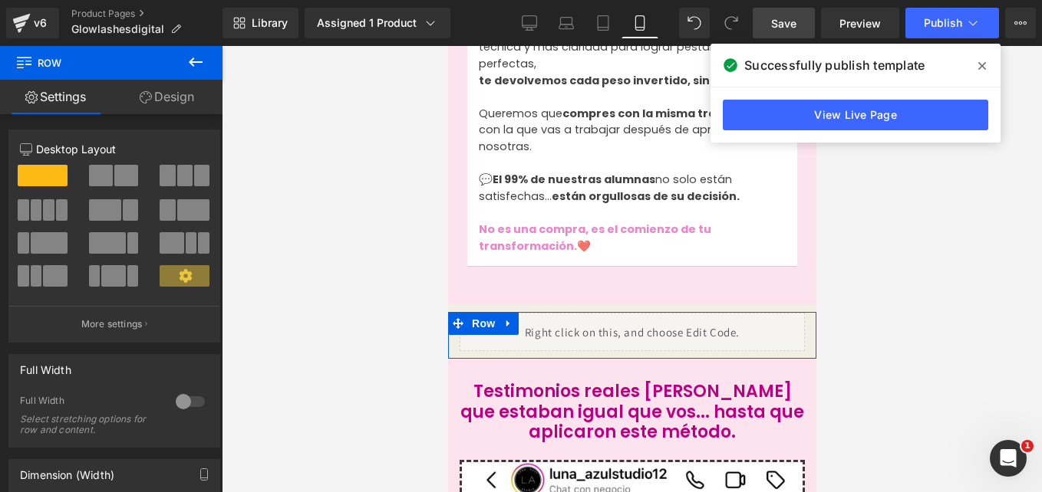
drag, startPoint x: 553, startPoint y: 272, endPoint x: 554, endPoint y: 250, distance: 22.3
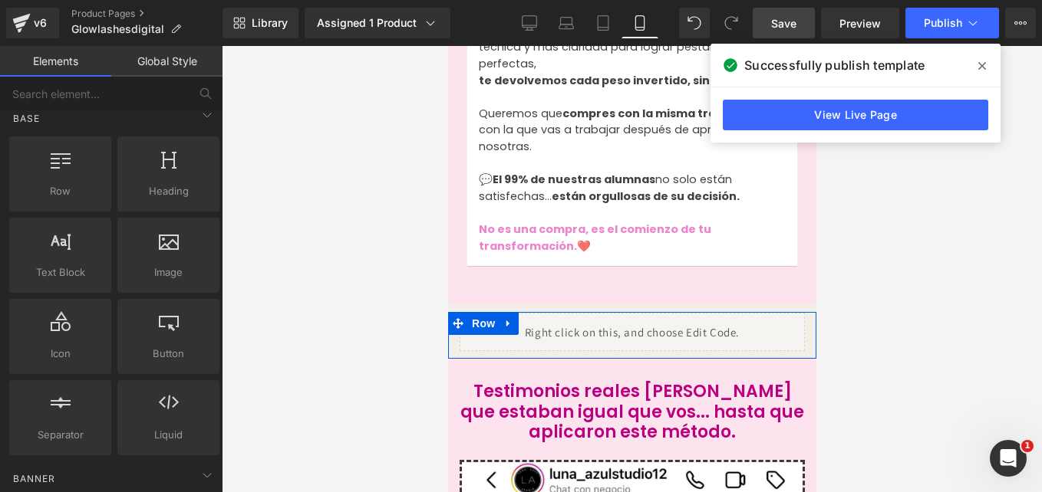
click at [457, 313] on div "Liquid" at bounding box center [631, 332] width 368 height 38
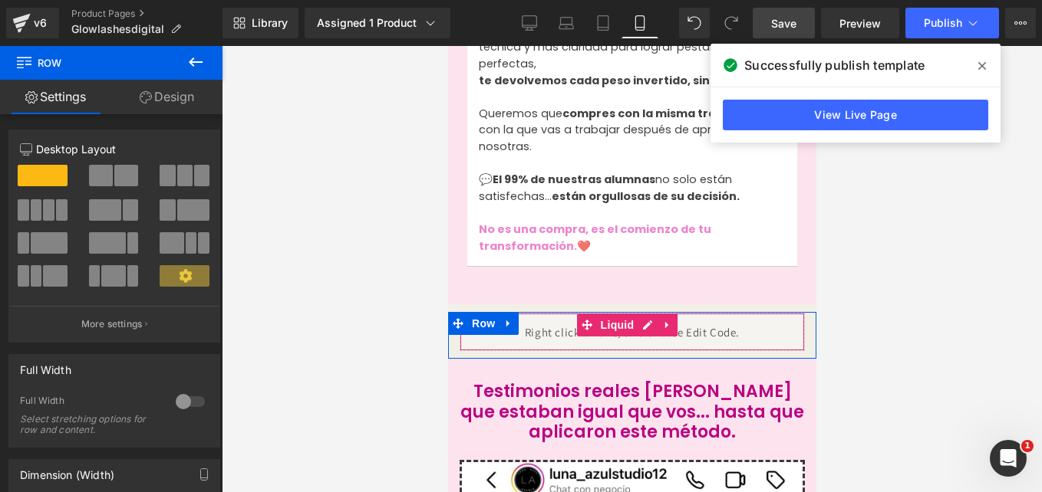
click at [528, 313] on div "Liquid" at bounding box center [631, 332] width 345 height 38
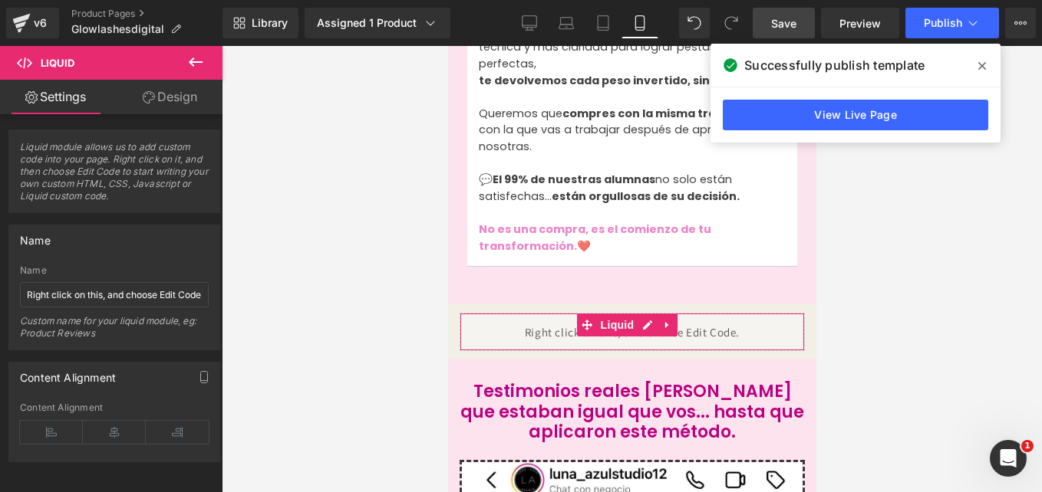
click at [173, 95] on link "Design" at bounding box center [169, 97] width 111 height 35
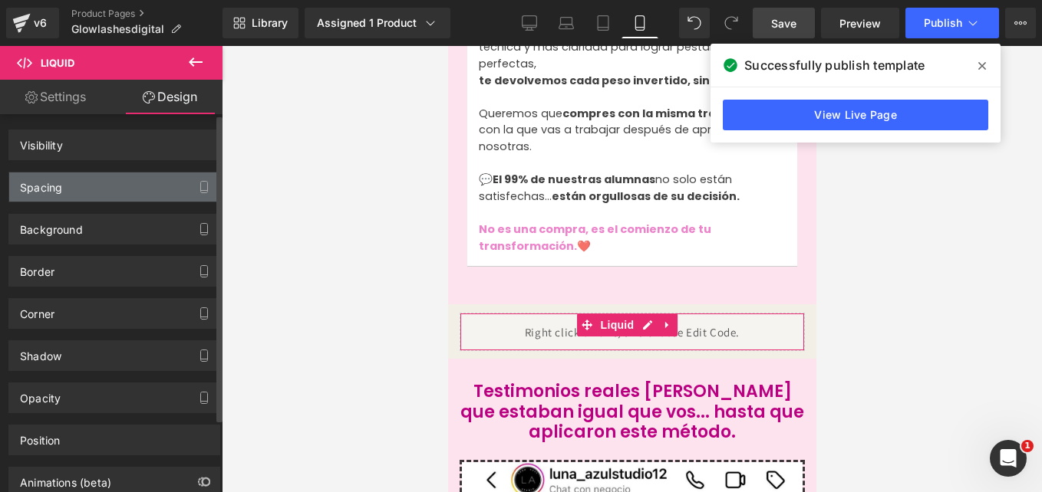
click at [135, 181] on div "Spacing" at bounding box center [114, 187] width 210 height 29
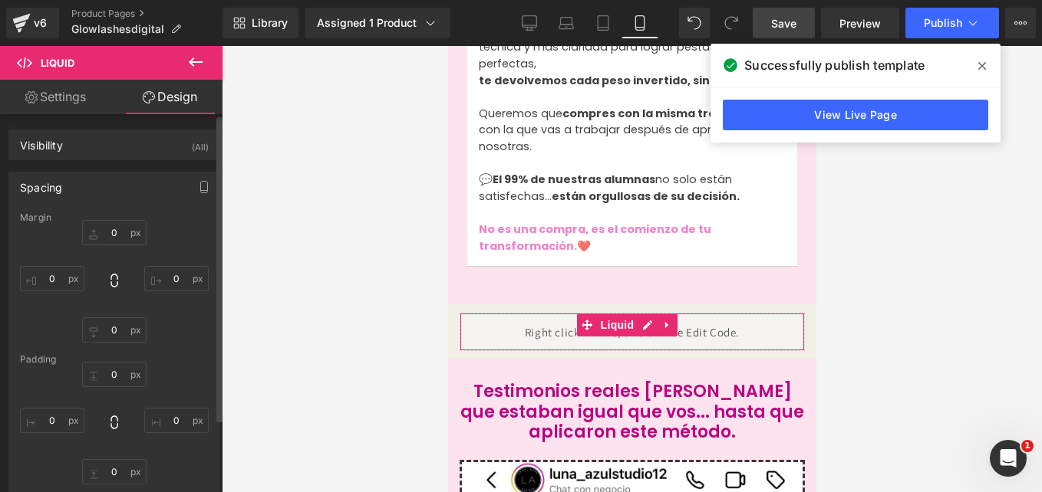
type input "0"
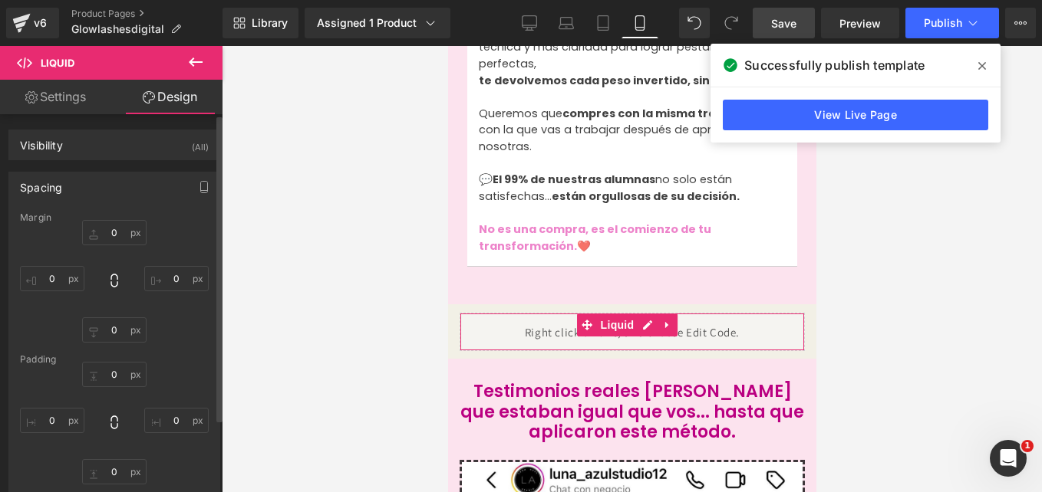
type input "0"
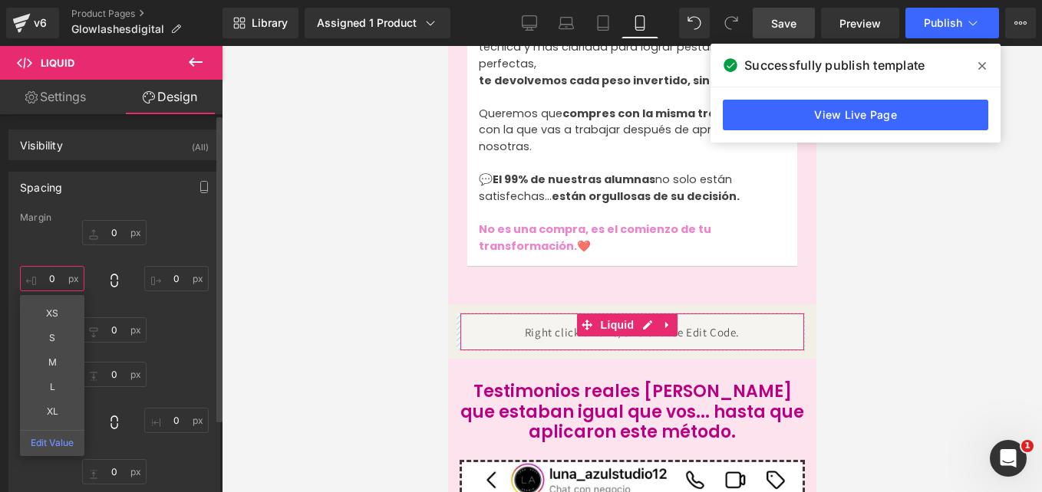
click at [54, 273] on input "0" at bounding box center [52, 278] width 64 height 25
type input "-15"
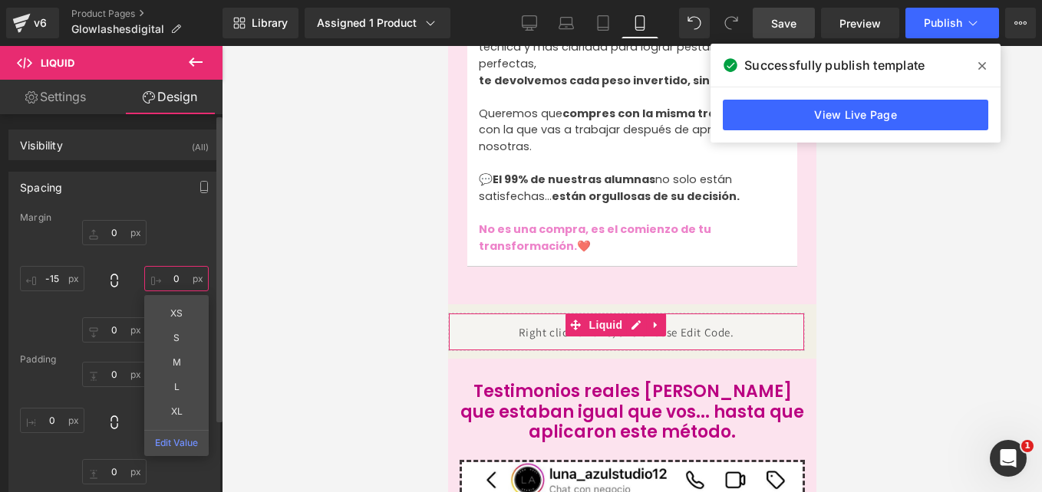
click at [179, 277] on input "0" at bounding box center [176, 278] width 64 height 25
type input "-15"
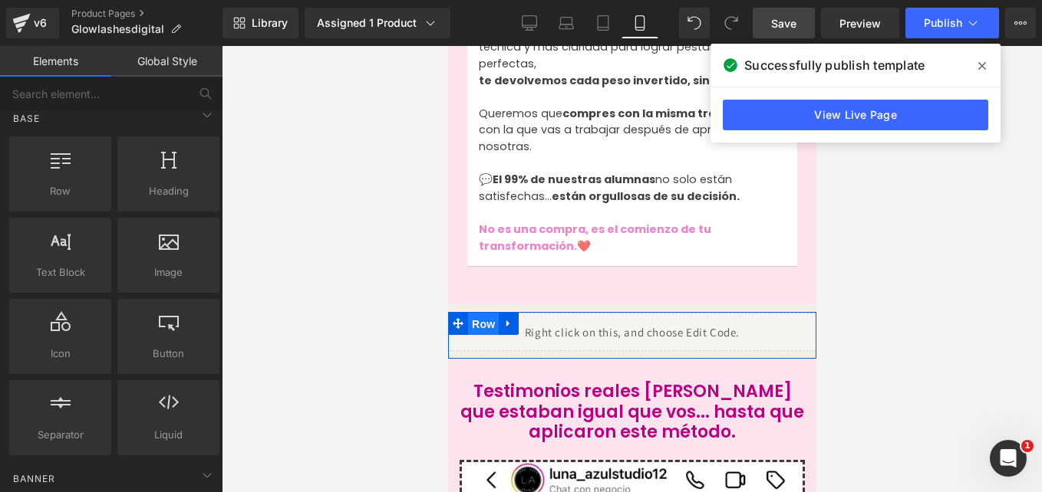
click at [472, 313] on span "Row" at bounding box center [482, 324] width 31 height 23
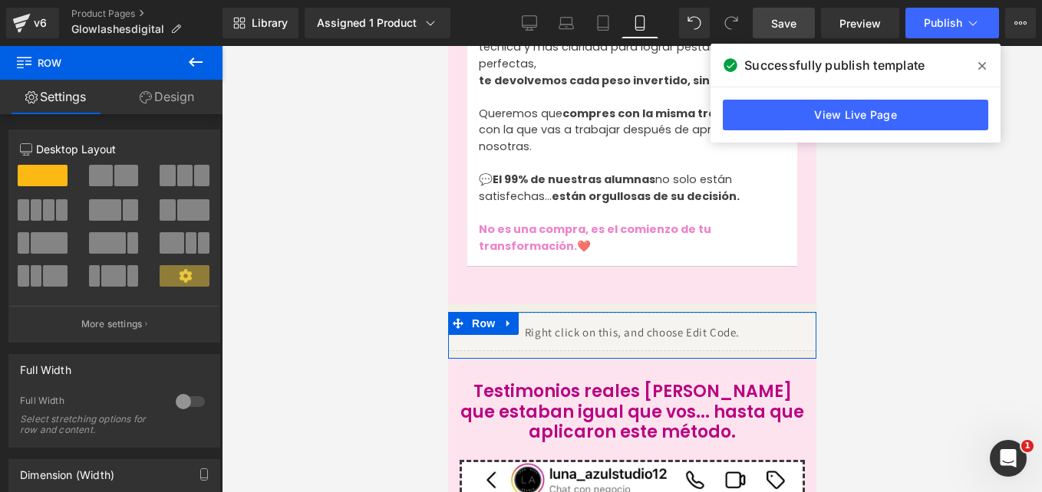
click at [183, 101] on link "Design" at bounding box center [166, 97] width 111 height 35
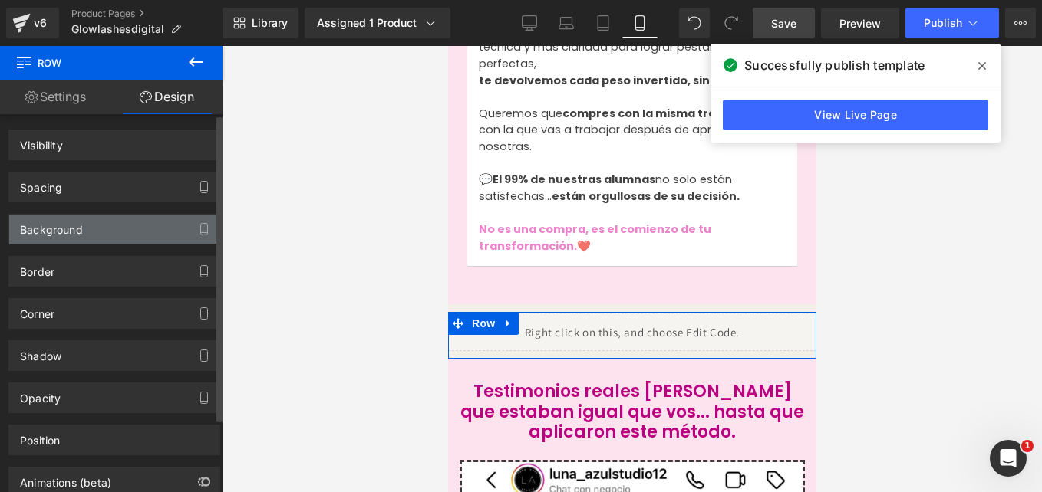
click at [110, 223] on div "Background" at bounding box center [114, 229] width 210 height 29
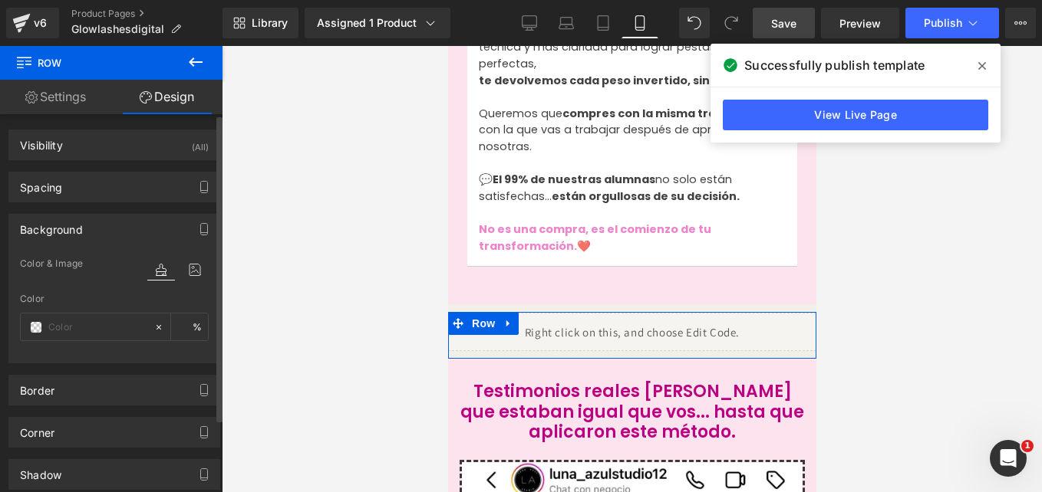
type input "0"
type input "1"
type input "0"
type input "10"
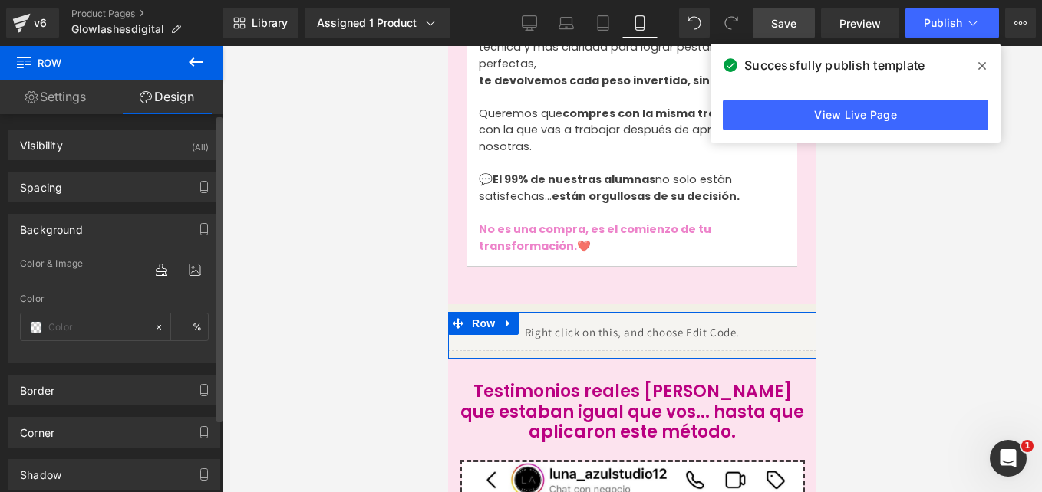
type input "0"
type input "transparent"
type input "0"
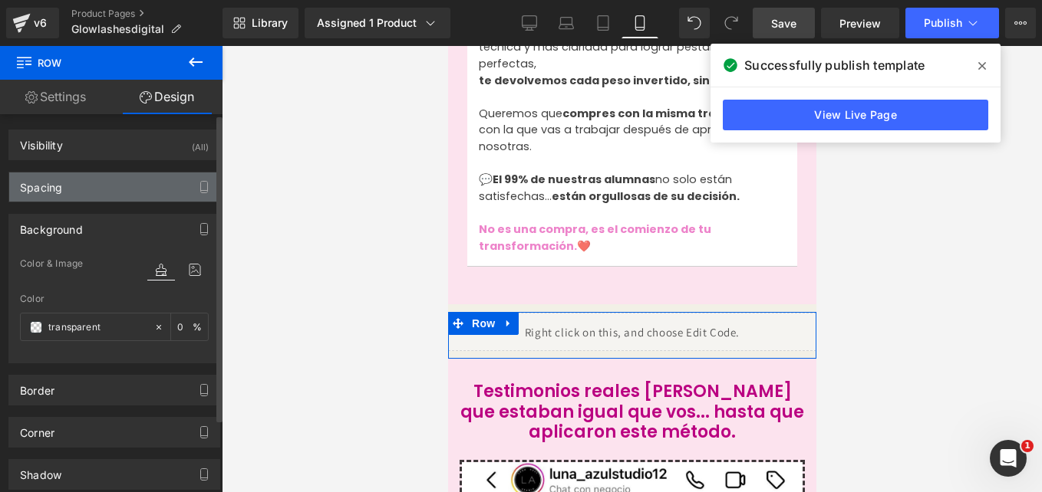
click at [81, 189] on div "Spacing" at bounding box center [114, 187] width 210 height 29
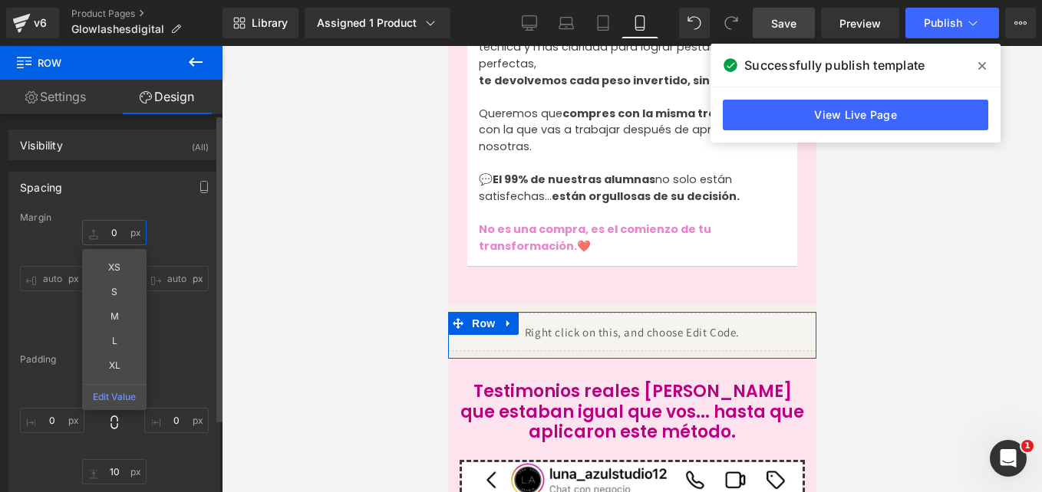
click at [121, 230] on input "0" at bounding box center [114, 232] width 64 height 25
type input "-10"
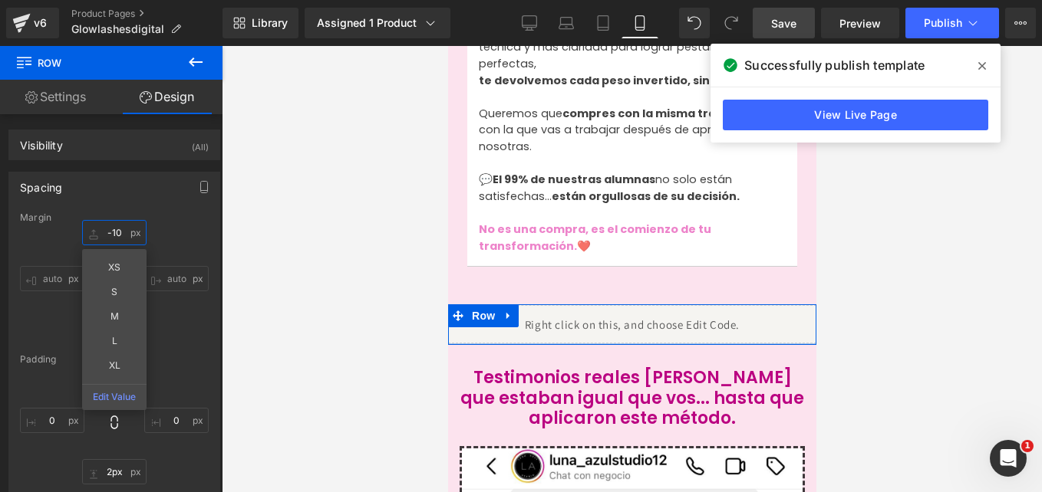
type input "1px"
click at [560, 305] on div "Liquid Row" at bounding box center [631, 325] width 368 height 40
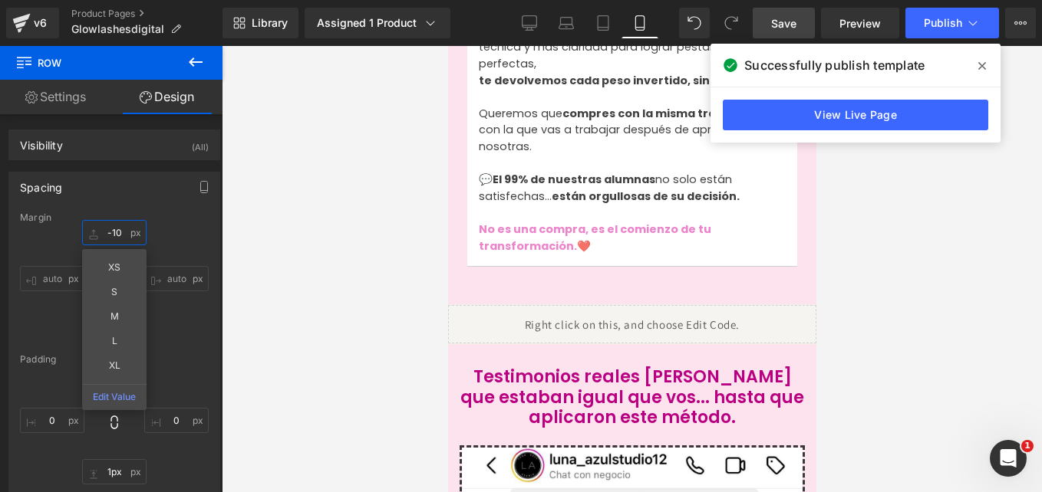
type input "-10"
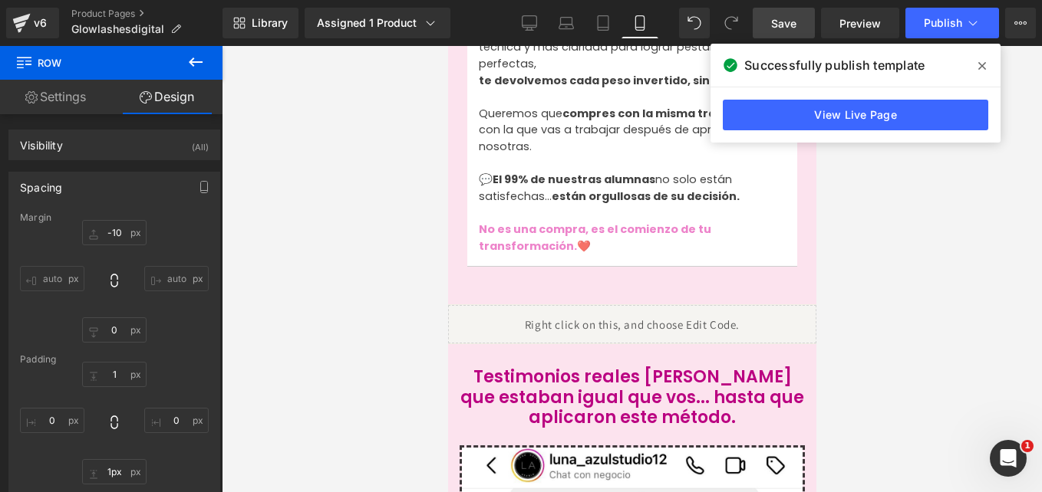
click at [786, 19] on span "Save" at bounding box center [783, 23] width 25 height 16
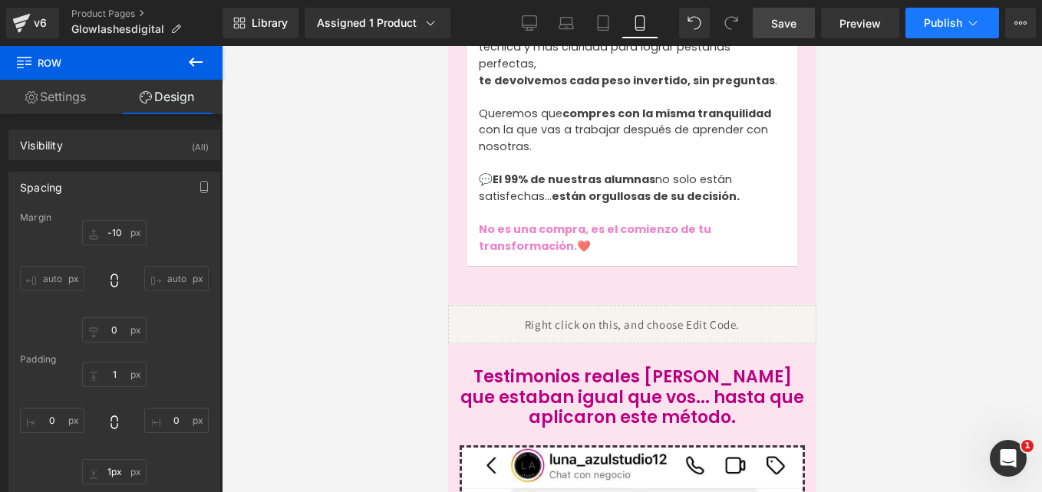
click at [960, 38] on button "Publish" at bounding box center [952, 23] width 94 height 31
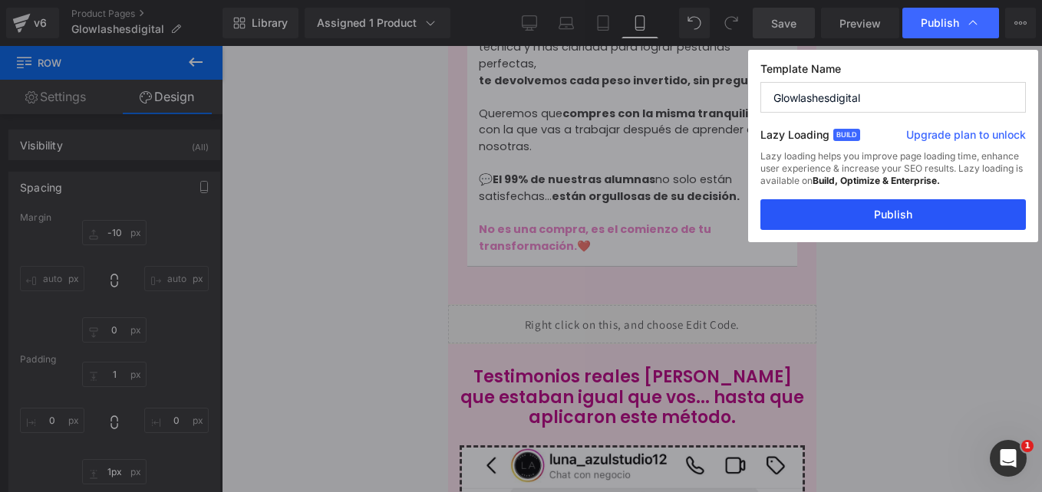
click at [937, 212] on button "Publish" at bounding box center [892, 214] width 265 height 31
